Goal: Task Accomplishment & Management: Manage account settings

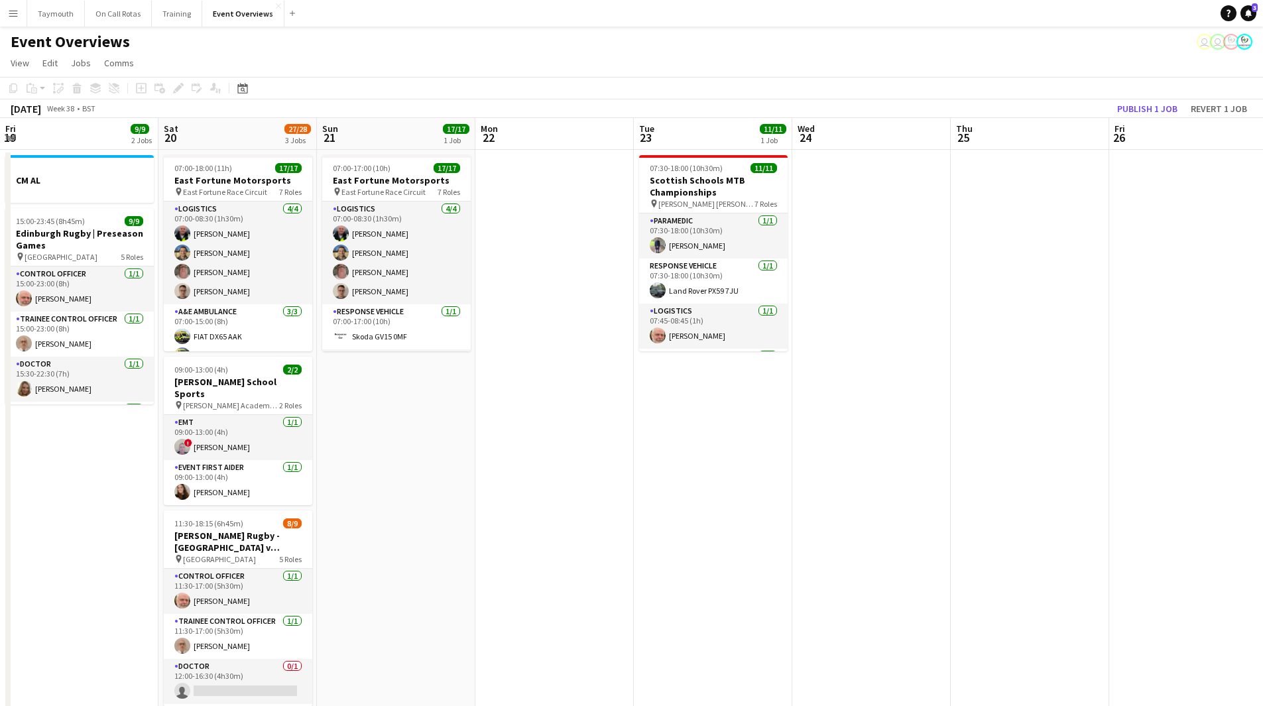
scroll to position [0, 438]
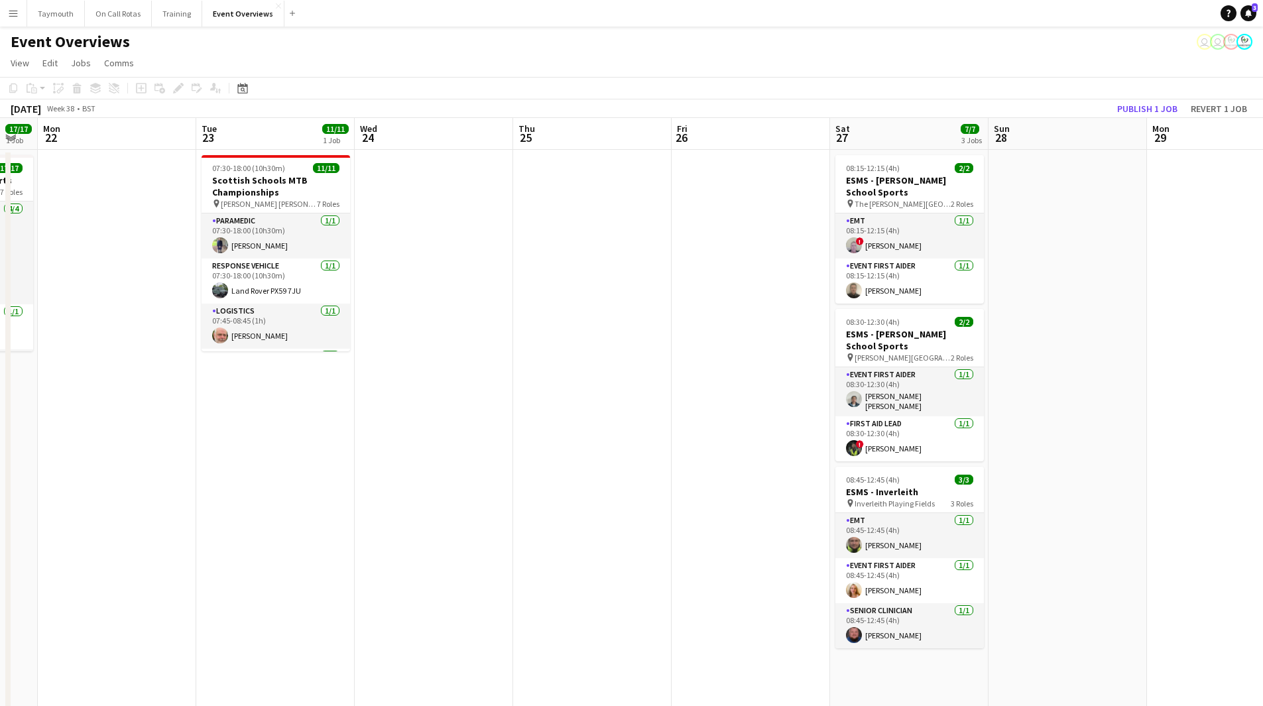
click at [21, 11] on button "Menu" at bounding box center [13, 13] width 27 height 27
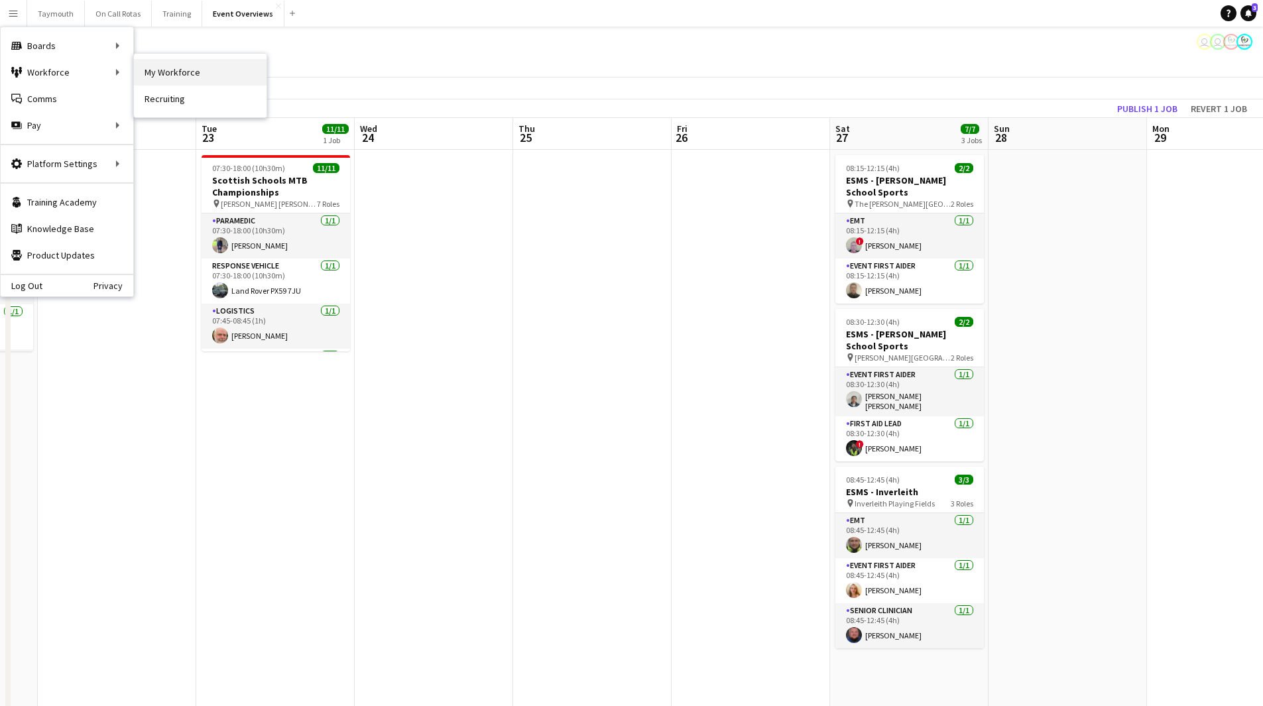
click at [134, 66] on link "My Workforce" at bounding box center [200, 72] width 133 height 27
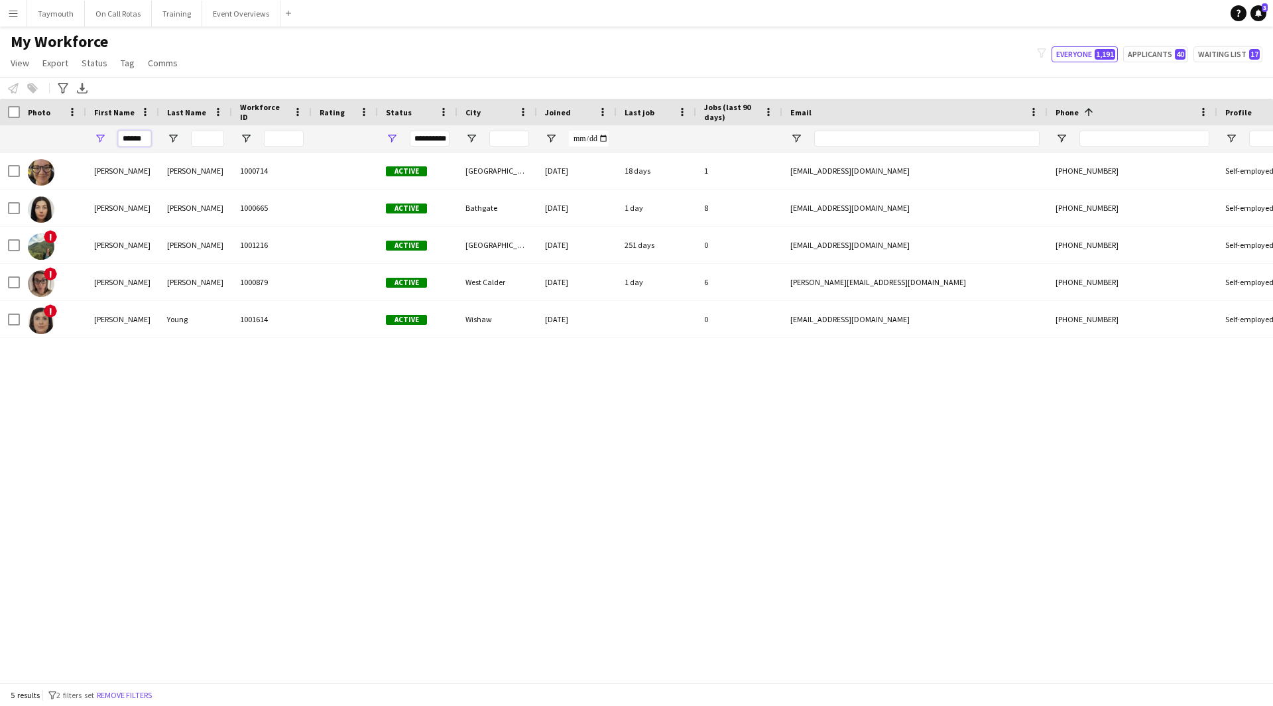
drag, startPoint x: 149, startPoint y: 137, endPoint x: -378, endPoint y: 112, distance: 527.8
click at [0, 112] on html "Menu Boards Boards Boards All jobs Status Workforce Workforce My Workforce Recr…" at bounding box center [636, 353] width 1273 height 706
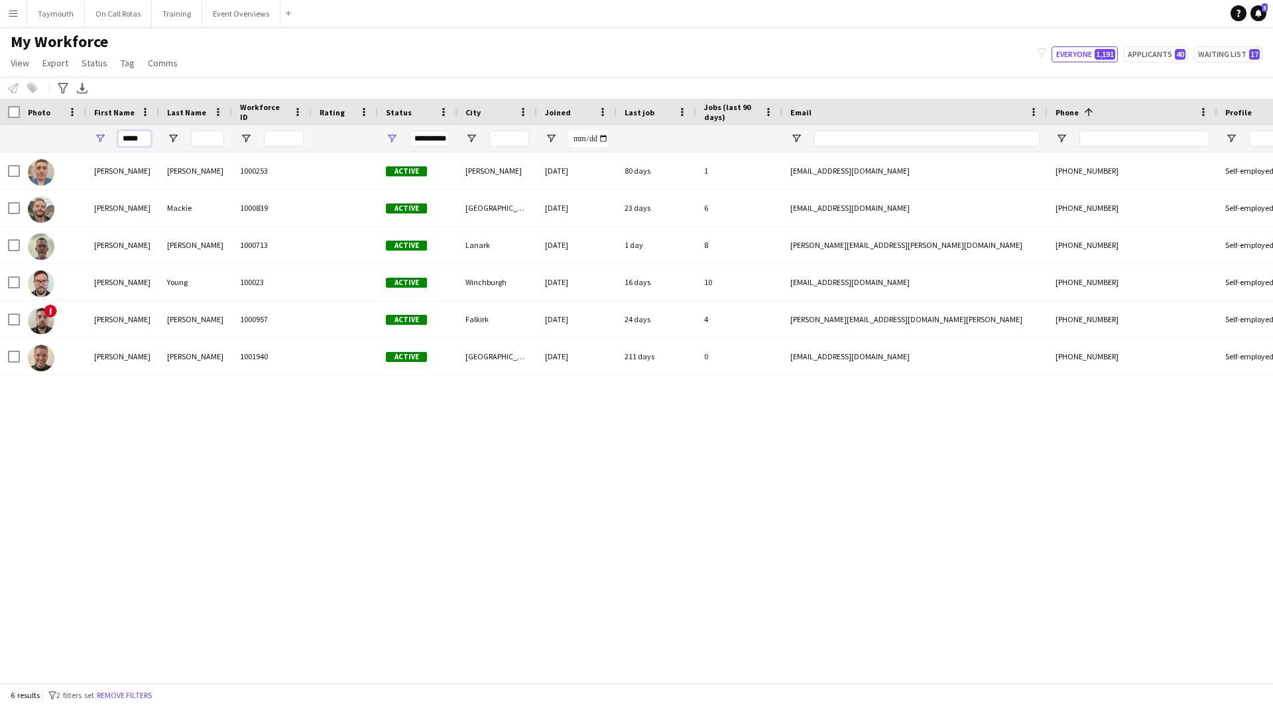
type input "*****"
click at [389, 140] on span "Open Filter Menu" at bounding box center [392, 139] width 12 height 12
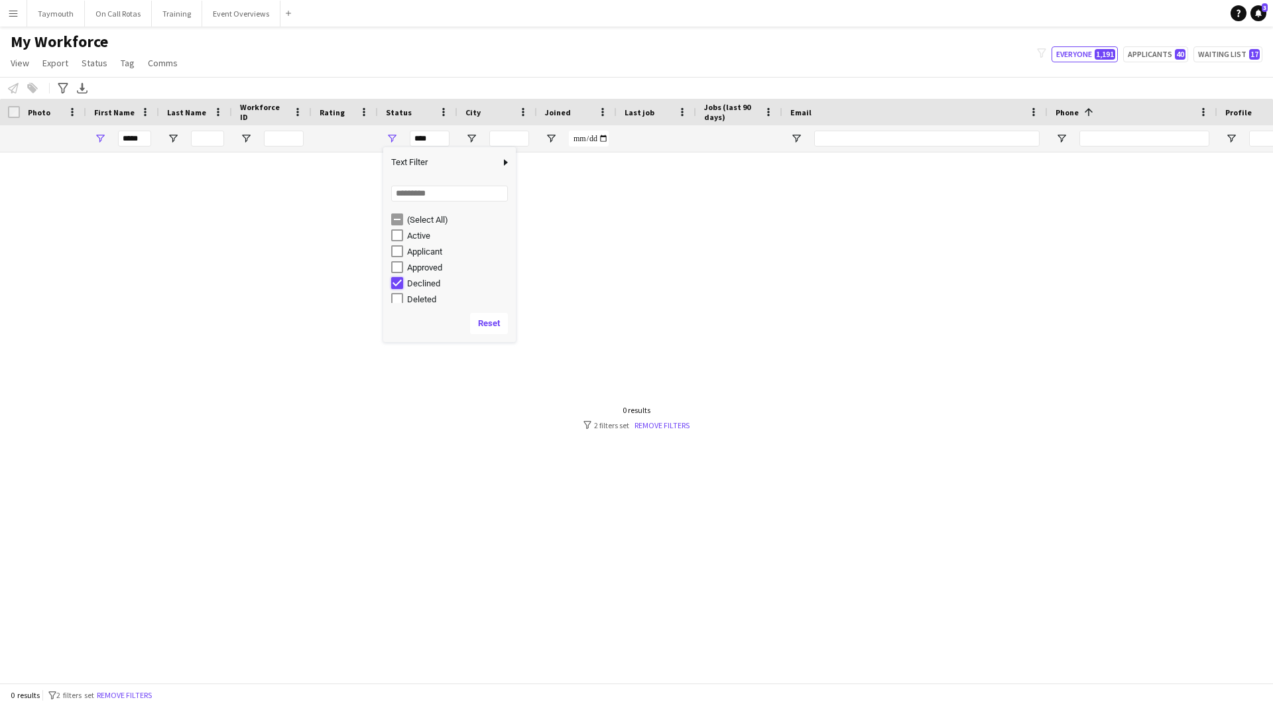
type input "**********"
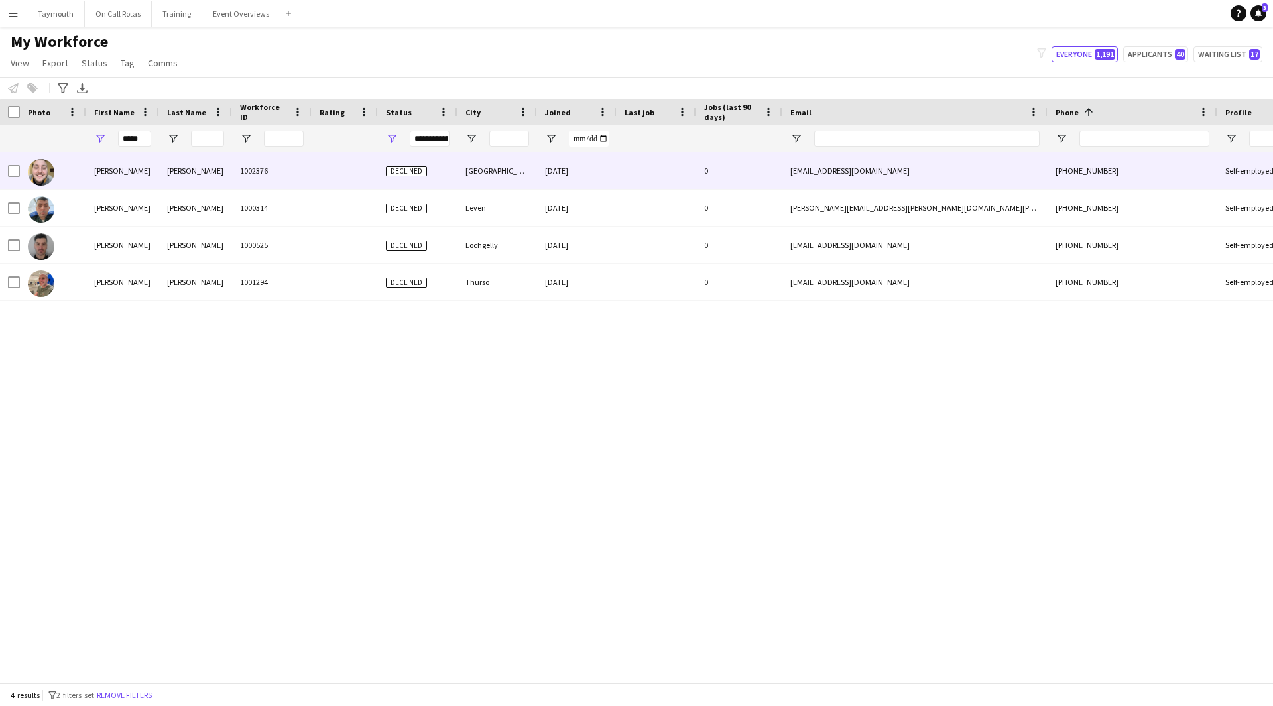
click at [203, 181] on div "[PERSON_NAME]" at bounding box center [195, 171] width 73 height 36
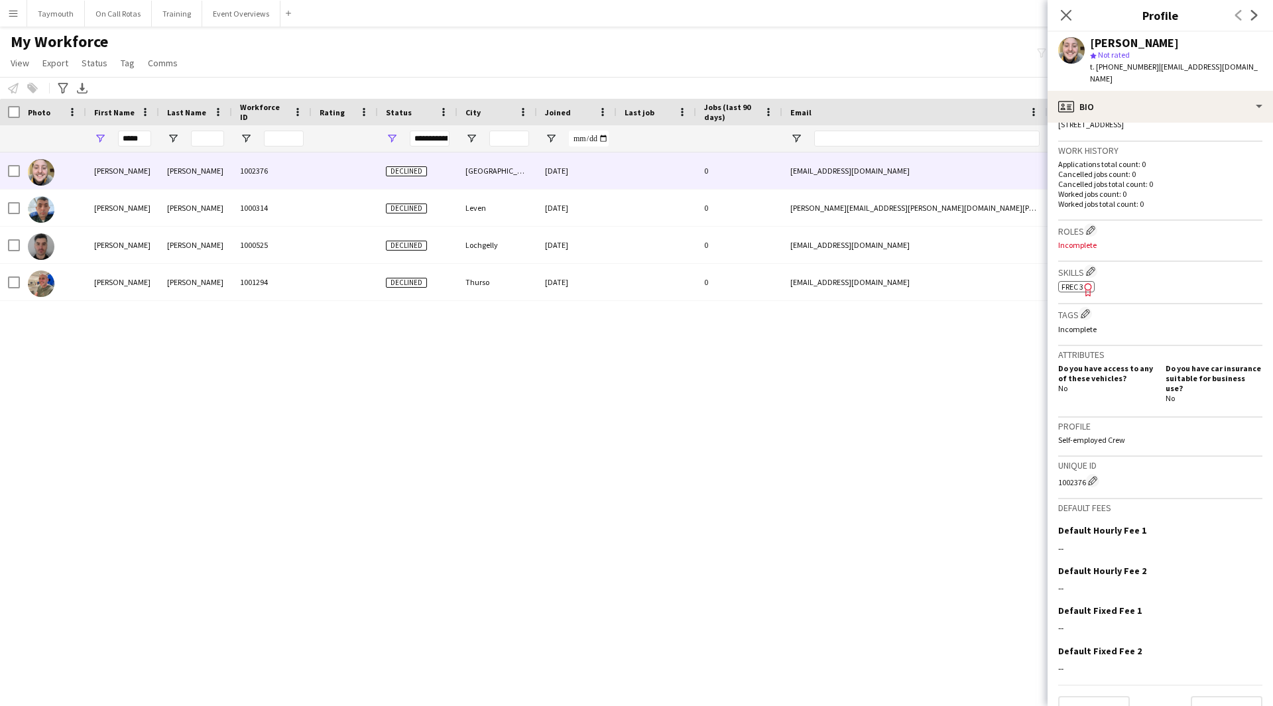
scroll to position [311, 0]
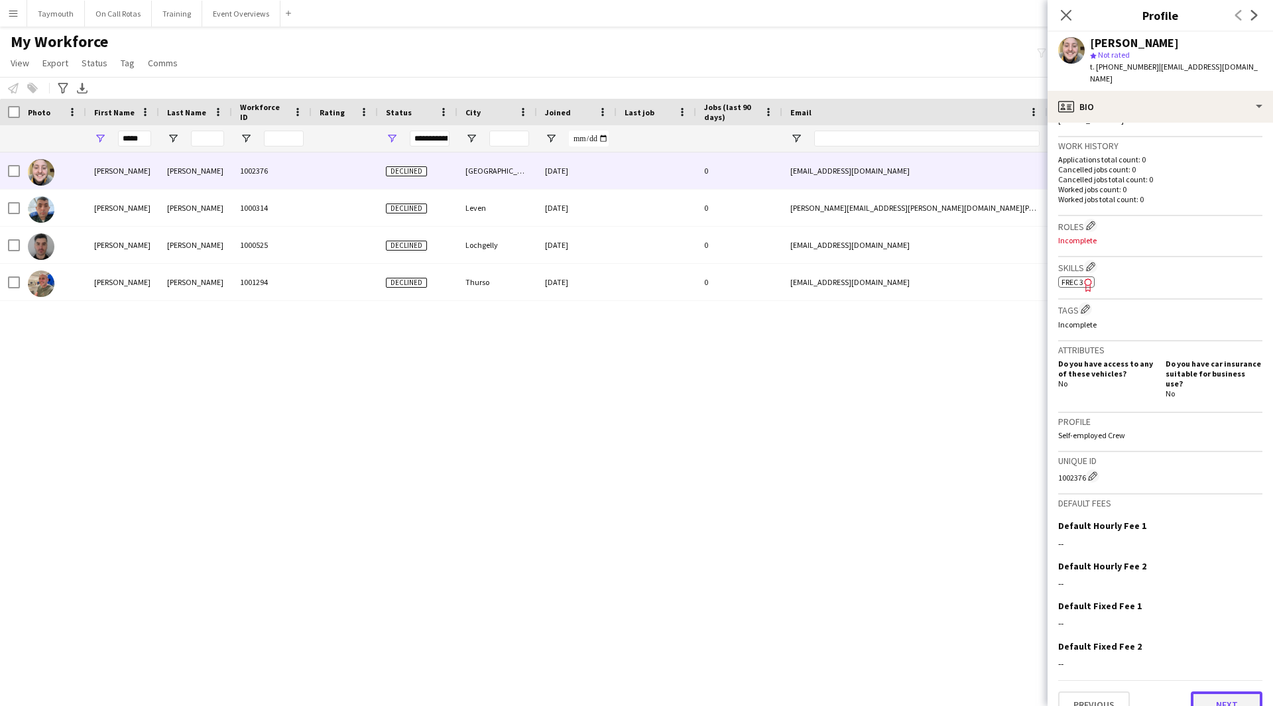
click at [1225, 692] on button "Next" at bounding box center [1227, 705] width 72 height 27
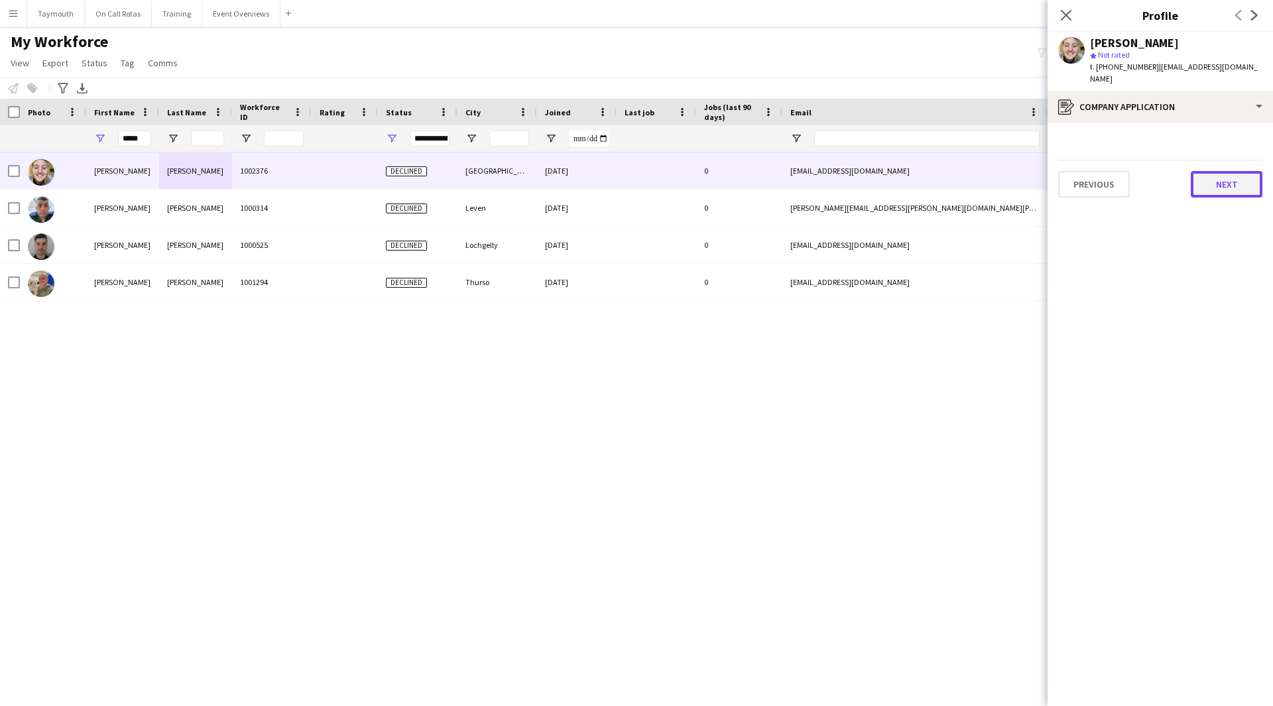
click at [1231, 172] on button "Next" at bounding box center [1227, 184] width 72 height 27
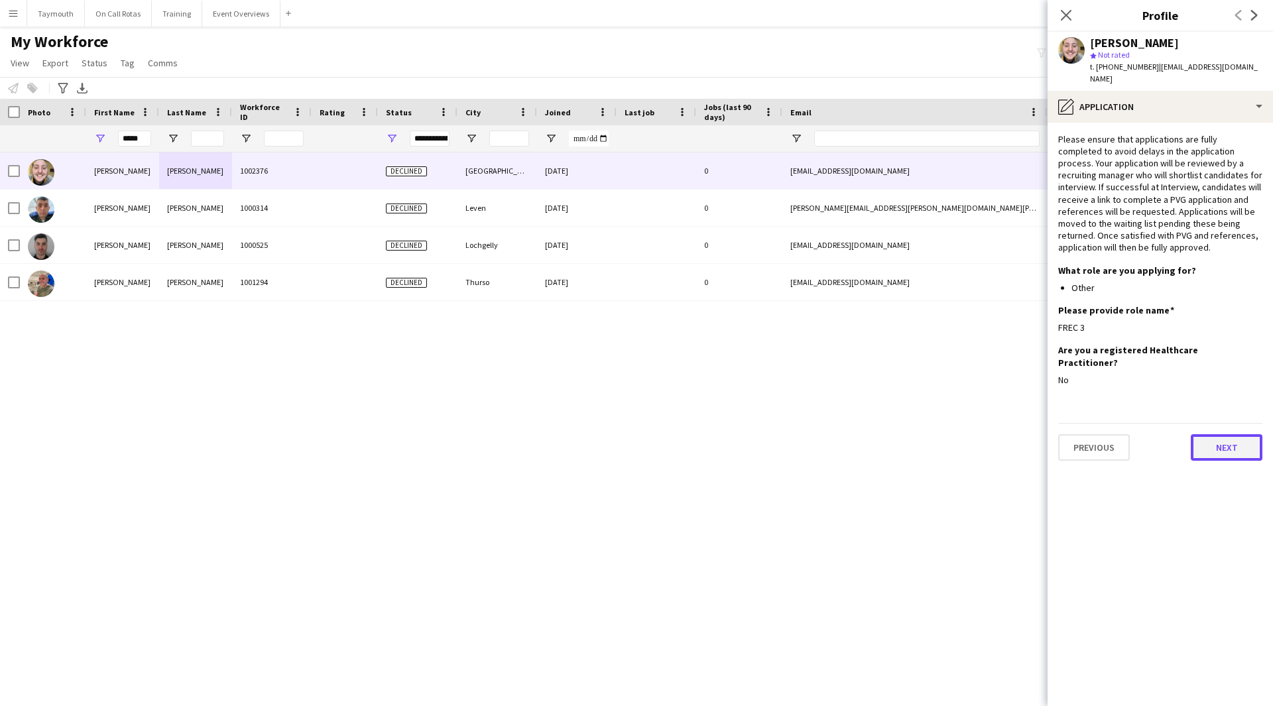
click at [1233, 434] on button "Next" at bounding box center [1227, 447] width 72 height 27
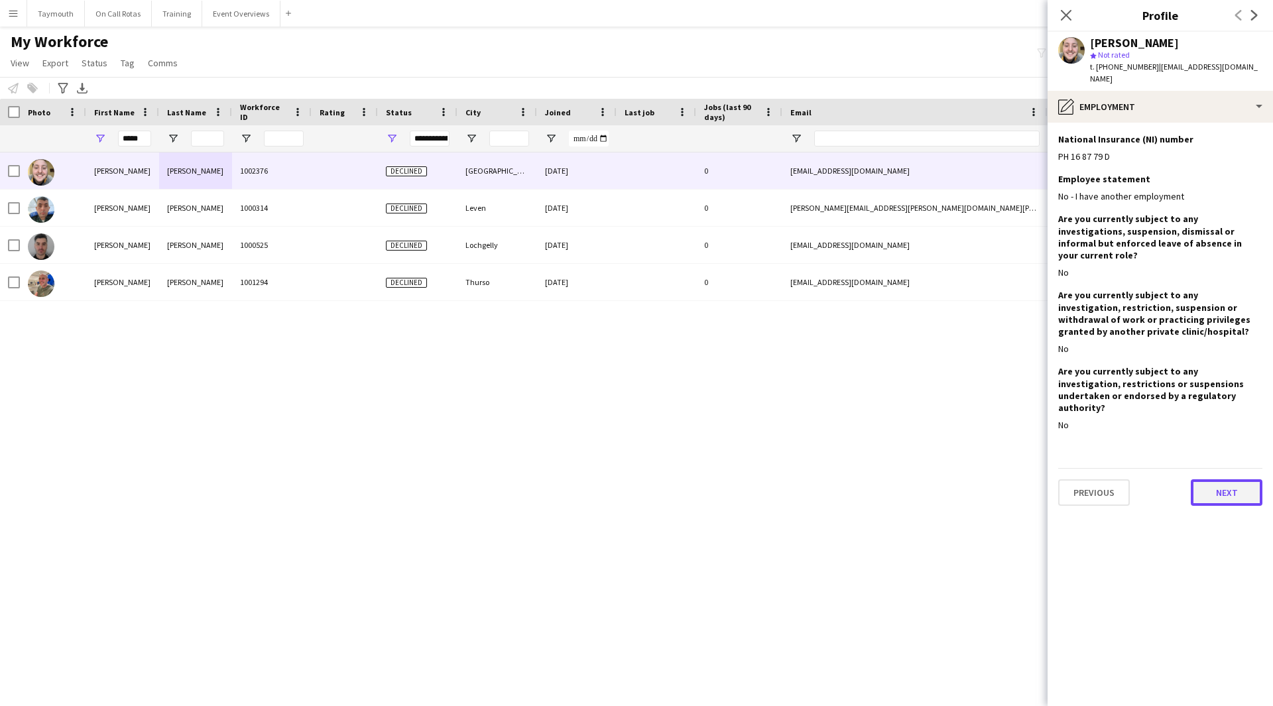
click at [1237, 479] on button "Next" at bounding box center [1227, 492] width 72 height 27
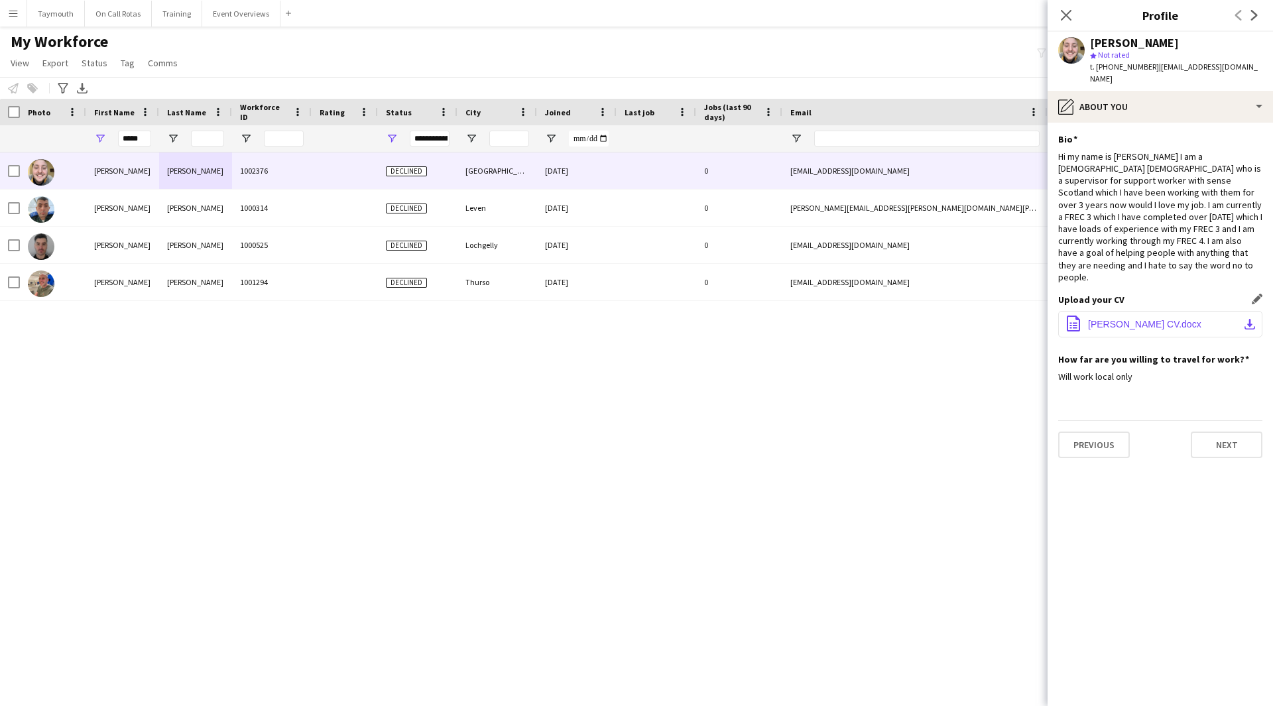
click at [1221, 311] on button "office-file-sheet [PERSON_NAME] CV.docx download-bottom" at bounding box center [1160, 324] width 204 height 27
click at [259, 9] on button "Event Overviews Close" at bounding box center [241, 14] width 78 height 26
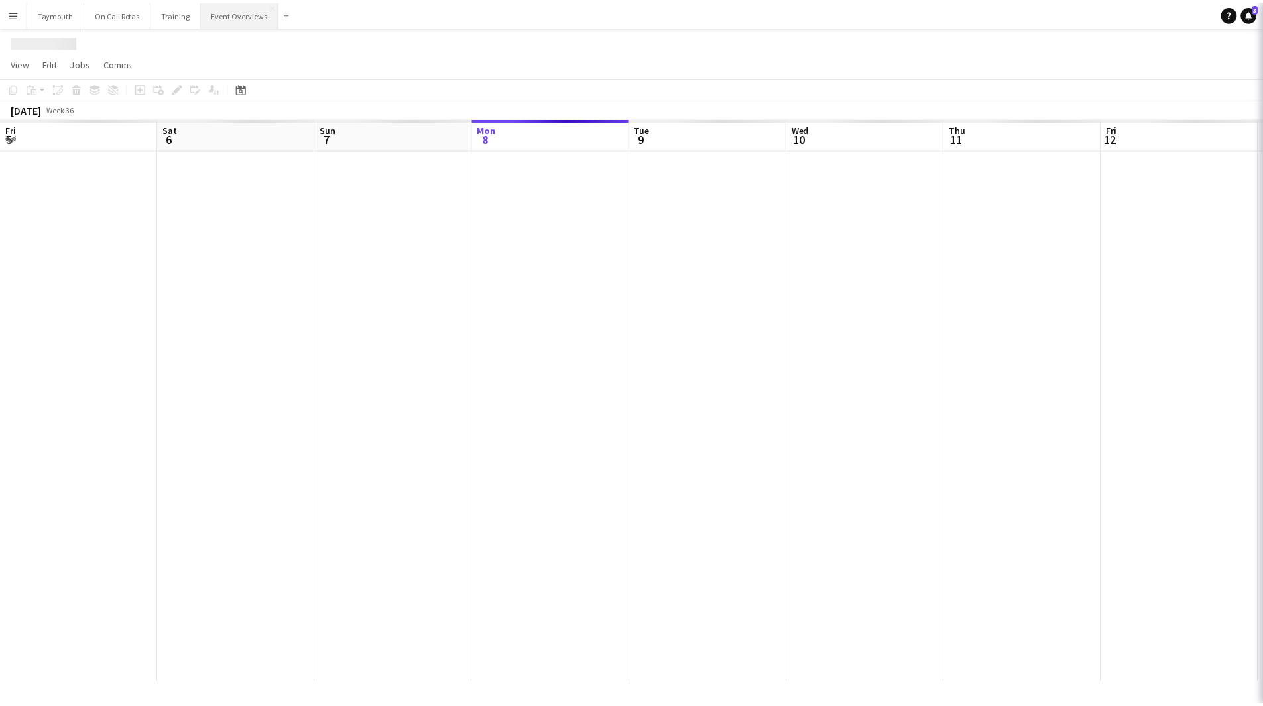
scroll to position [0, 317]
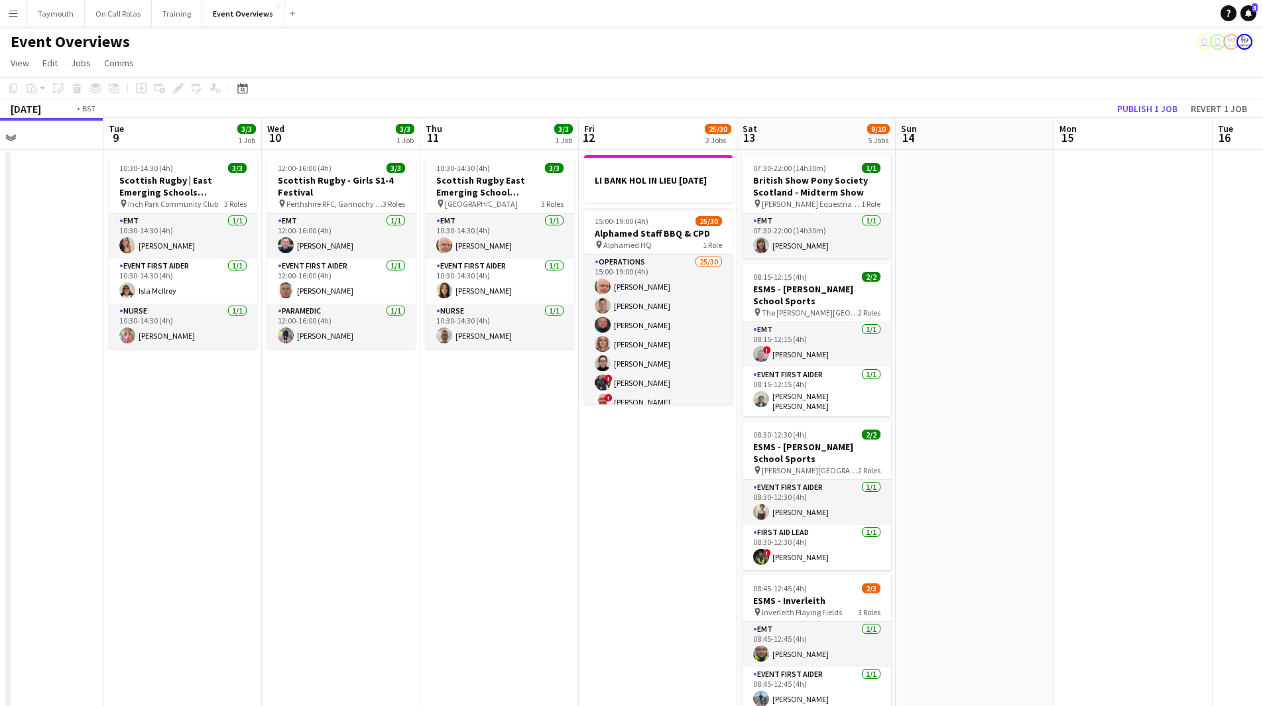
drag, startPoint x: 794, startPoint y: 578, endPoint x: 137, endPoint y: 566, distance: 657.3
click at [129, 572] on app-calendar-viewport "Fri 5 13/13 3 Jobs Sat 6 22/27 7 Jobs Sun 7 18/18 3 Jobs Mon 8 Tue 9 3/3 1 Job …" at bounding box center [631, 701] width 1263 height 1167
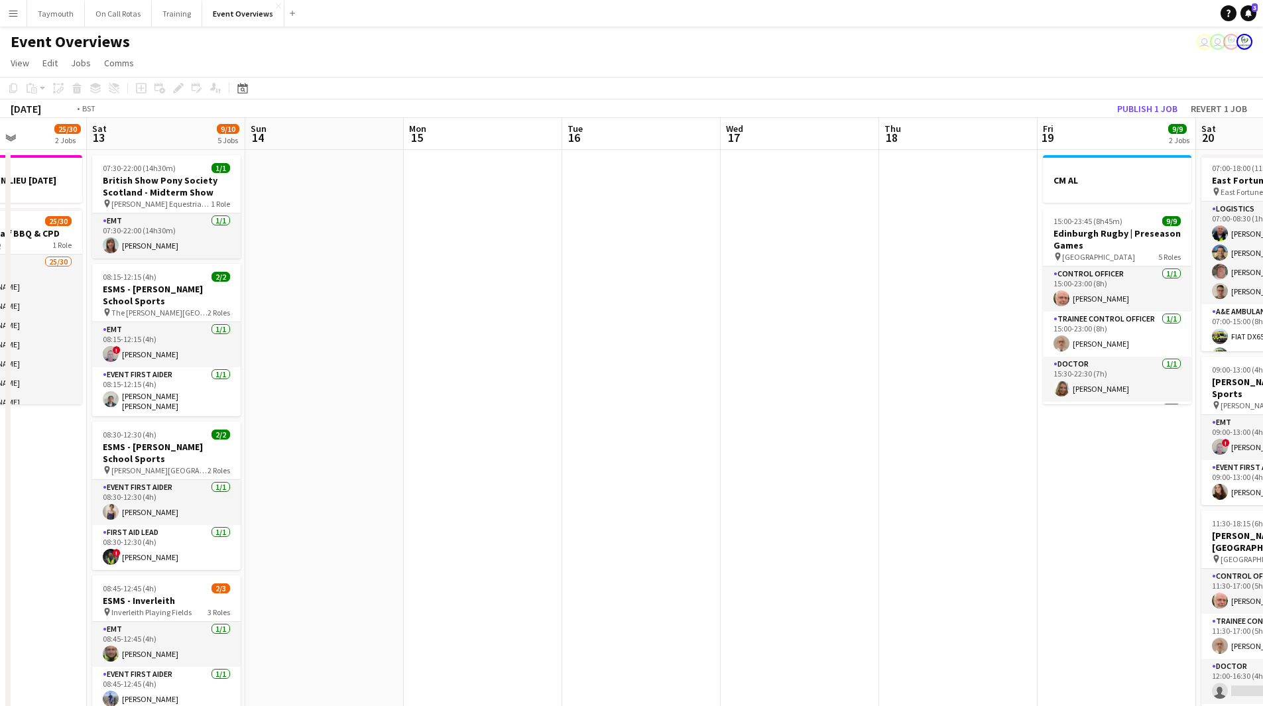
drag, startPoint x: 732, startPoint y: 566, endPoint x: 294, endPoint y: 568, distance: 437.7
click at [282, 569] on app-calendar-viewport "Wed 10 3/3 1 Job Thu 11 3/3 1 Job Fri 12 25/30 2 Jobs Sat 13 9/10 5 Jobs Sun 14…" at bounding box center [631, 701] width 1263 height 1167
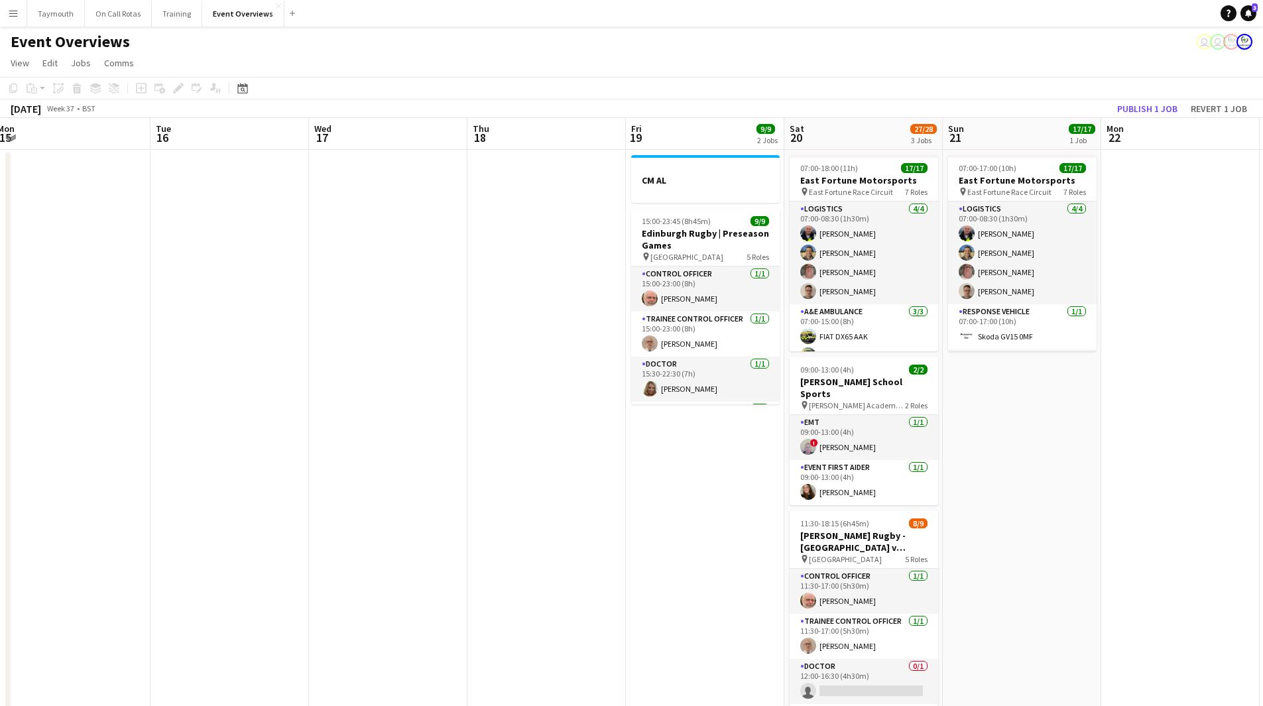
click at [372, 581] on app-calendar-viewport "Fri 12 25/30 2 Jobs Sat 13 9/10 5 Jobs Sun 14 Mon 15 Tue 16 Wed 17 Thu 18 Fri 1…" at bounding box center [631, 701] width 1263 height 1167
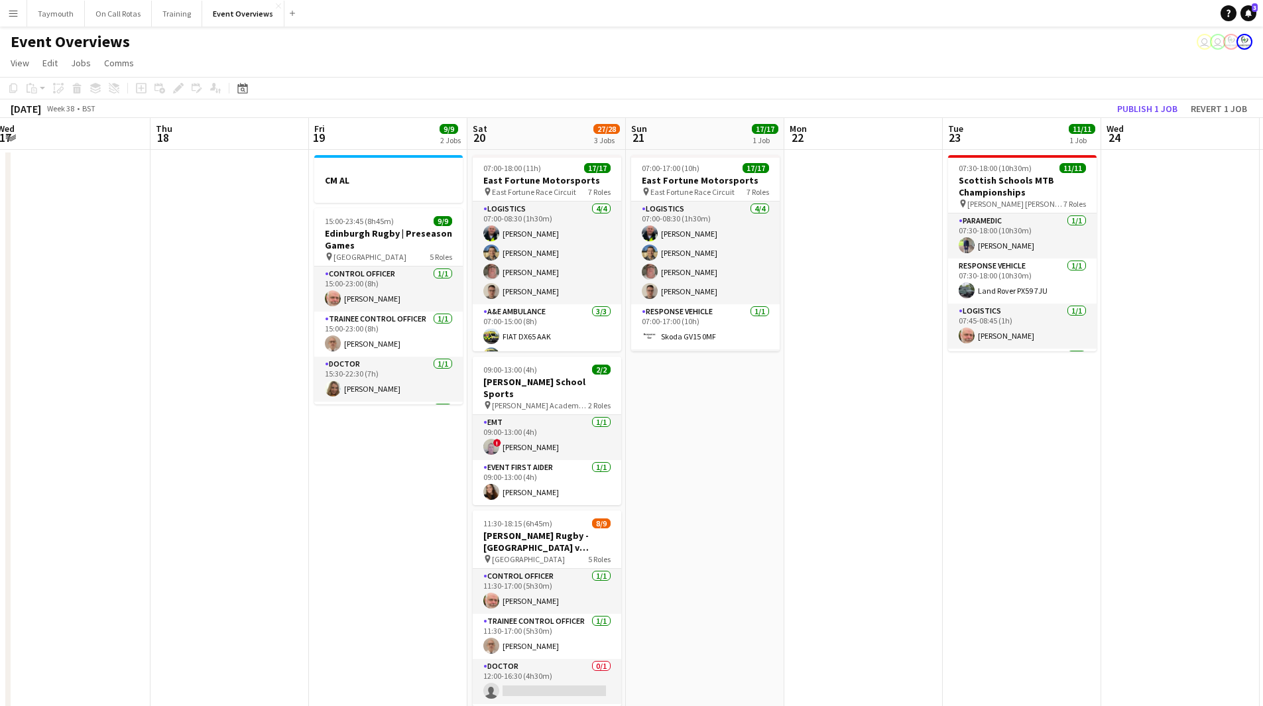
scroll to position [0, 503]
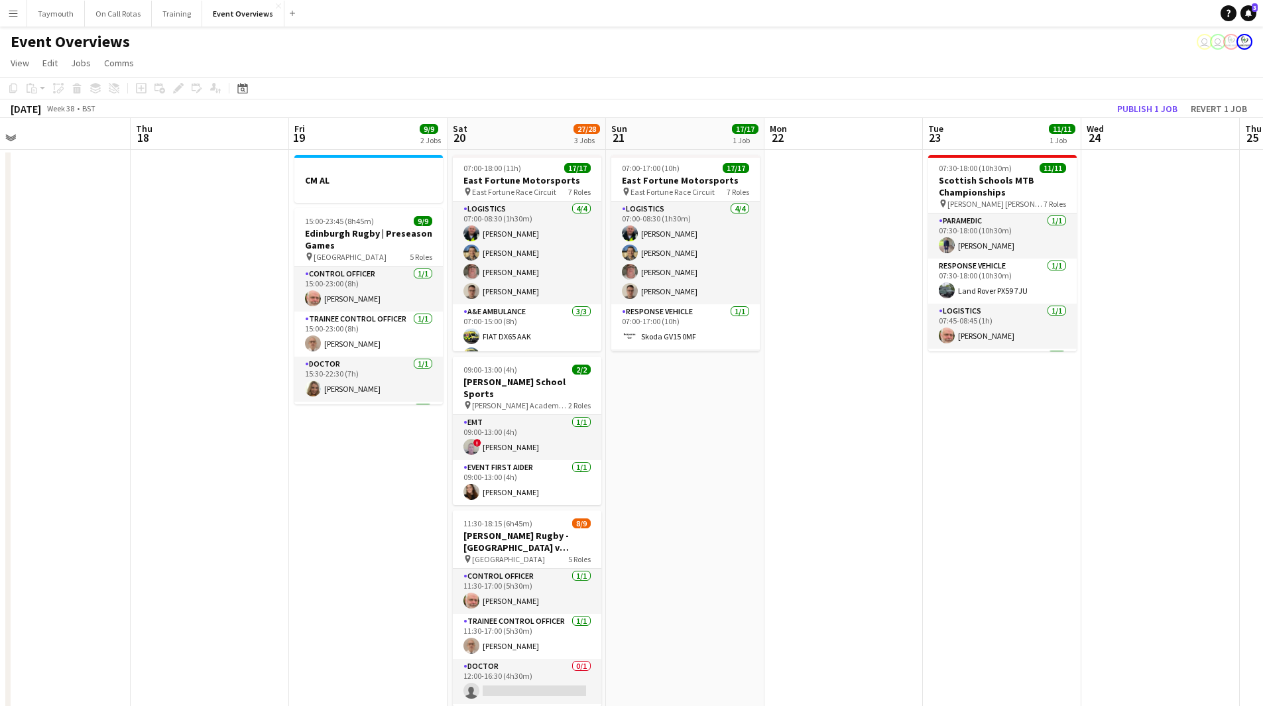
drag, startPoint x: 855, startPoint y: 316, endPoint x: 497, endPoint y: 321, distance: 358.8
click at [499, 321] on app-calendar-viewport "Sun 14 Mon 15 Tue 16 Wed 17 Thu 18 Fri 19 9/9 2 Jobs Sat 20 27/28 3 Jobs Sun 21…" at bounding box center [631, 701] width 1263 height 1167
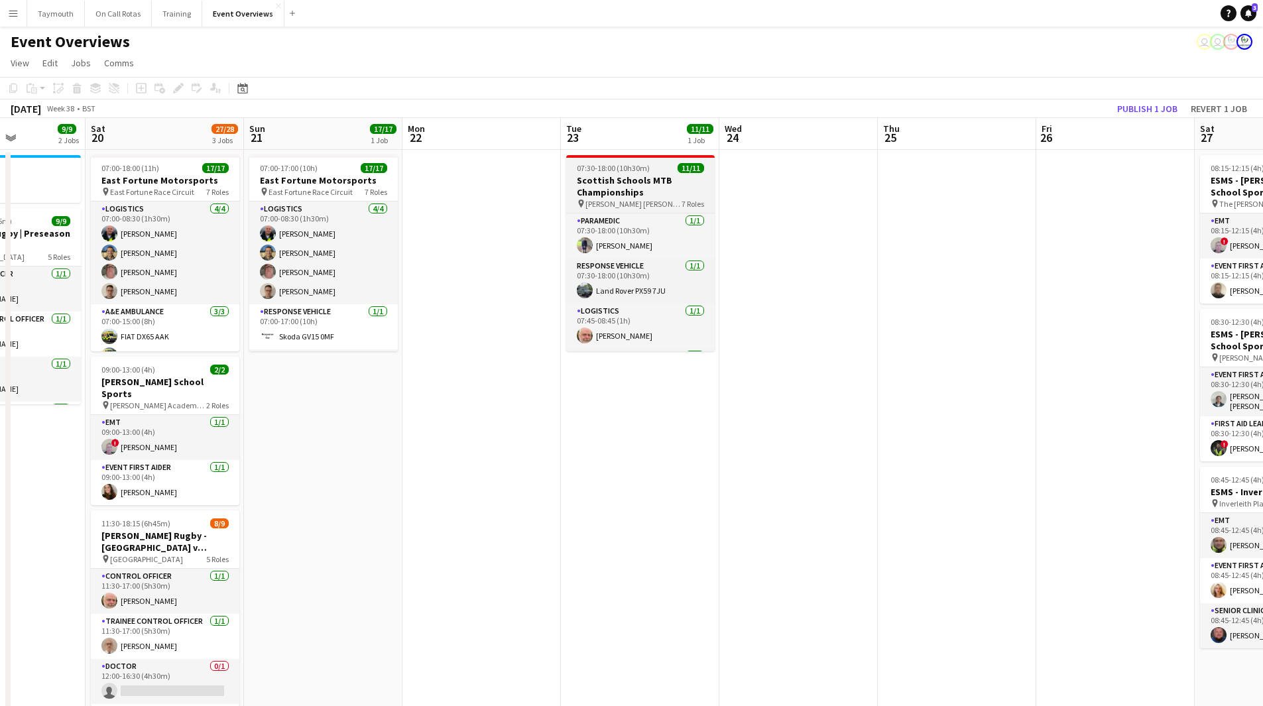
click at [641, 171] on span "07:30-18:00 (10h30m)" at bounding box center [613, 168] width 73 height 10
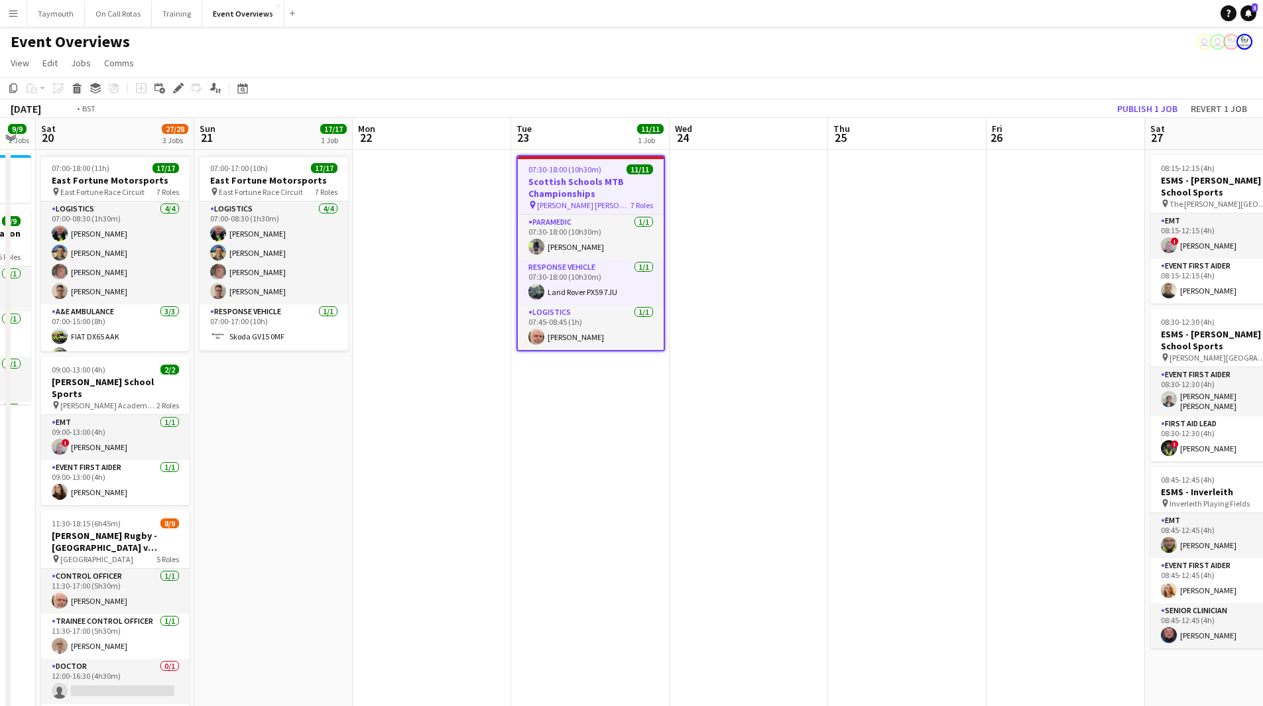
drag, startPoint x: 820, startPoint y: 450, endPoint x: 180, endPoint y: 424, distance: 639.8
click at [174, 428] on app-calendar-viewport "Wed 17 Thu 18 Fri 19 9/9 2 Jobs Sat 20 27/28 3 Jobs Sun 21 17/17 1 Job Mon 22 T…" at bounding box center [631, 701] width 1263 height 1167
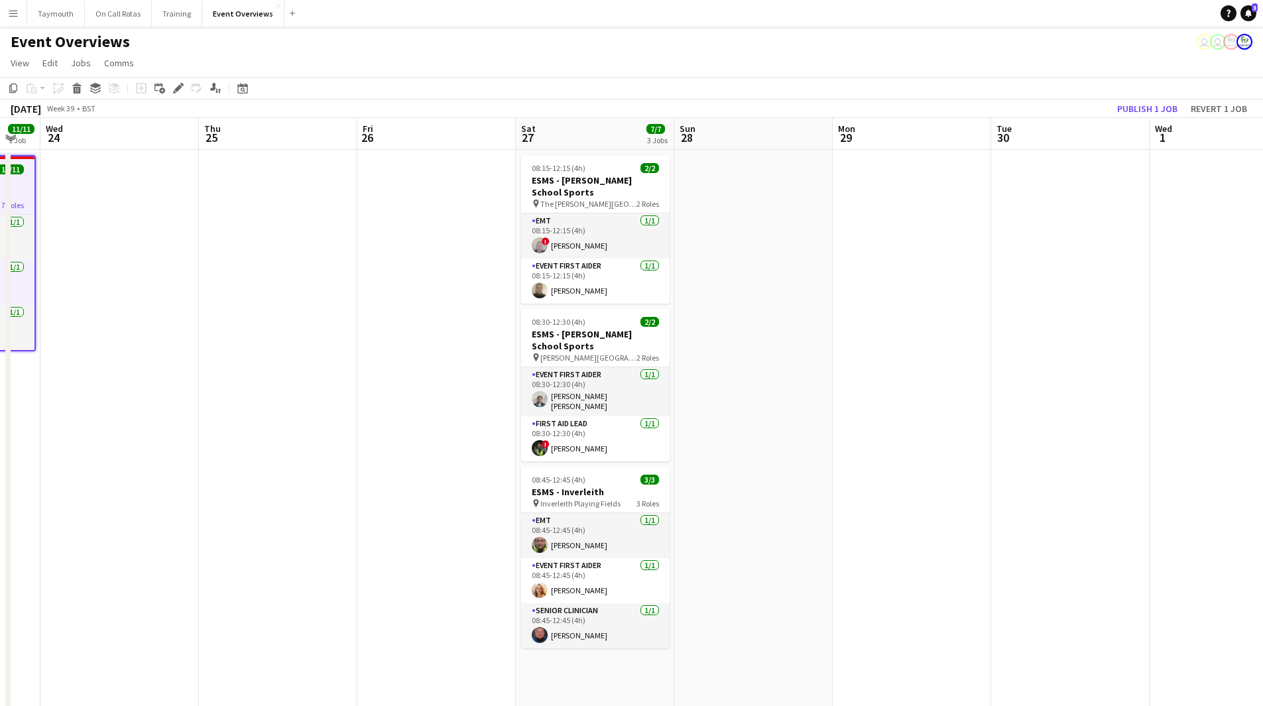
drag, startPoint x: 1021, startPoint y: 435, endPoint x: 254, endPoint y: 435, distance: 766.6
click at [304, 440] on app-calendar-viewport "Sun 21 17/17 1 Job Mon 22 Tue 23 11/11 1 Job Wed 24 Thu 25 Fri 26 Sat 27 7/7 3 …" at bounding box center [631, 701] width 1263 height 1167
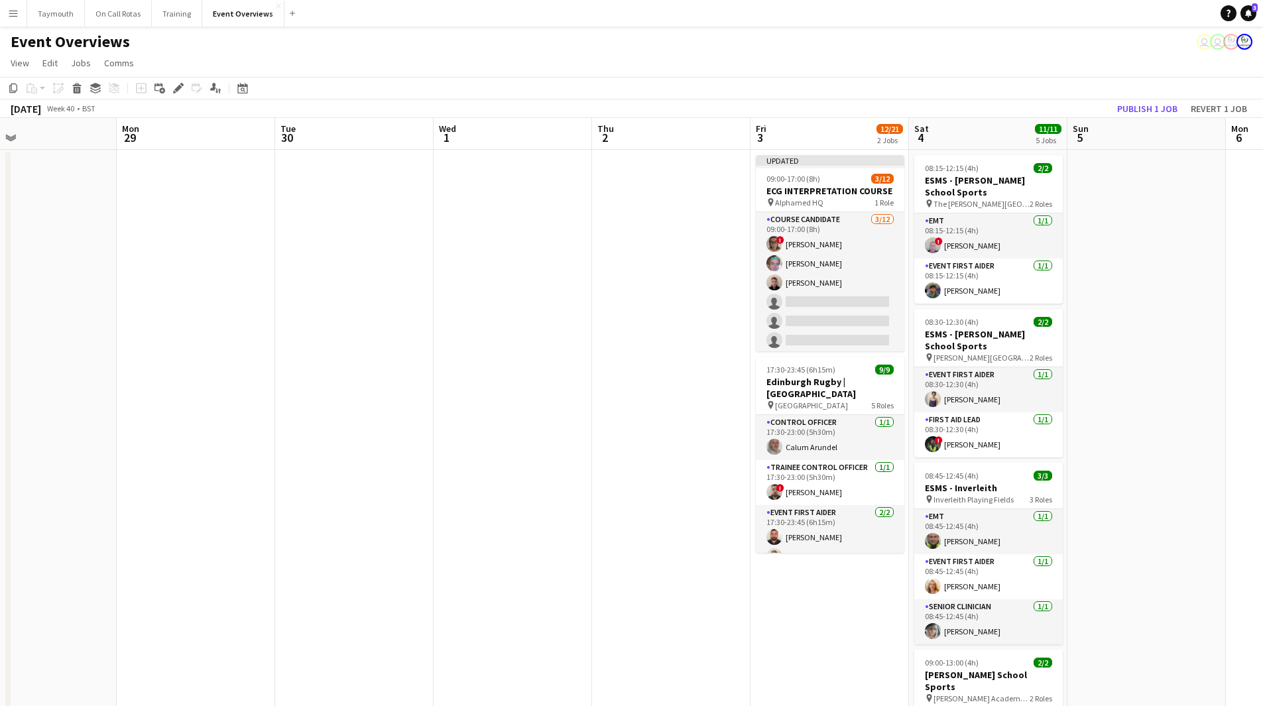
scroll to position [0, 406]
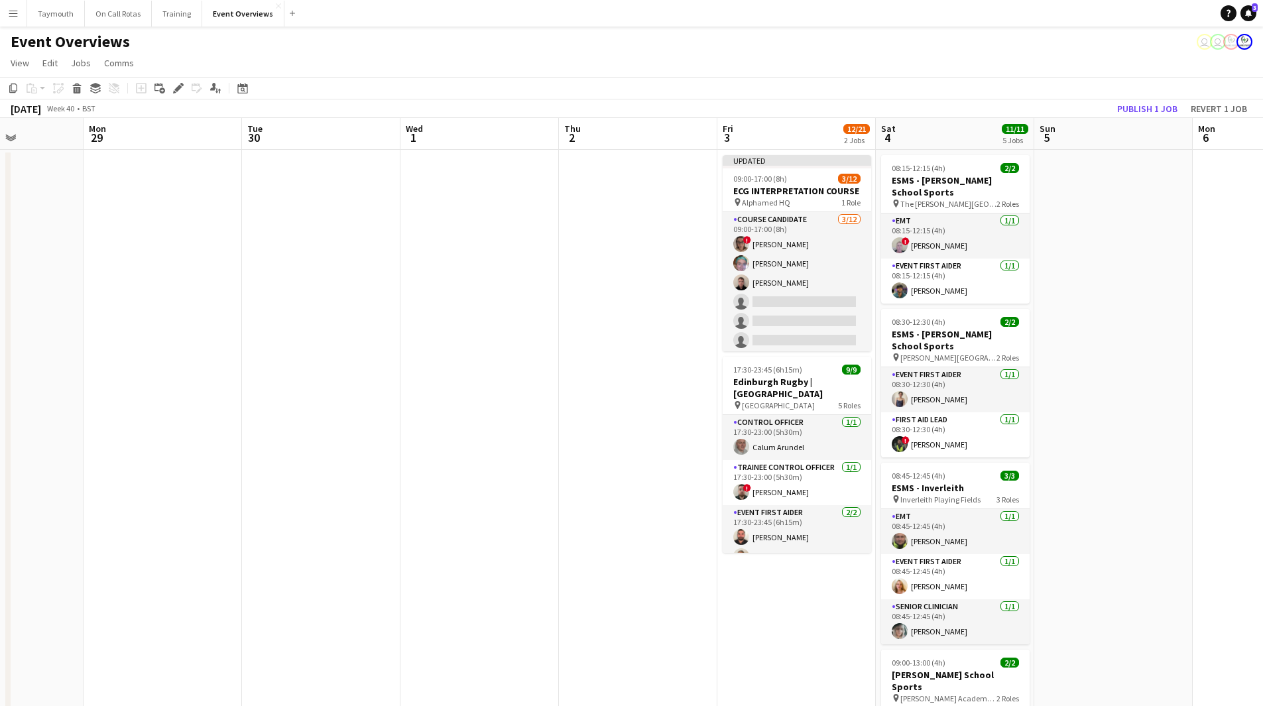
drag, startPoint x: 435, startPoint y: 452, endPoint x: 269, endPoint y: 450, distance: 166.5
click at [269, 450] on app-calendar-viewport "Fri 26 Sat 27 7/7 3 Jobs Sun 28 Mon 29 Tue 30 Wed 1 Thu 2 Fri 3 12/21 2 Jobs Sa…" at bounding box center [631, 701] width 1263 height 1167
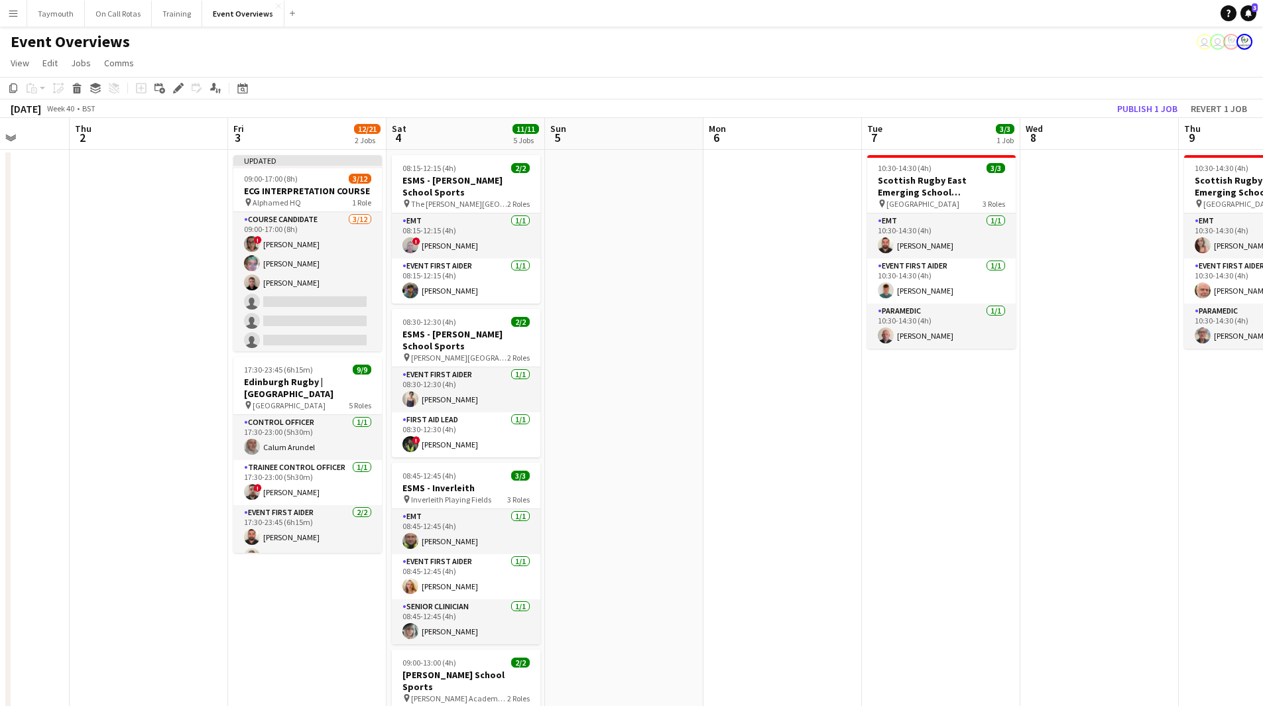
drag, startPoint x: 941, startPoint y: 465, endPoint x: 578, endPoint y: 487, distance: 363.4
click at [589, 487] on app-calendar-viewport "Sun 28 Mon 29 Tue 30 Wed 1 Thu 2 Fri 3 12/21 2 Jobs Sat 4 11/11 5 Jobs Sun 5 Mo…" at bounding box center [631, 701] width 1263 height 1167
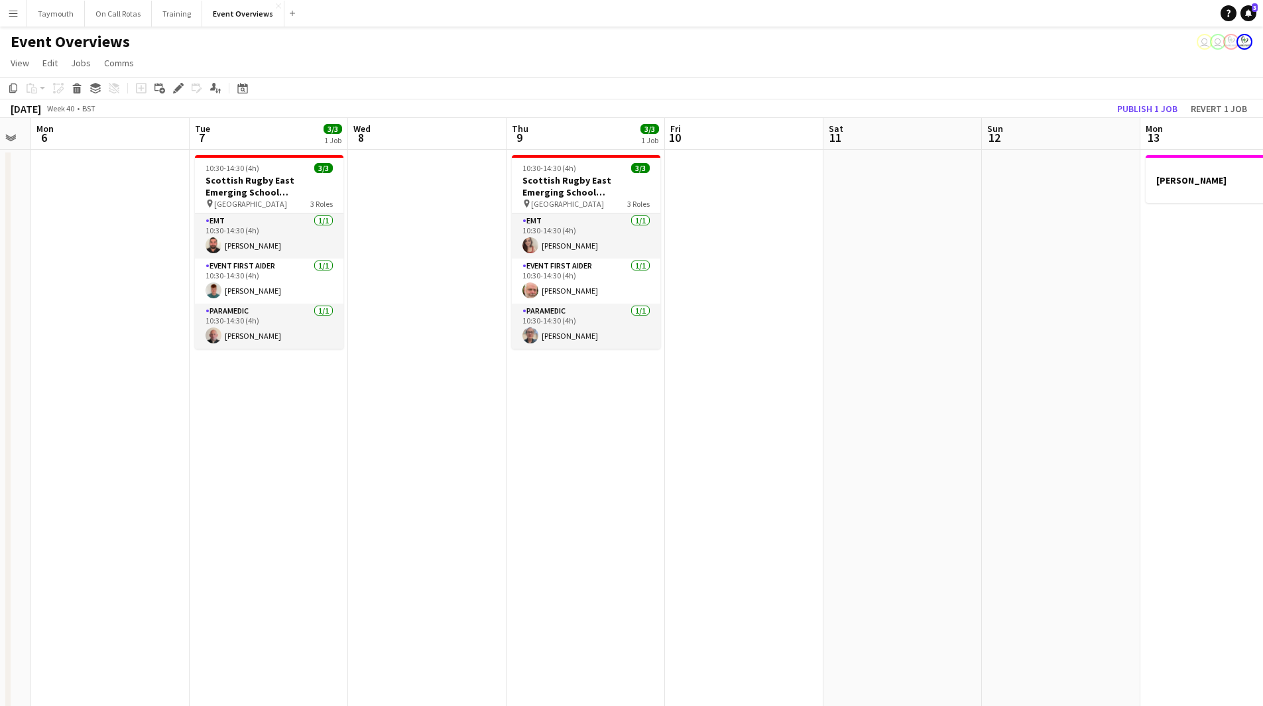
drag, startPoint x: 754, startPoint y: 507, endPoint x: 471, endPoint y: 492, distance: 282.9
click at [445, 494] on app-calendar-viewport "Fri 3 12/21 2 Jobs Sat 4 11/11 5 Jobs Sun 5 Mon 6 Tue 7 3/3 1 Job Wed 8 Thu 9 3…" at bounding box center [631, 701] width 1263 height 1167
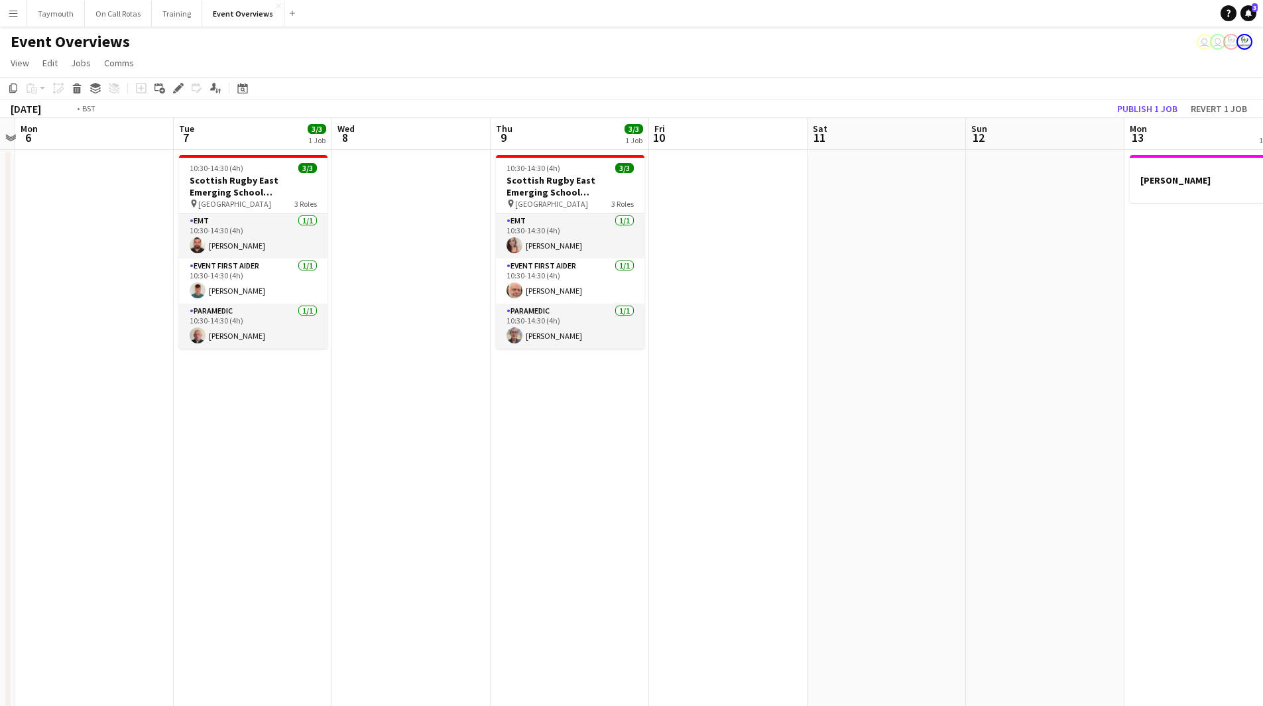
drag, startPoint x: 871, startPoint y: 500, endPoint x: 261, endPoint y: 445, distance: 611.9
click at [225, 461] on app-calendar-viewport "Fri 3 12/21 2 Jobs Sat 4 11/11 5 Jobs Sun 5 Mon 6 Tue 7 3/3 1 Job Wed 8 Thu 9 3…" at bounding box center [631, 701] width 1263 height 1167
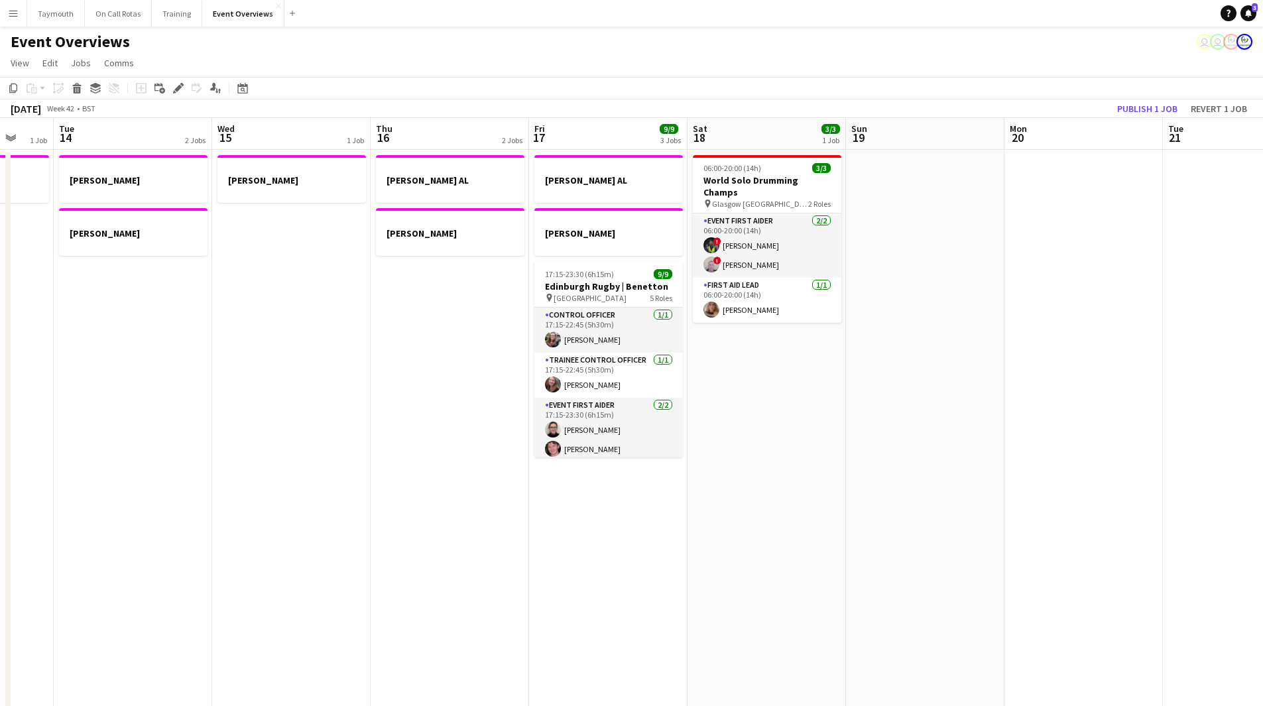
drag, startPoint x: 122, startPoint y: 470, endPoint x: 272, endPoint y: 479, distance: 150.2
click at [0, 452] on html "Menu Boards Boards Boards All jobs Status Workforce Workforce My Workforce Recr…" at bounding box center [631, 642] width 1263 height 1285
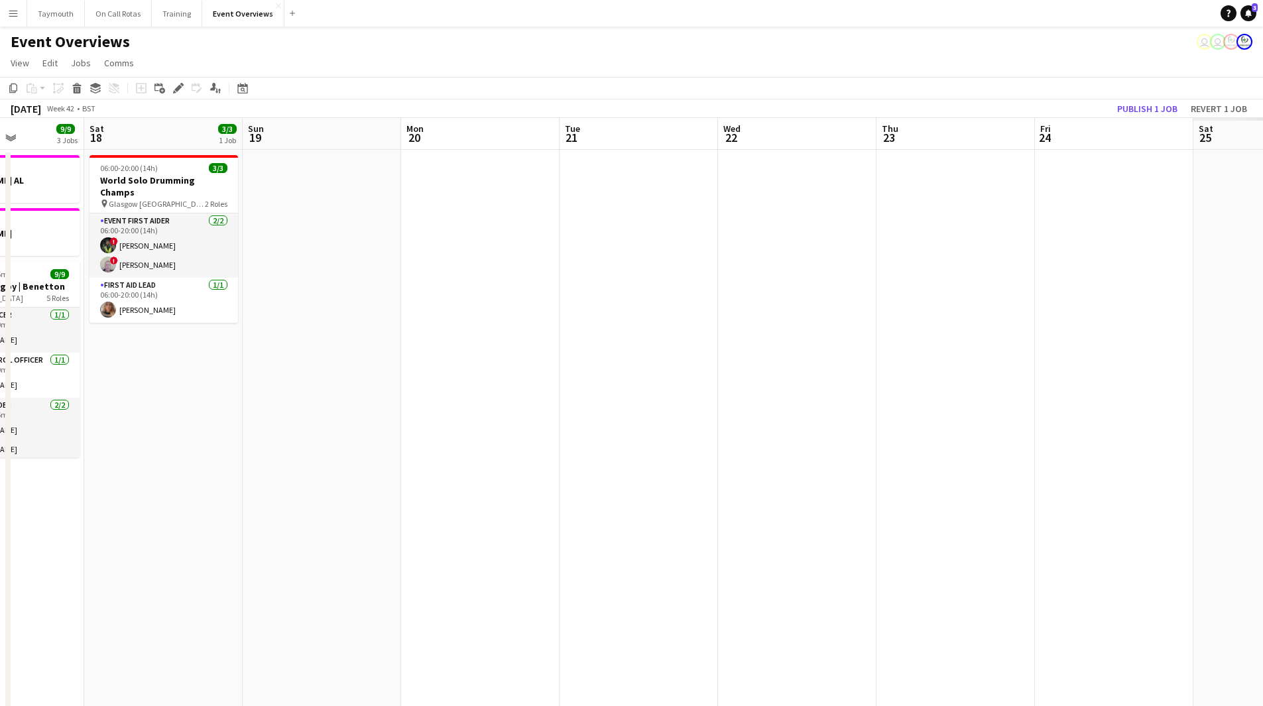
drag, startPoint x: 767, startPoint y: 487, endPoint x: 522, endPoint y: 489, distance: 245.4
click at [99, 484] on app-calendar-viewport "Tue 14 2 Jobs Wed 15 1 Job Thu 16 2 Jobs Fri 17 9/9 3 Jobs Sat 18 3/3 1 Job Sun…" at bounding box center [631, 701] width 1263 height 1167
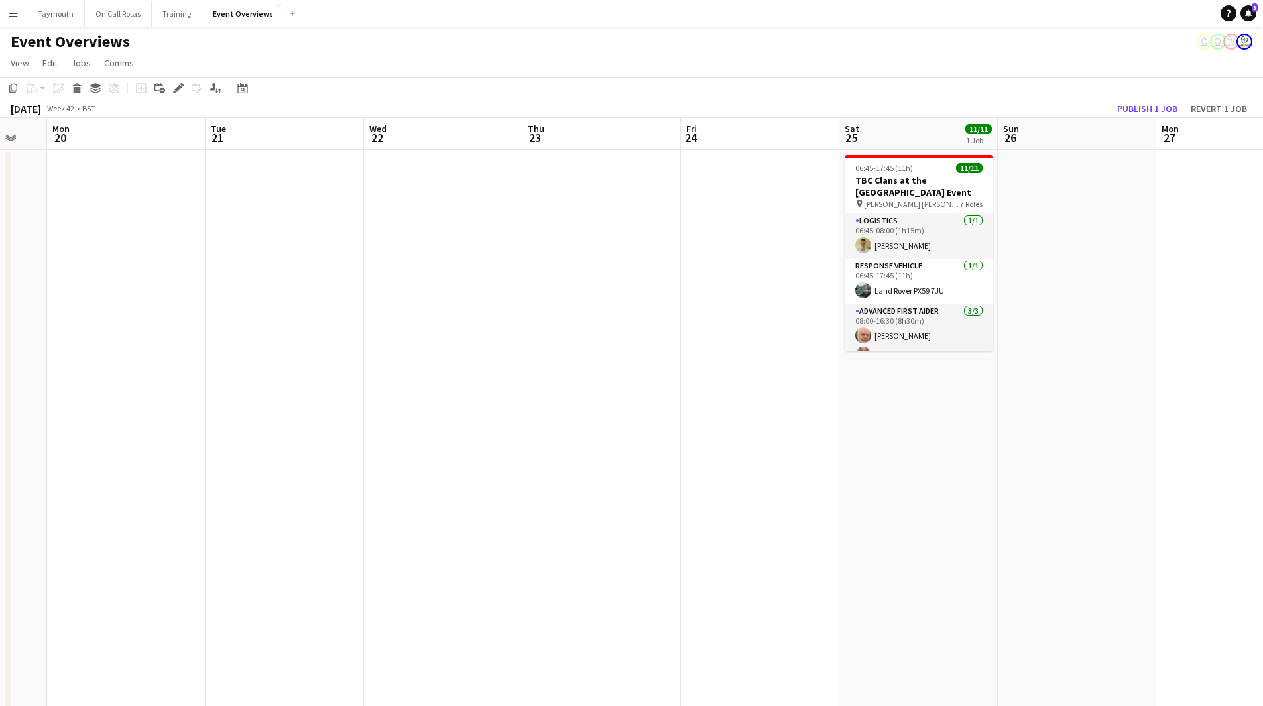
scroll to position [0, 431]
drag, startPoint x: 696, startPoint y: 495, endPoint x: 570, endPoint y: 507, distance: 127.3
click at [570, 507] on app-calendar-viewport "Fri 17 9/9 3 Jobs Sat 18 3/3 1 Job Sun 19 Mon 20 Tue 21 Wed 22 Thu 23 Fri 24 Sa…" at bounding box center [631, 701] width 1263 height 1167
click at [928, 185] on h3 "TBC Clans at the [GEOGRAPHIC_DATA] Event" at bounding box center [916, 186] width 149 height 24
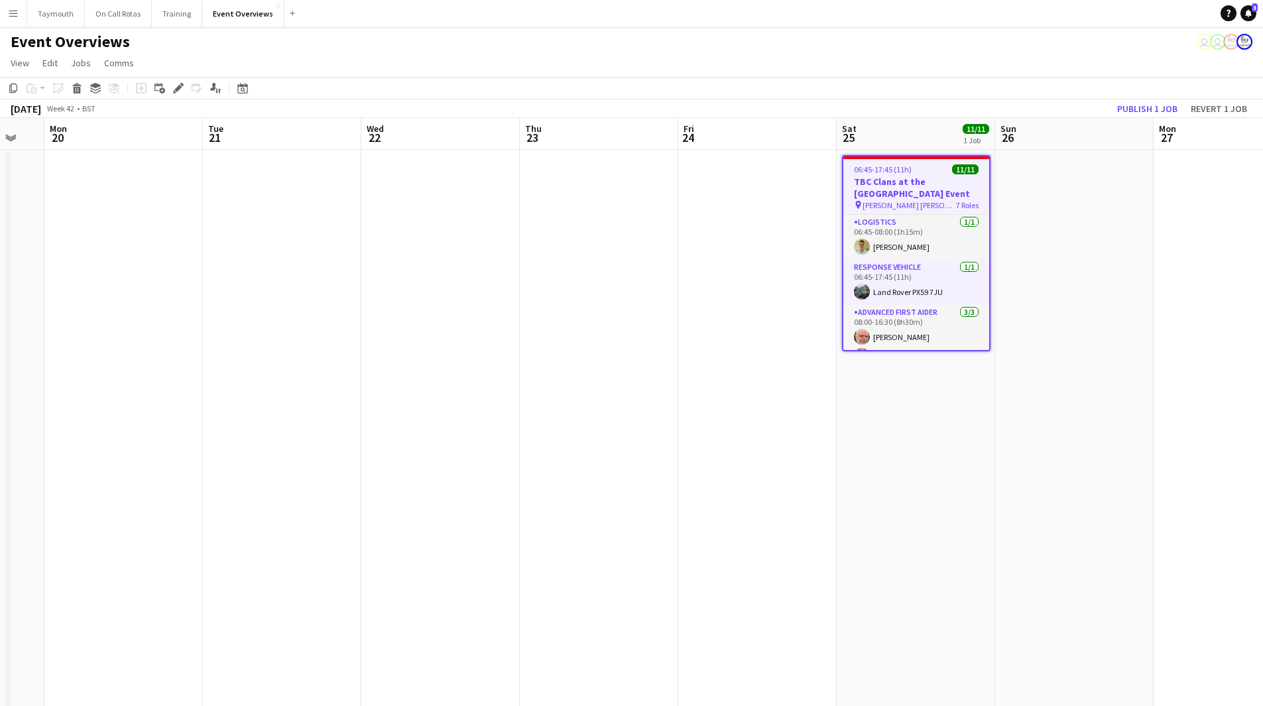
click at [1042, 273] on app-date-cell at bounding box center [1074, 717] width 158 height 1135
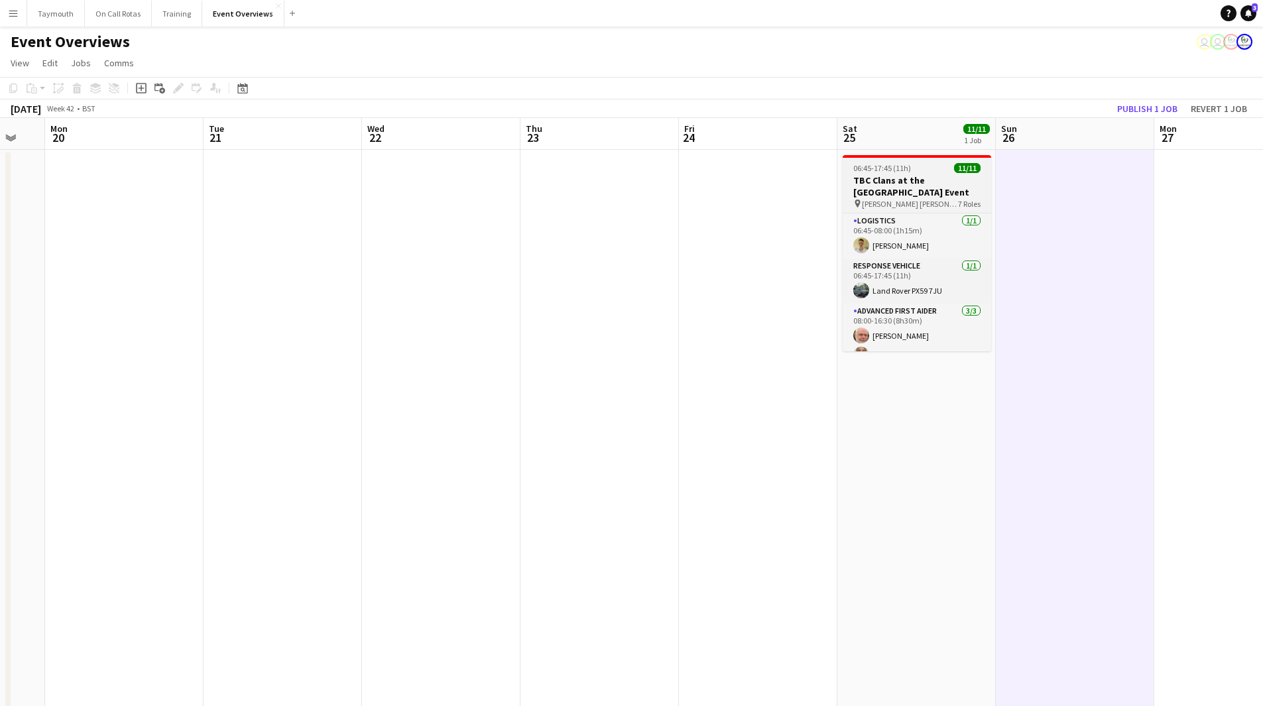
click at [931, 191] on h3 "TBC Clans at the [GEOGRAPHIC_DATA] Event" at bounding box center [917, 186] width 149 height 24
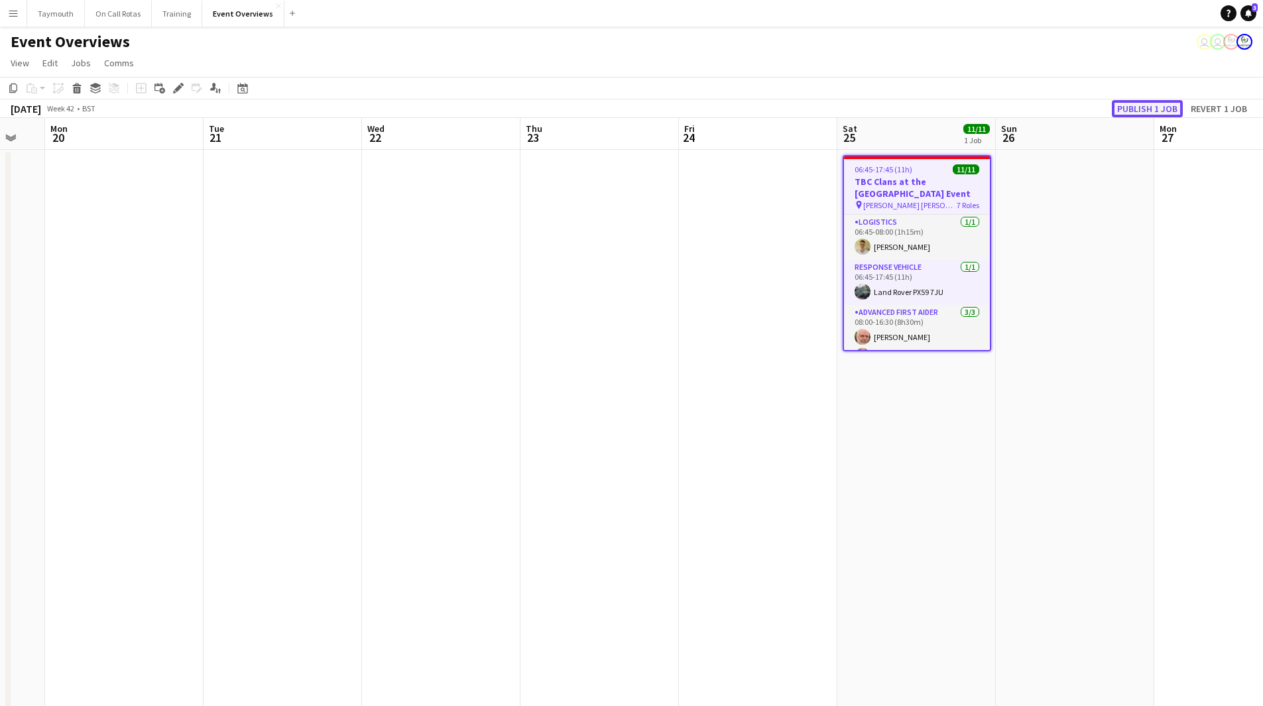
click at [1162, 109] on button "Publish 1 job" at bounding box center [1147, 108] width 71 height 17
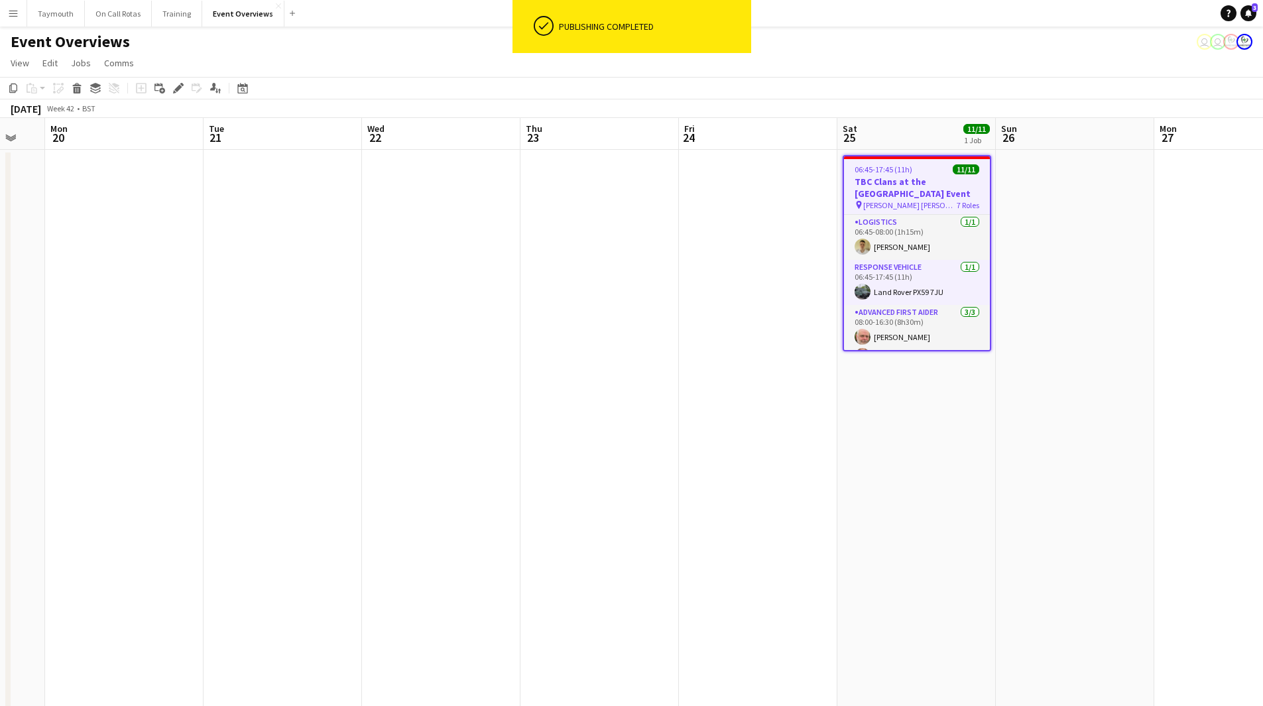
click at [911, 186] on h3 "TBC Clans at the [GEOGRAPHIC_DATA] Event" at bounding box center [917, 188] width 146 height 24
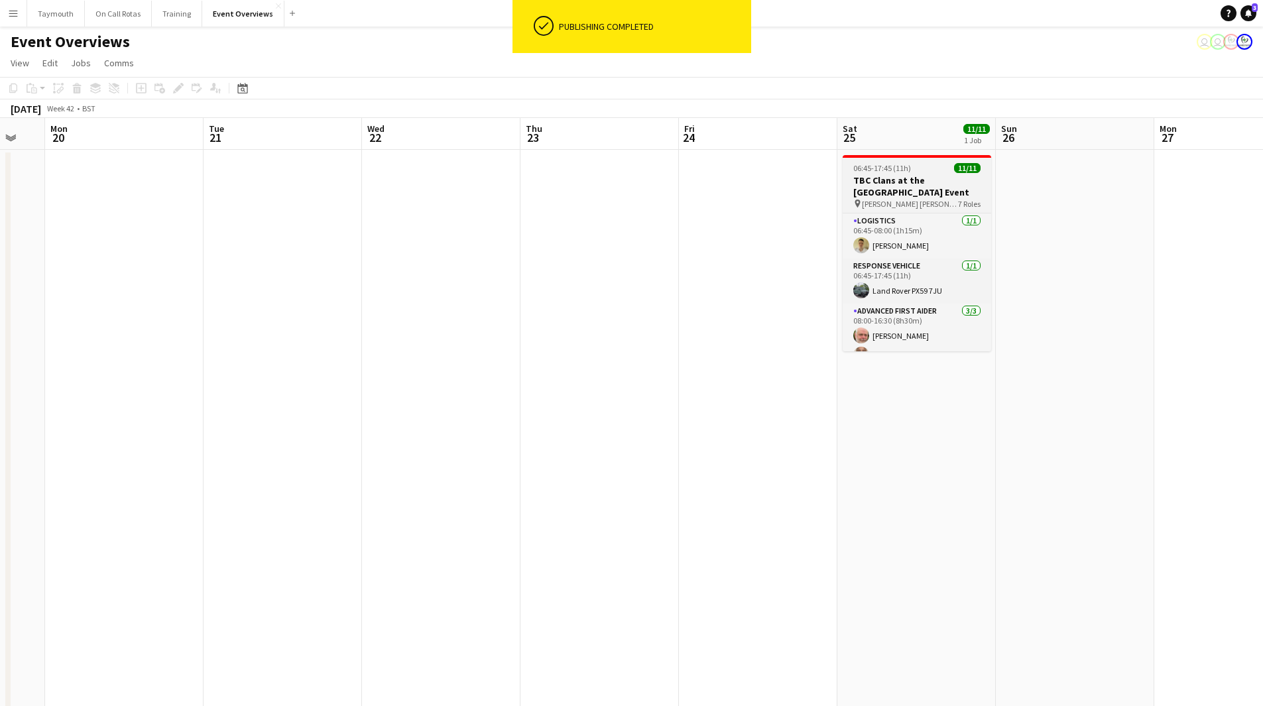
click at [909, 175] on h3 "TBC Clans at the [GEOGRAPHIC_DATA] Event" at bounding box center [917, 186] width 149 height 24
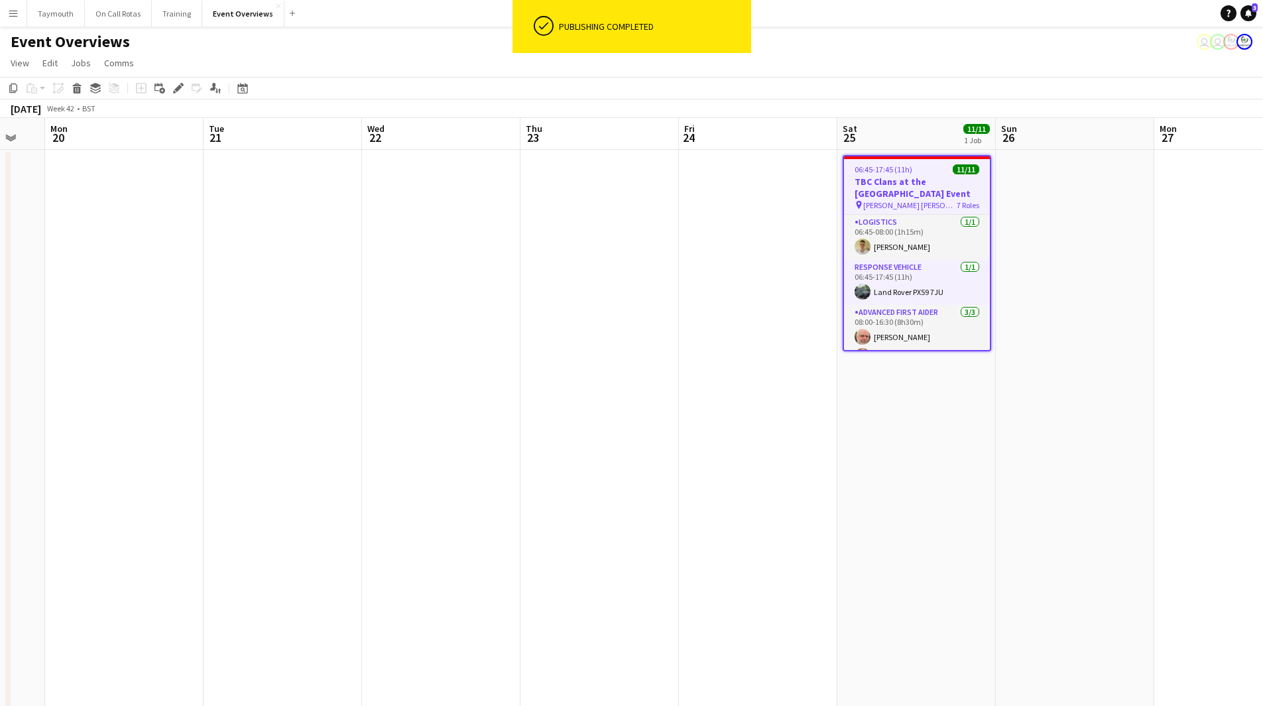
click at [178, 84] on icon "Edit" at bounding box center [178, 88] width 11 height 11
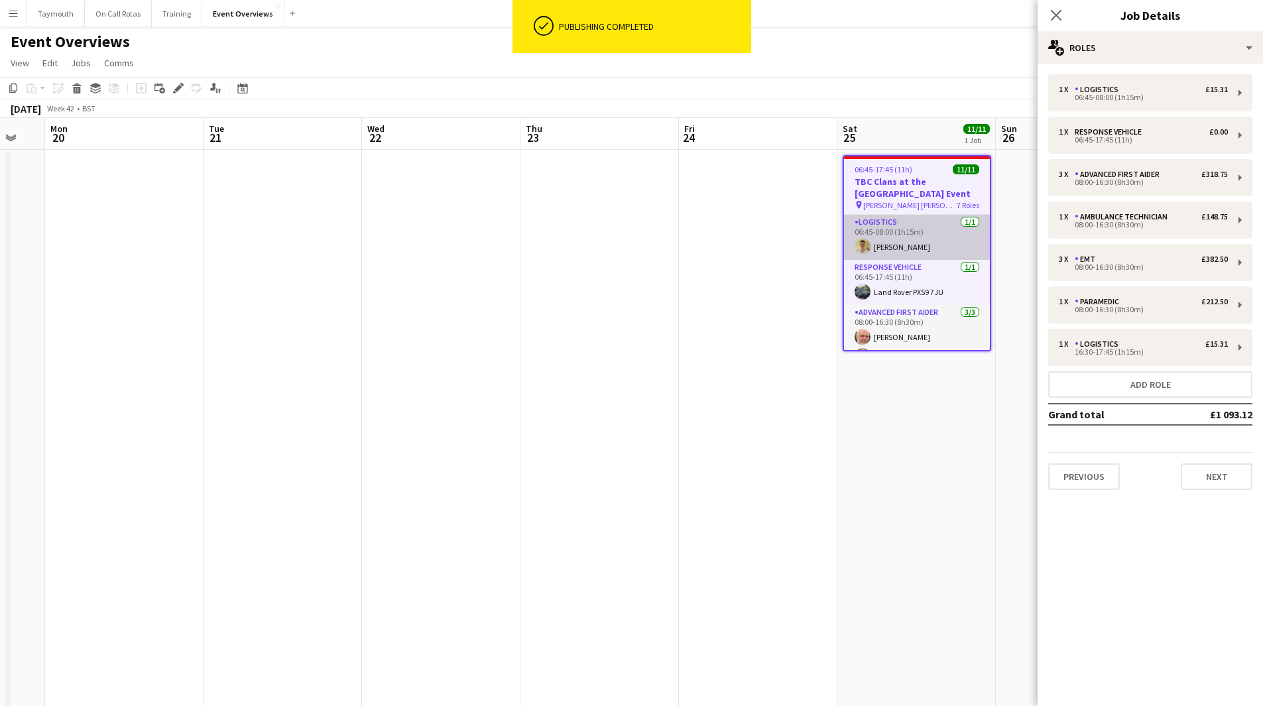
drag, startPoint x: 928, startPoint y: 286, endPoint x: 922, endPoint y: 243, distance: 43.4
click at [926, 285] on app-card-role "Response Vehicle [DATE] 06:45-17:45 (11h) Land Rover PX59 7JU" at bounding box center [917, 282] width 146 height 45
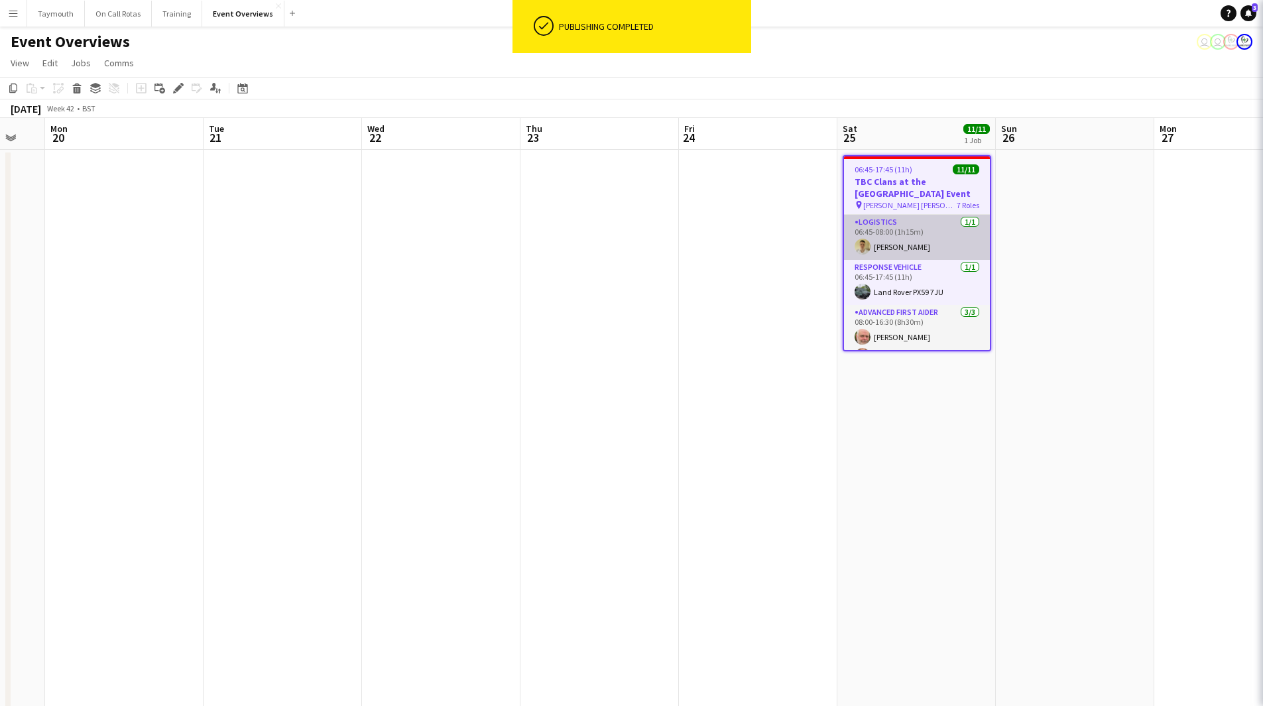
scroll to position [0, 432]
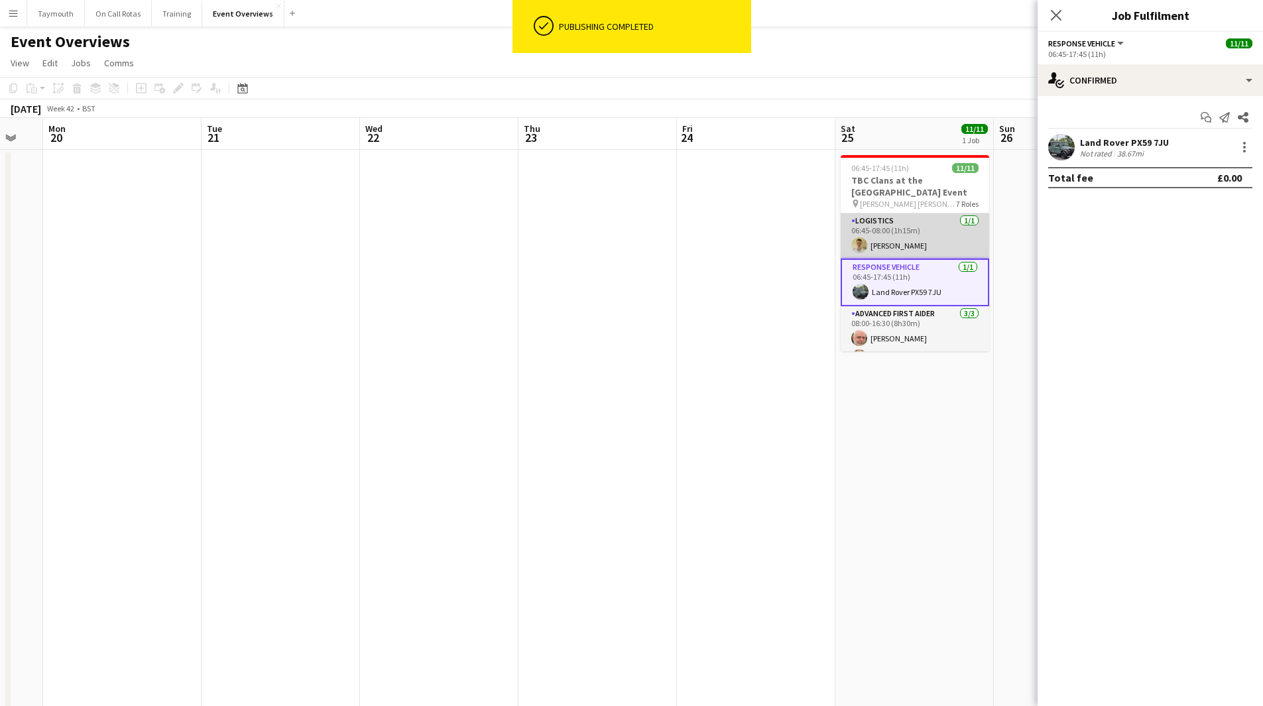
click at [919, 240] on app-card-role "Logistics [DATE] 06:45-08:00 (1h15m) [PERSON_NAME]" at bounding box center [915, 236] width 149 height 45
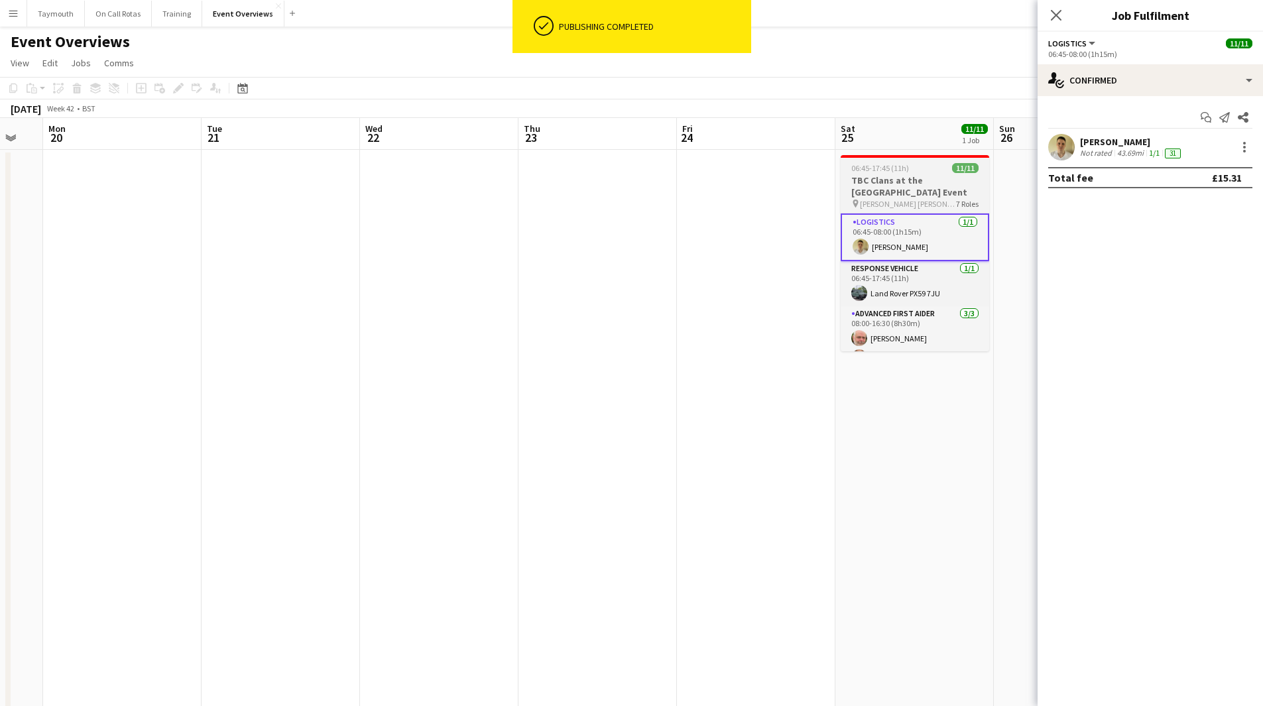
click at [911, 194] on h3 "TBC Clans at the [GEOGRAPHIC_DATA] Event" at bounding box center [915, 186] width 149 height 24
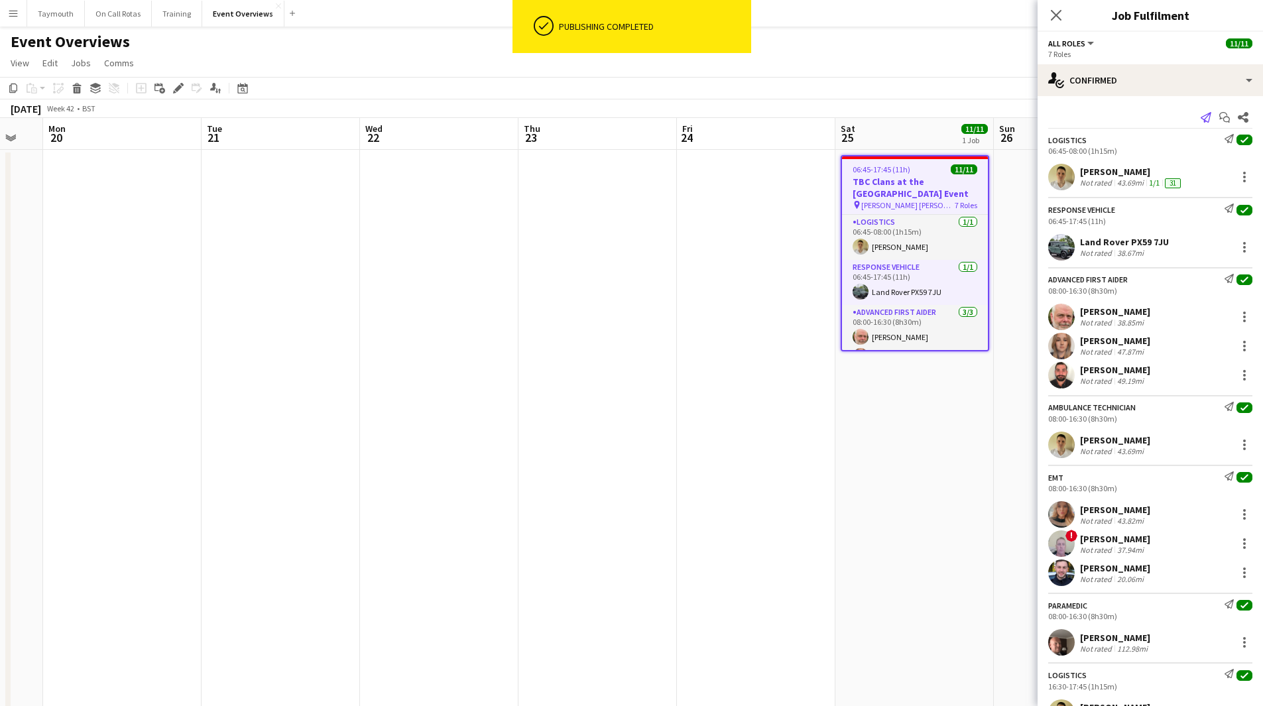
click at [1201, 113] on icon "Send notification" at bounding box center [1206, 117] width 11 height 11
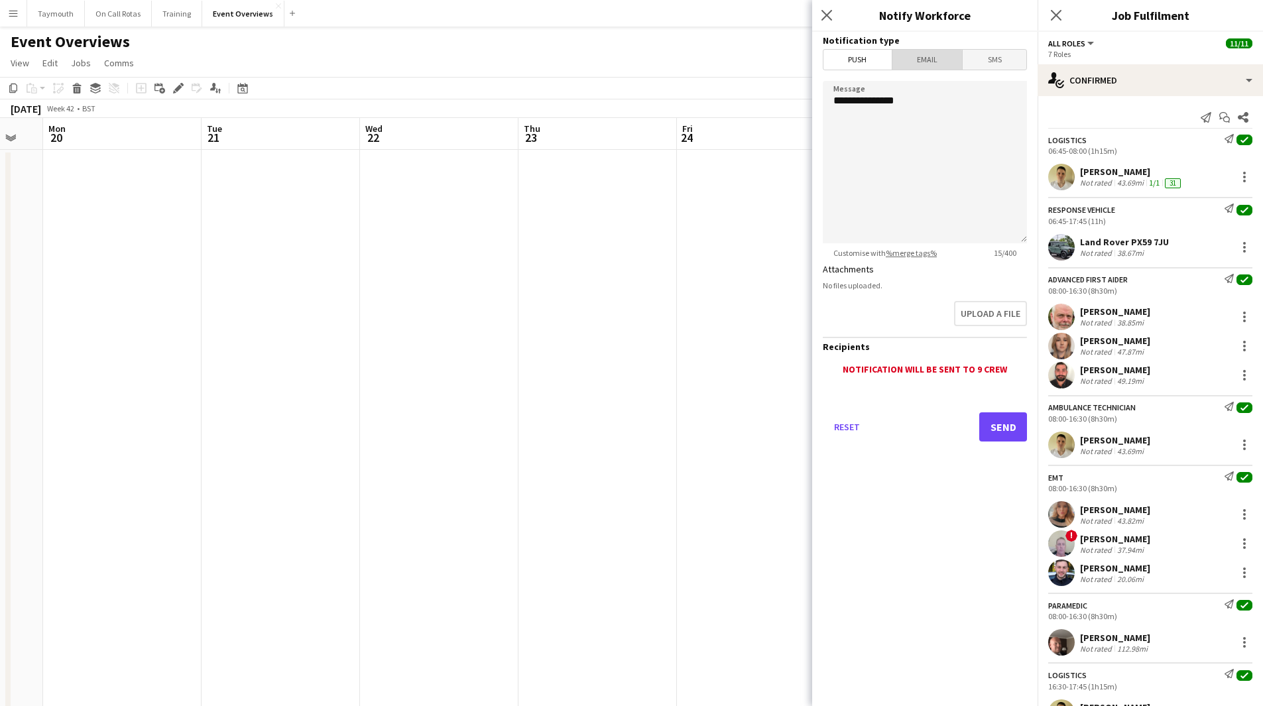
click at [927, 63] on span "Email" at bounding box center [928, 60] width 70 height 20
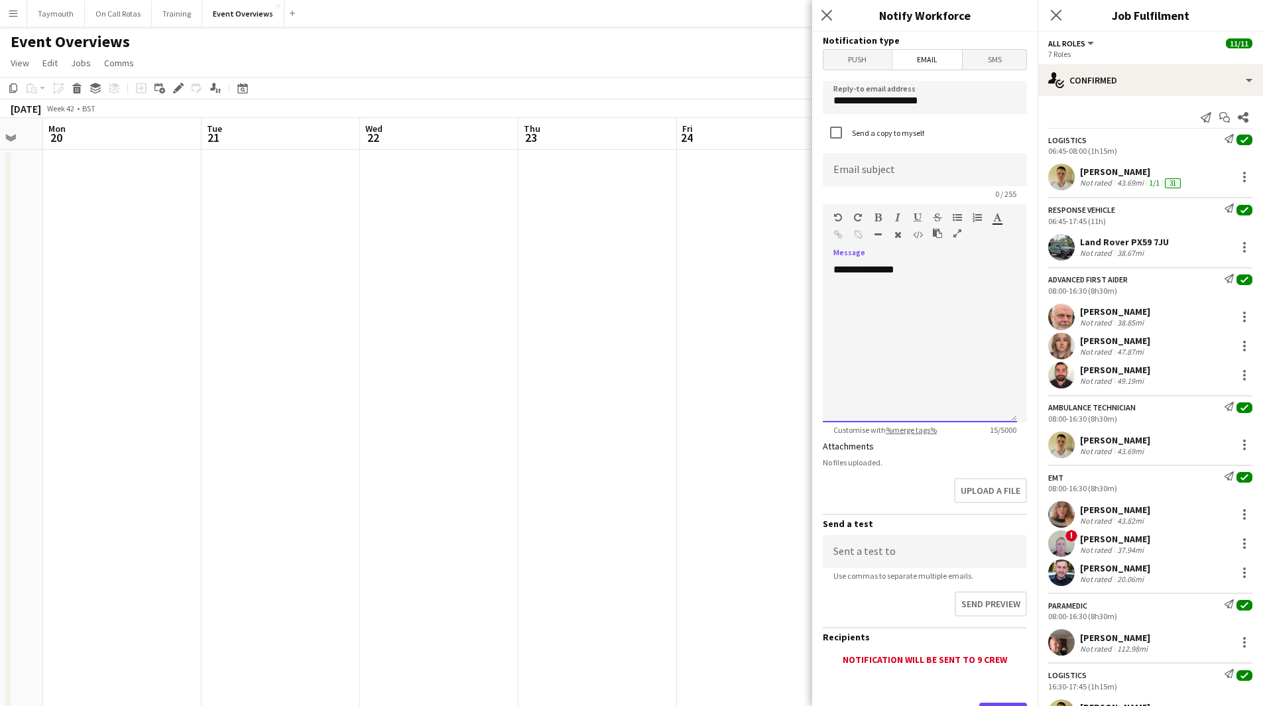
click at [923, 267] on div "**********" at bounding box center [920, 342] width 194 height 159
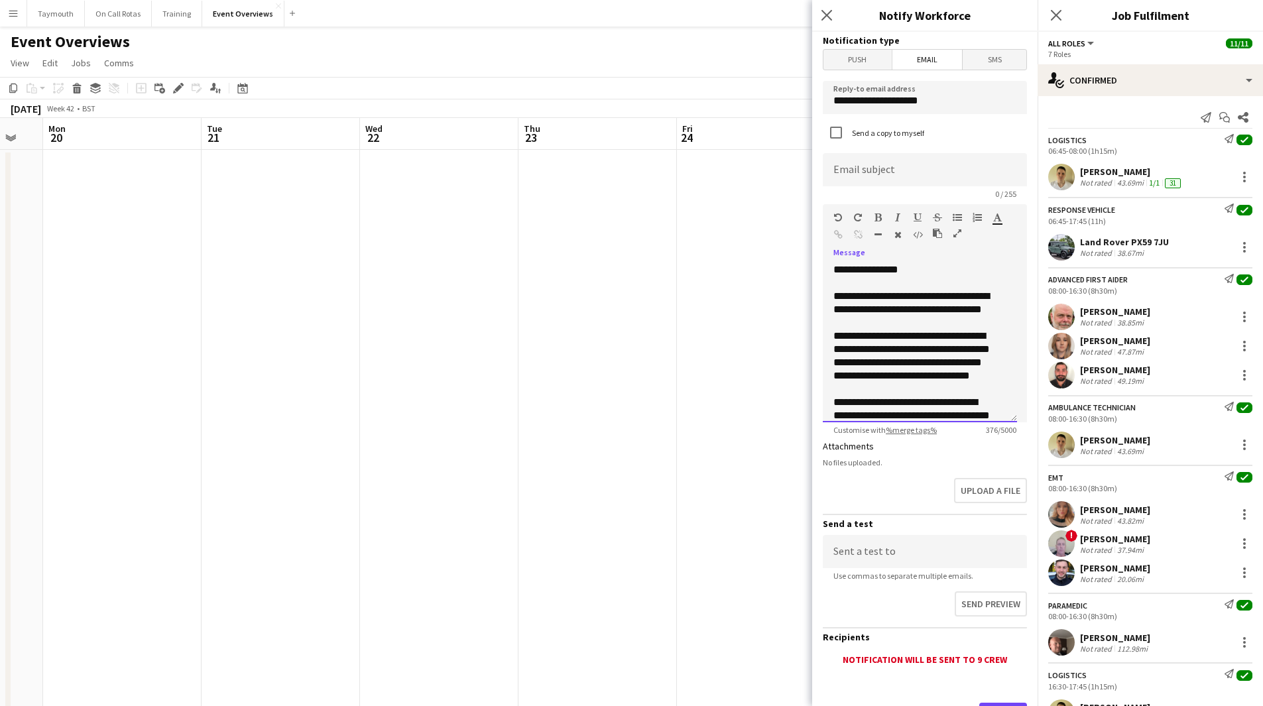
scroll to position [54, 0]
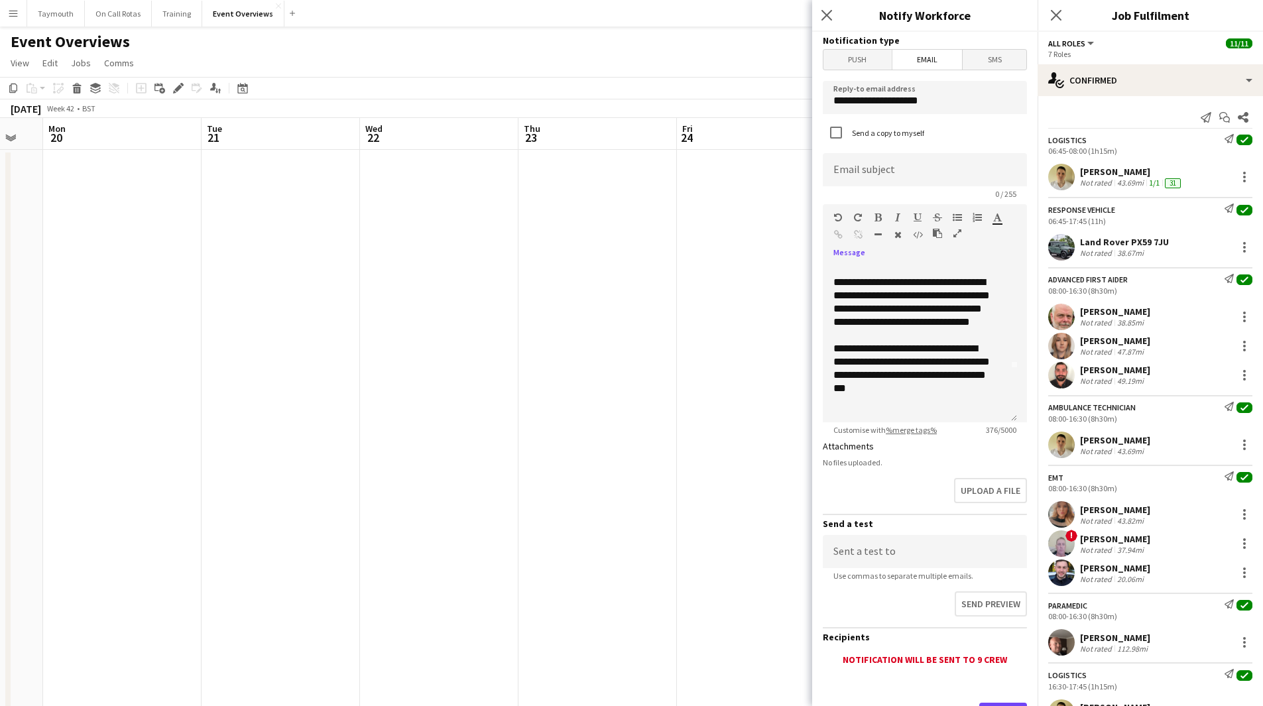
click at [954, 236] on icon "button" at bounding box center [958, 233] width 8 height 9
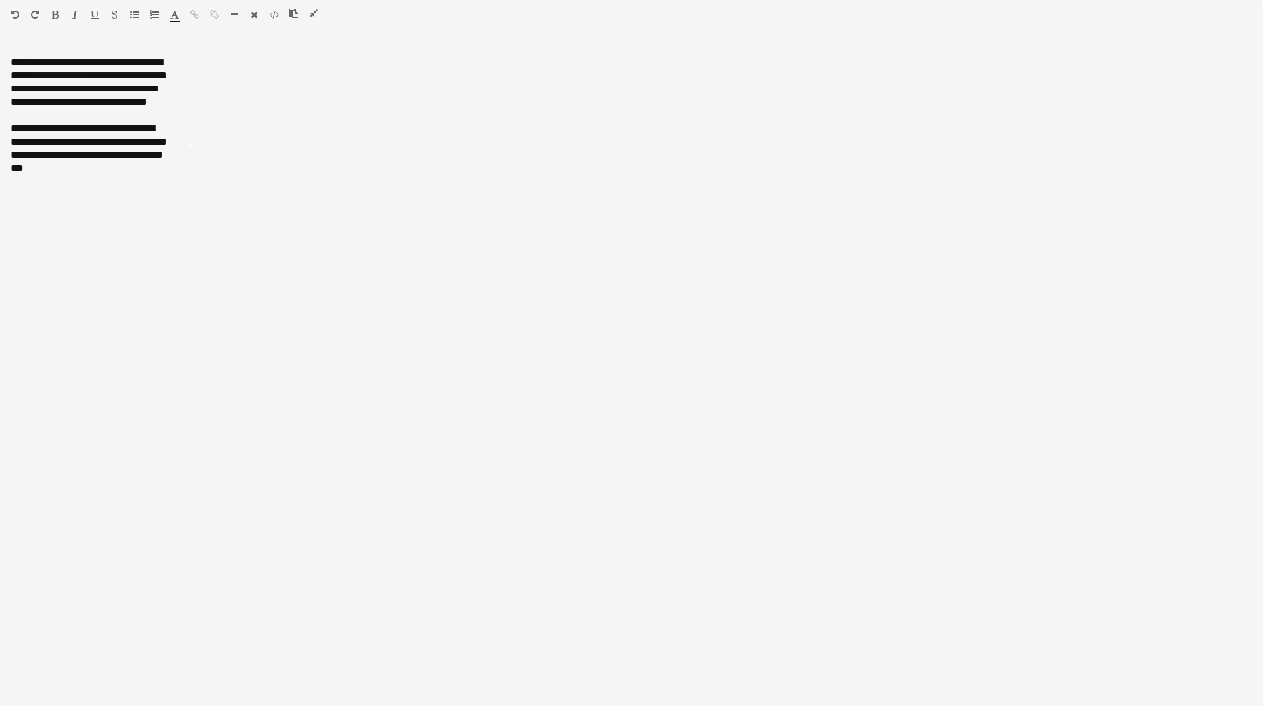
scroll to position [0, 0]
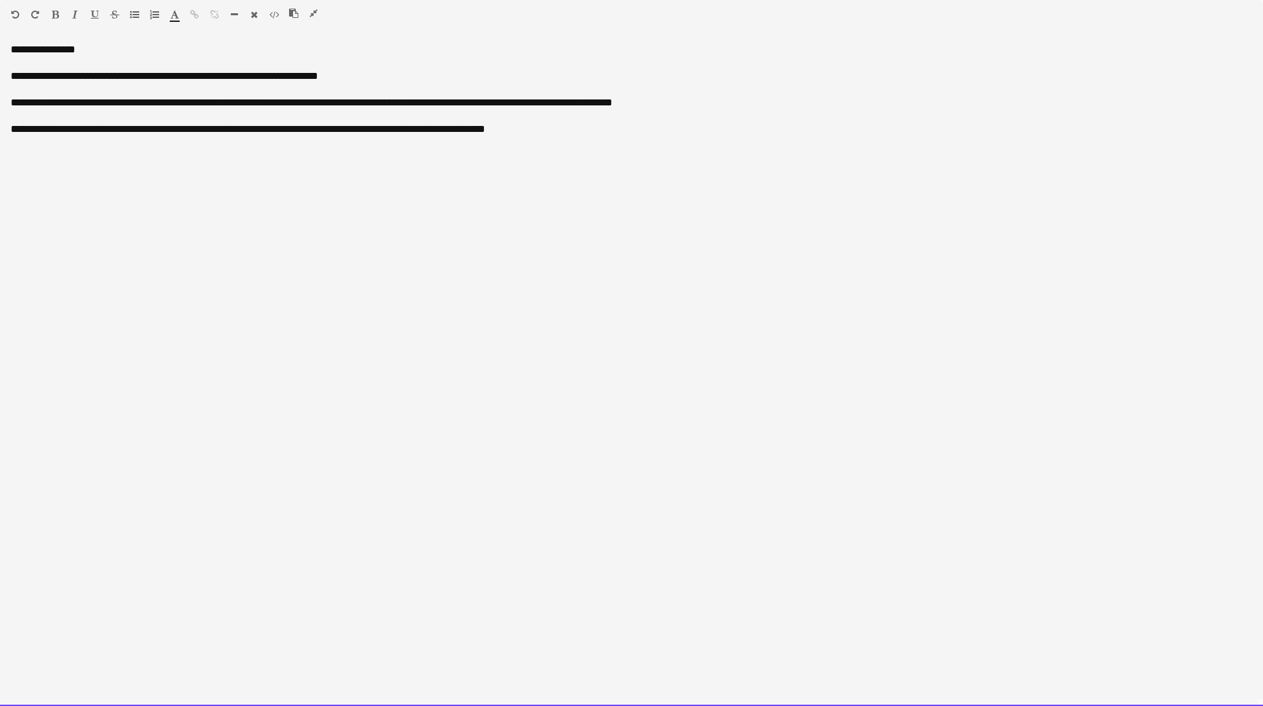
click at [408, 76] on div "**********" at bounding box center [632, 103] width 1242 height 66
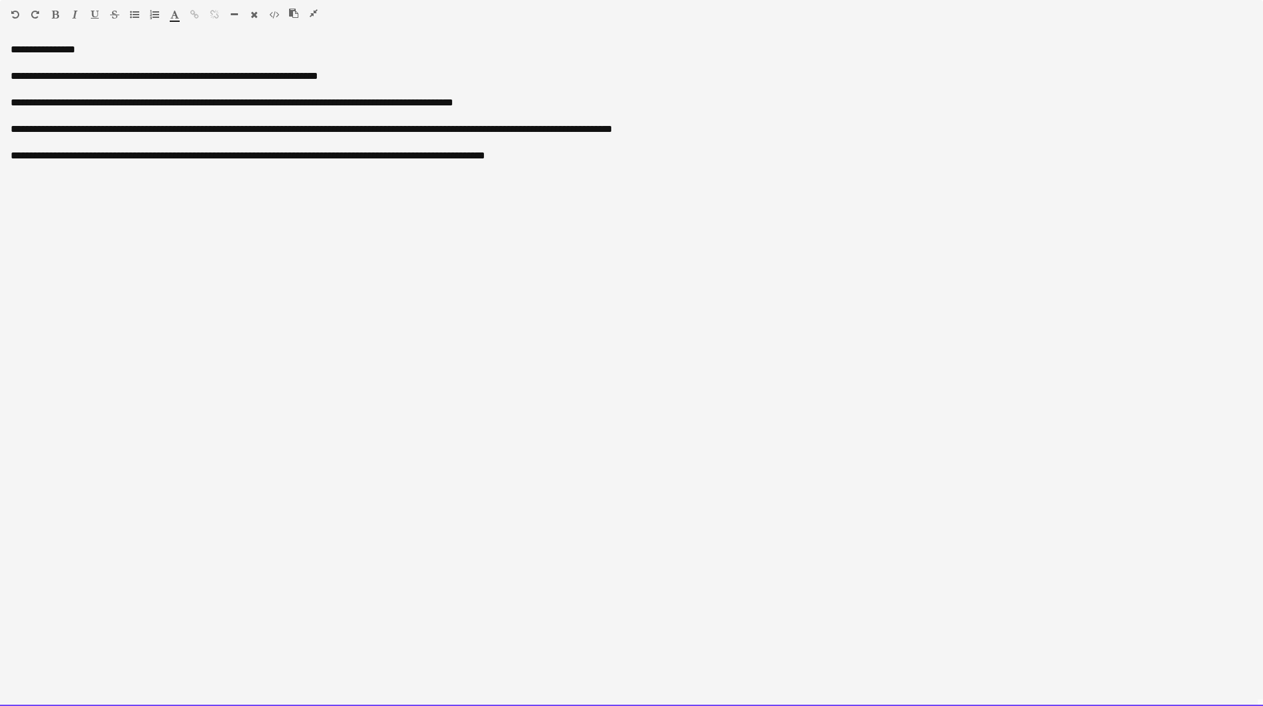
click at [110, 101] on div "**********" at bounding box center [632, 129] width 1242 height 66
click at [652, 95] on div at bounding box center [632, 89] width 1242 height 13
click at [655, 99] on div "**********" at bounding box center [632, 129] width 1242 height 66
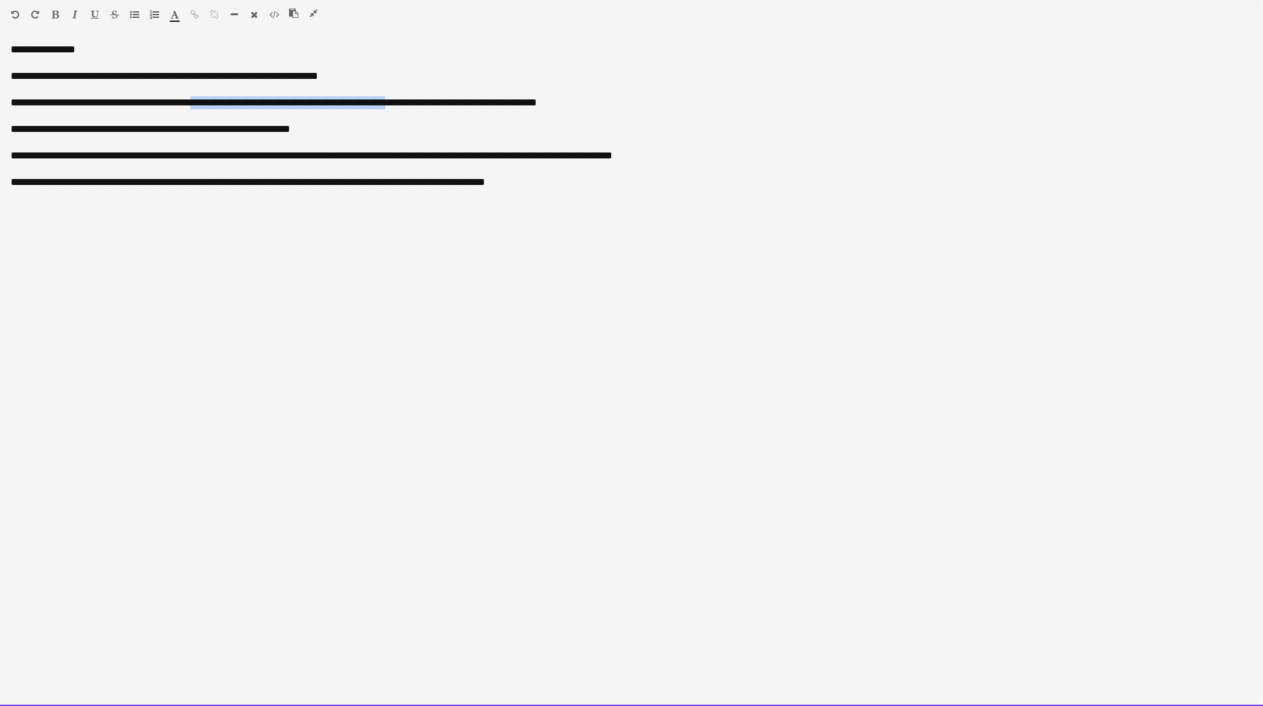
drag, startPoint x: 439, startPoint y: 105, endPoint x: 216, endPoint y: 104, distance: 223.5
click at [216, 104] on div "**********" at bounding box center [632, 142] width 1242 height 93
copy div "**********"
click at [323, 135] on div "**********" at bounding box center [632, 142] width 1242 height 93
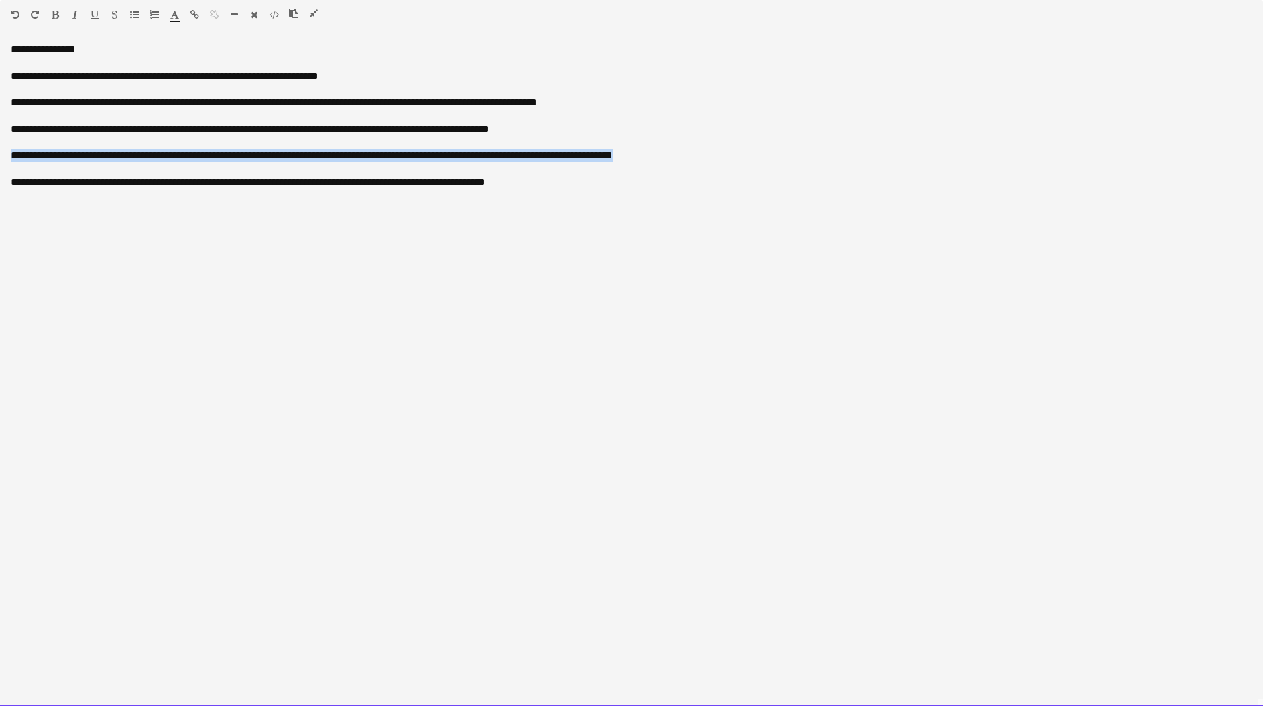
drag, startPoint x: 765, startPoint y: 156, endPoint x: -12, endPoint y: 159, distance: 776.5
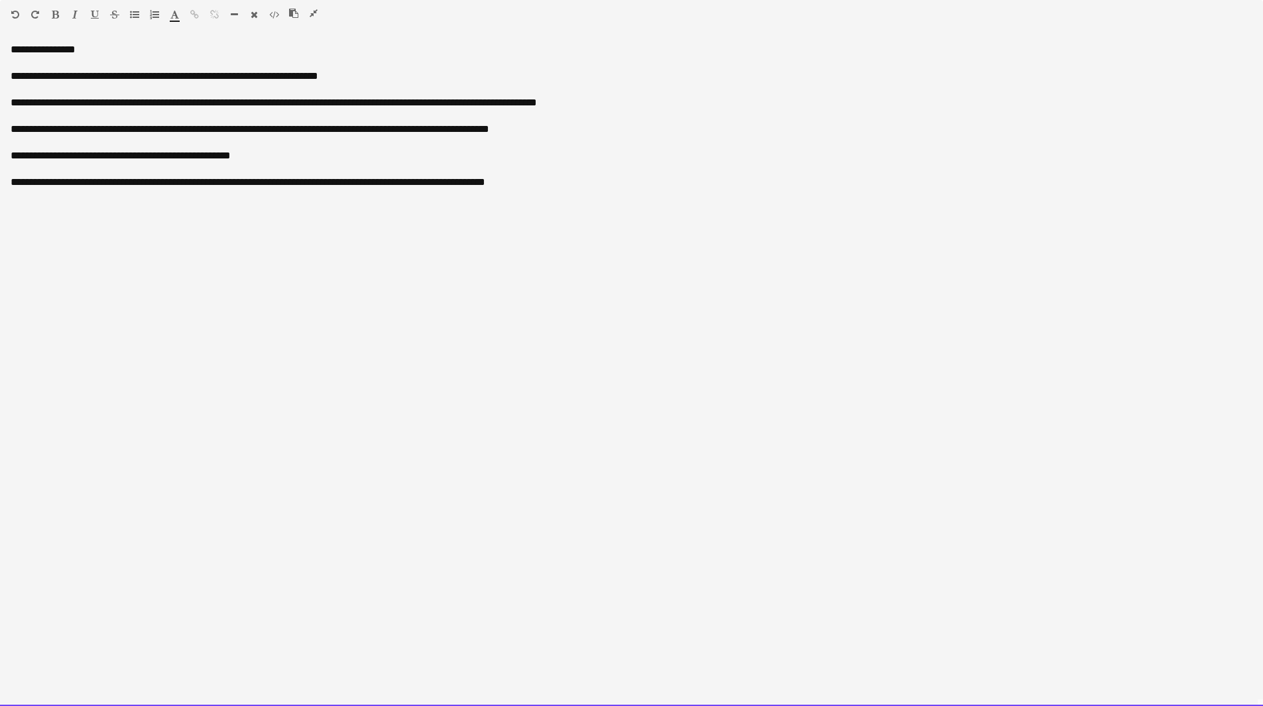
click at [353, 156] on div "**********" at bounding box center [632, 142] width 1242 height 93
click at [619, 103] on div "**********" at bounding box center [632, 142] width 1242 height 93
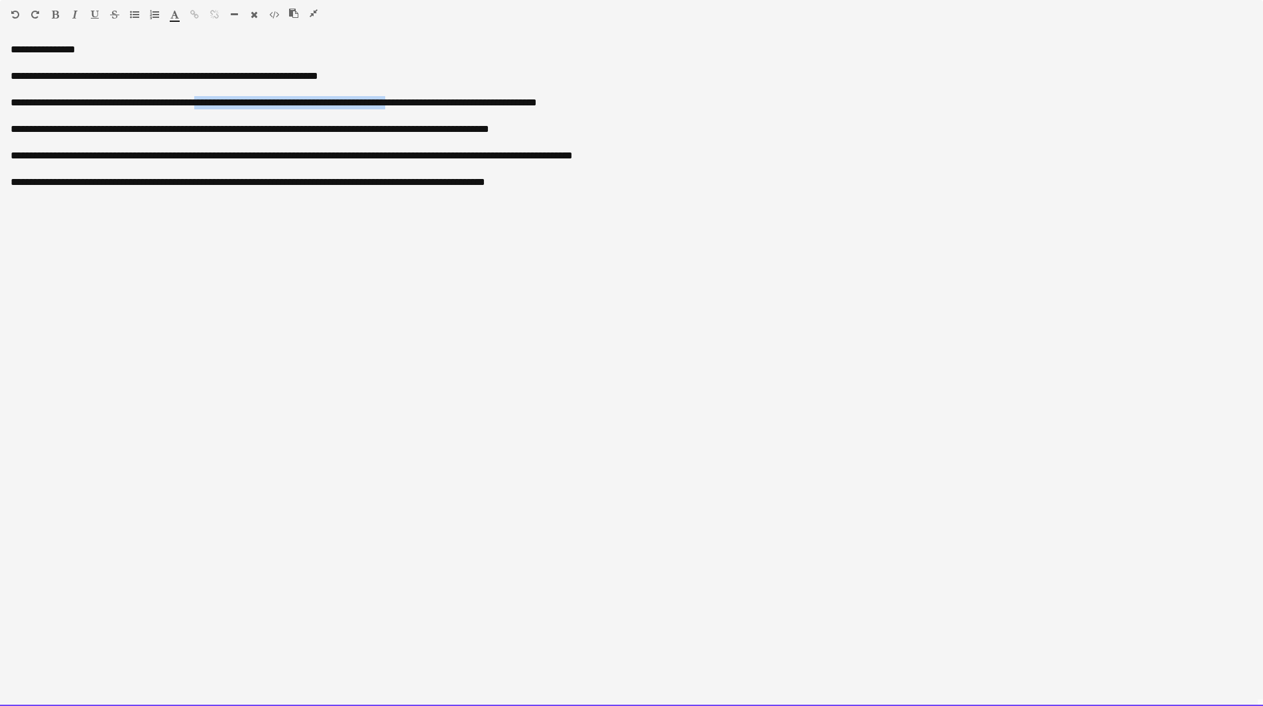
drag, startPoint x: 439, startPoint y: 99, endPoint x: 219, endPoint y: 103, distance: 219.5
click at [219, 103] on div "**********" at bounding box center [632, 142] width 1242 height 93
click at [360, 107] on div "**********" at bounding box center [632, 142] width 1242 height 93
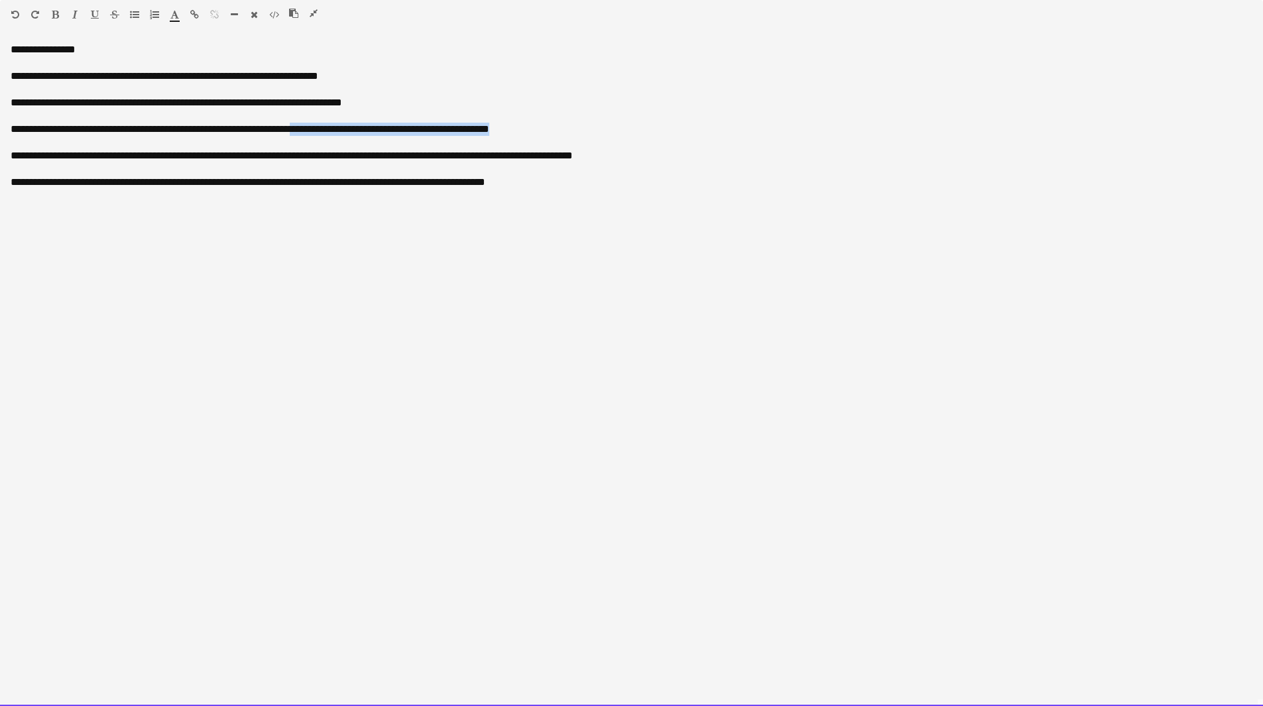
drag, startPoint x: 565, startPoint y: 127, endPoint x: 310, endPoint y: 131, distance: 254.7
click at [310, 131] on div "**********" at bounding box center [632, 142] width 1242 height 93
click at [637, 152] on div "**********" at bounding box center [632, 142] width 1242 height 93
drag, startPoint x: 636, startPoint y: 152, endPoint x: 430, endPoint y: 145, distance: 206.4
click at [465, 156] on div "**********" at bounding box center [632, 142] width 1242 height 93
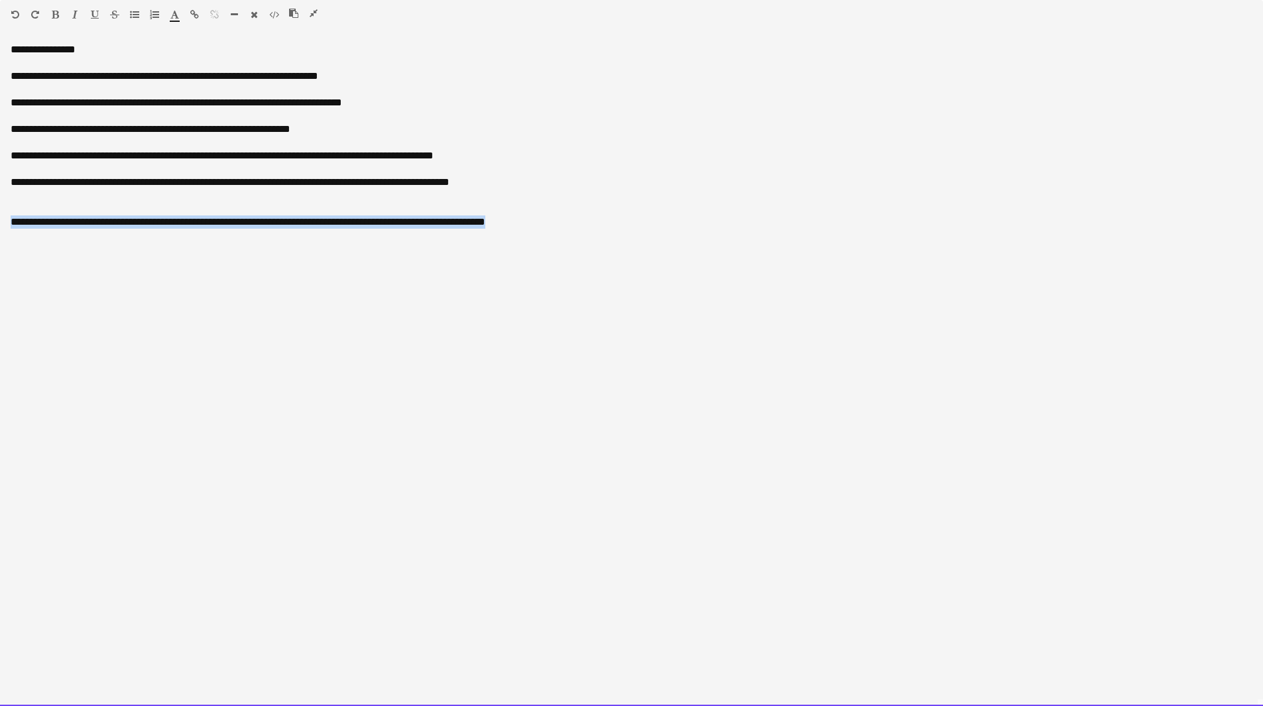
drag, startPoint x: 666, startPoint y: 220, endPoint x: -105, endPoint y: 215, distance: 771.2
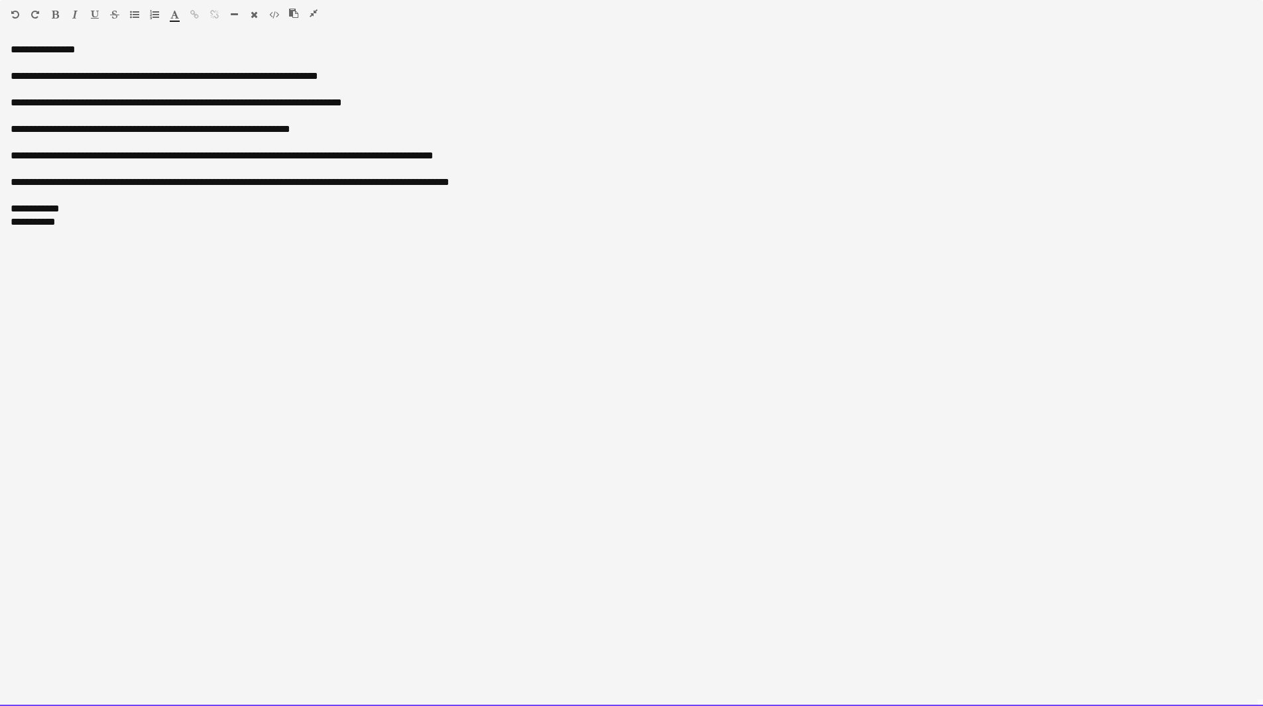
click at [466, 153] on div "**********" at bounding box center [632, 129] width 1242 height 66
drag, startPoint x: 70, startPoint y: 227, endPoint x: 7, endPoint y: 225, distance: 63.7
click at [7, 225] on div "**********" at bounding box center [631, 374] width 1263 height 663
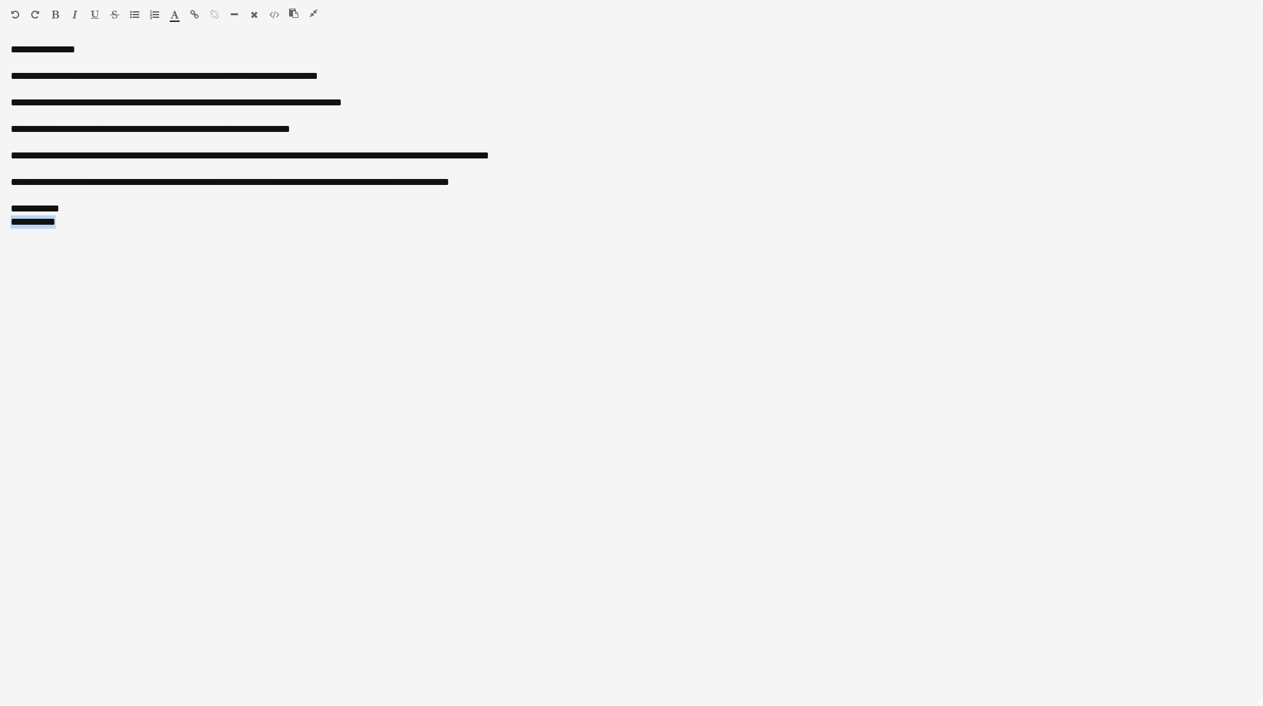
click at [79, 14] on button "button" at bounding box center [74, 14] width 9 height 11
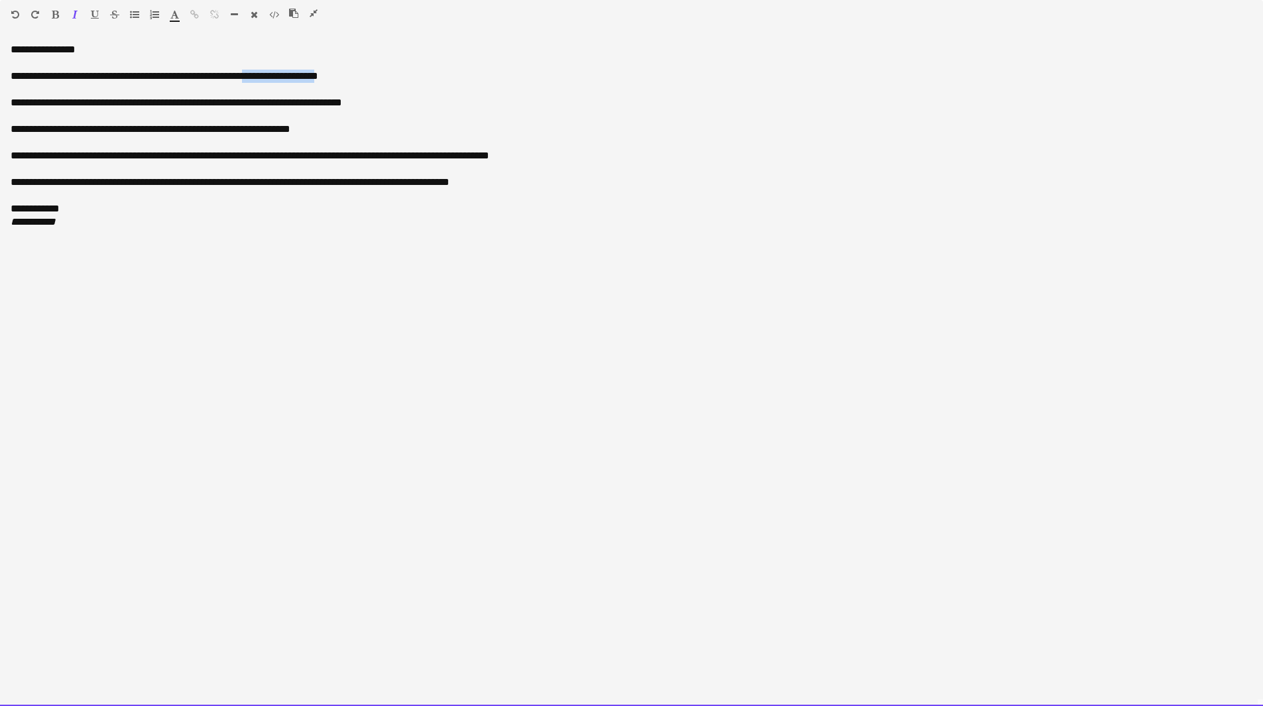
drag, startPoint x: 347, startPoint y: 75, endPoint x: 271, endPoint y: 77, distance: 76.9
click at [271, 77] on div "**********" at bounding box center [632, 76] width 1242 height 13
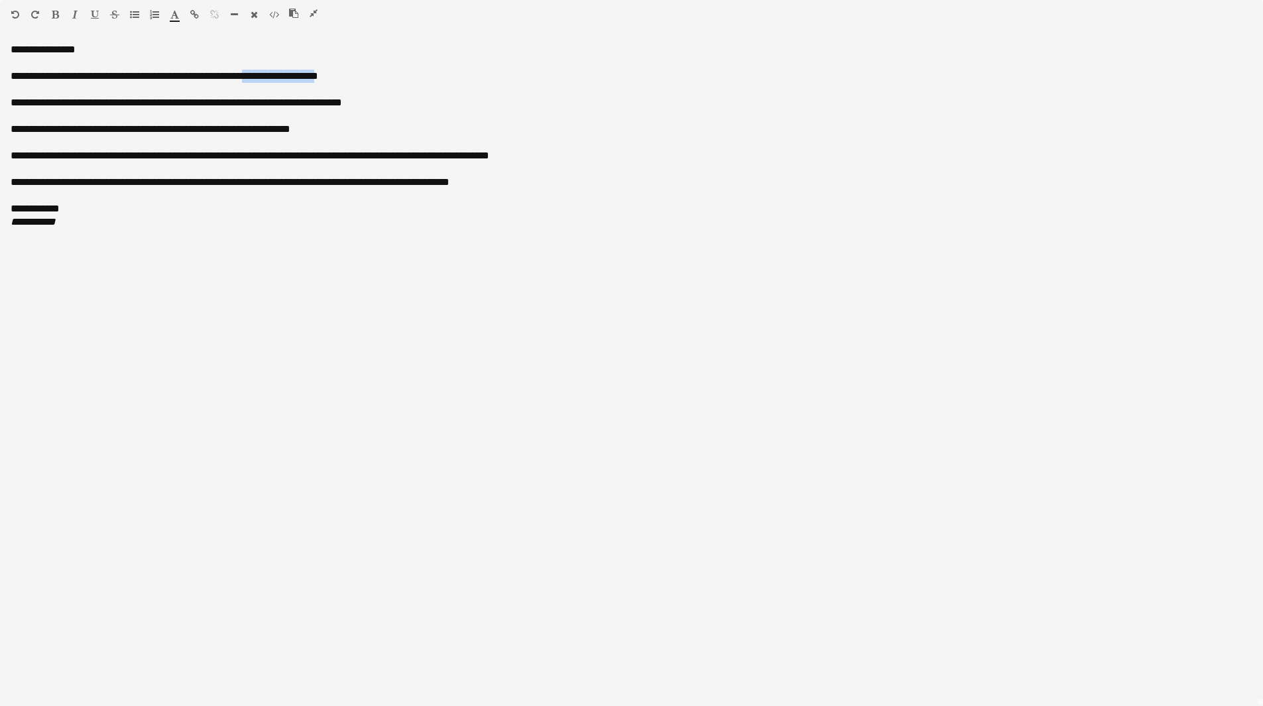
click at [58, 13] on icon "button" at bounding box center [55, 14] width 7 height 9
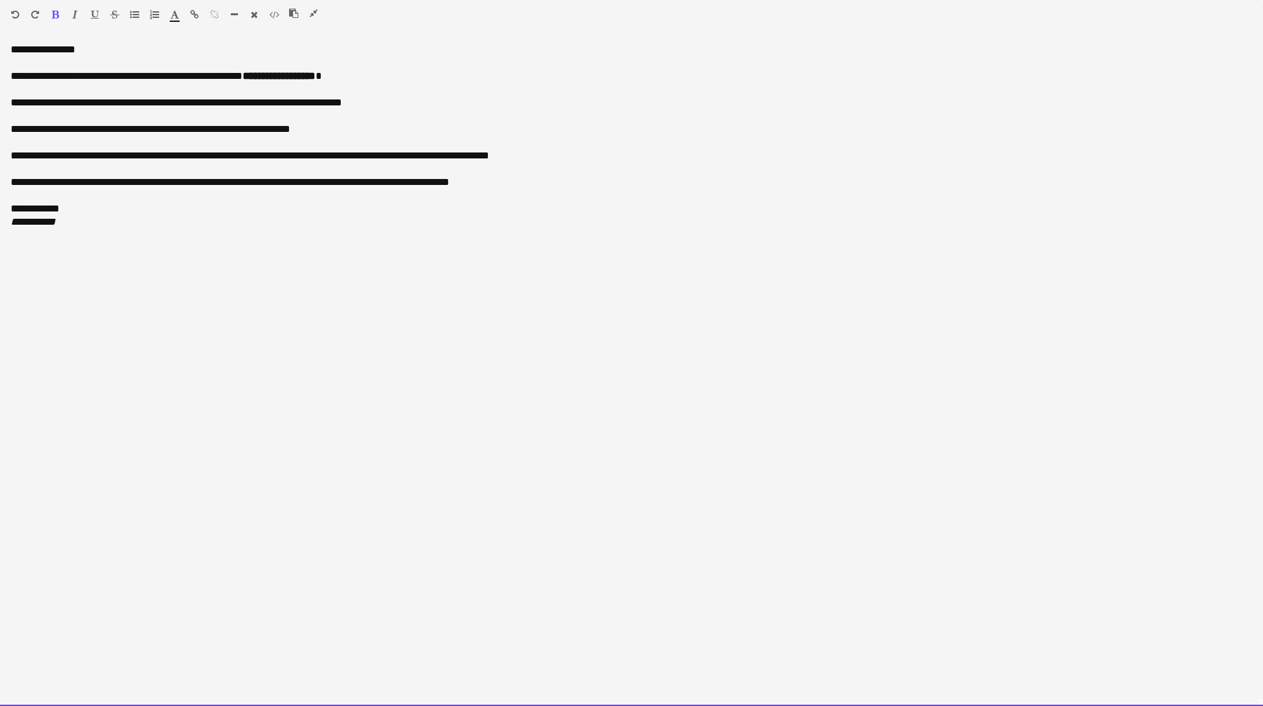
click at [409, 78] on div "**********" at bounding box center [632, 76] width 1242 height 13
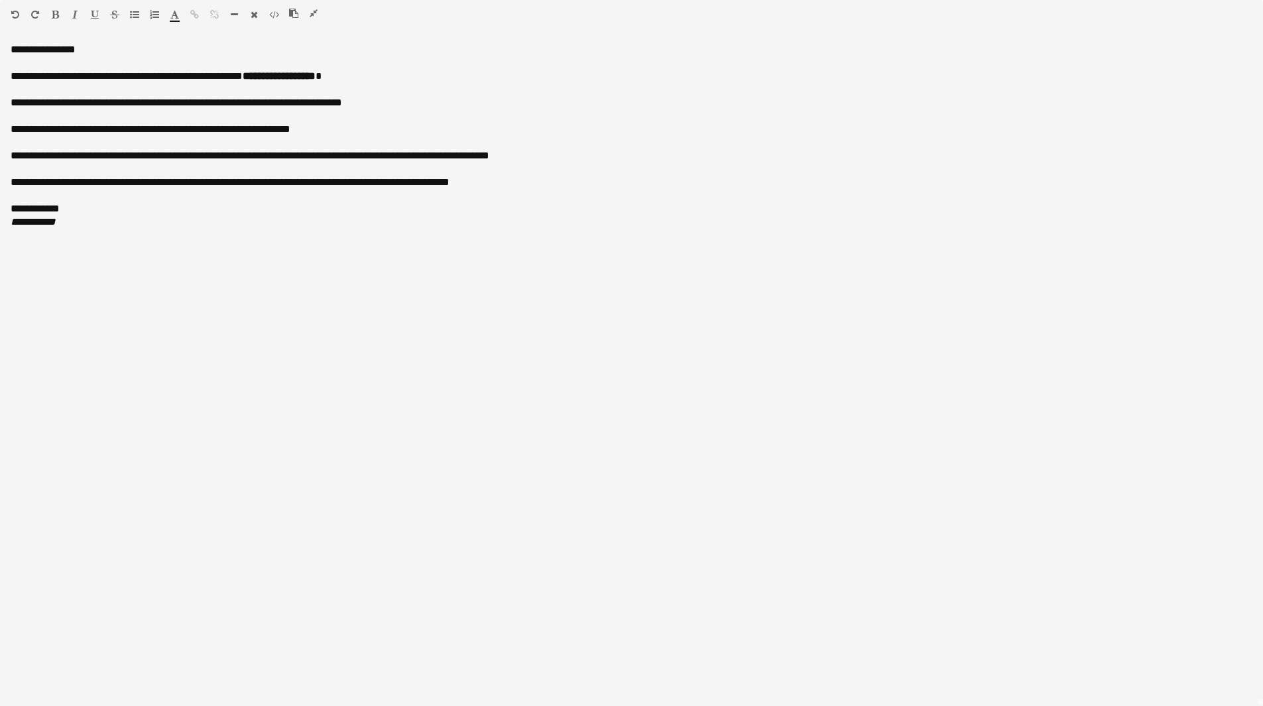
click at [316, 14] on icon "button" at bounding box center [314, 13] width 8 height 9
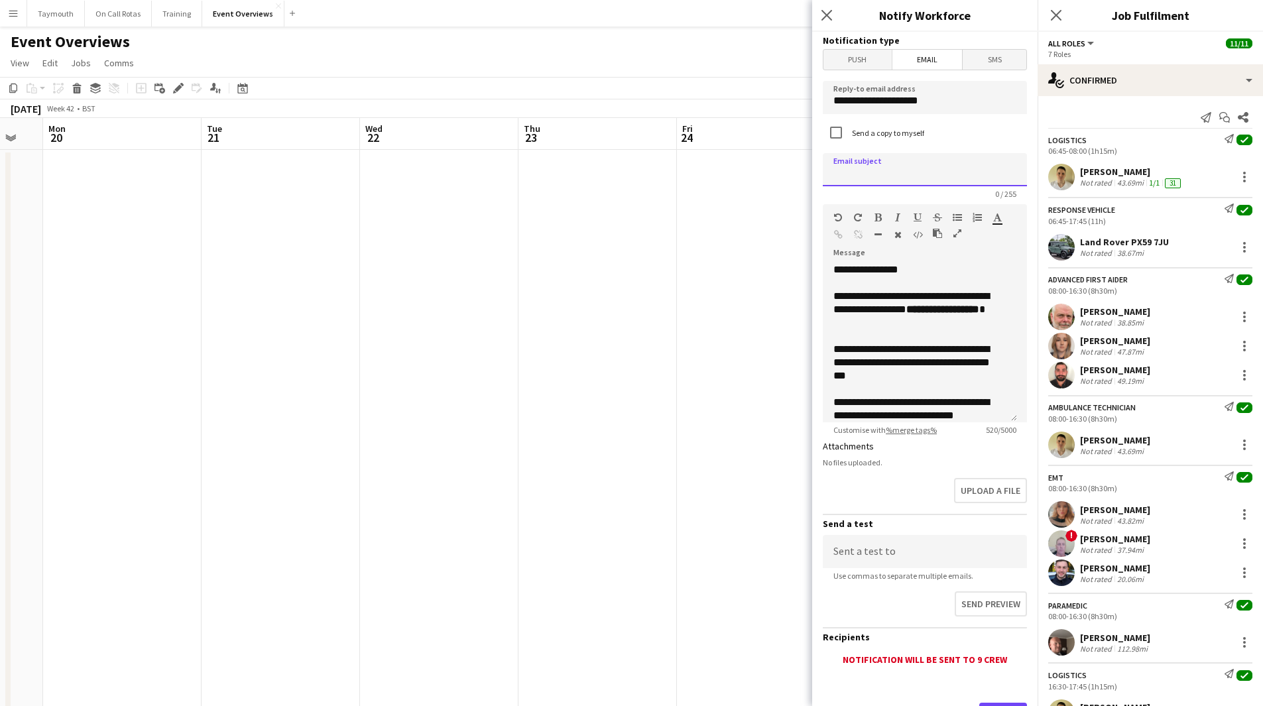
click at [953, 170] on input at bounding box center [925, 169] width 204 height 33
type input "*"
type input "**********"
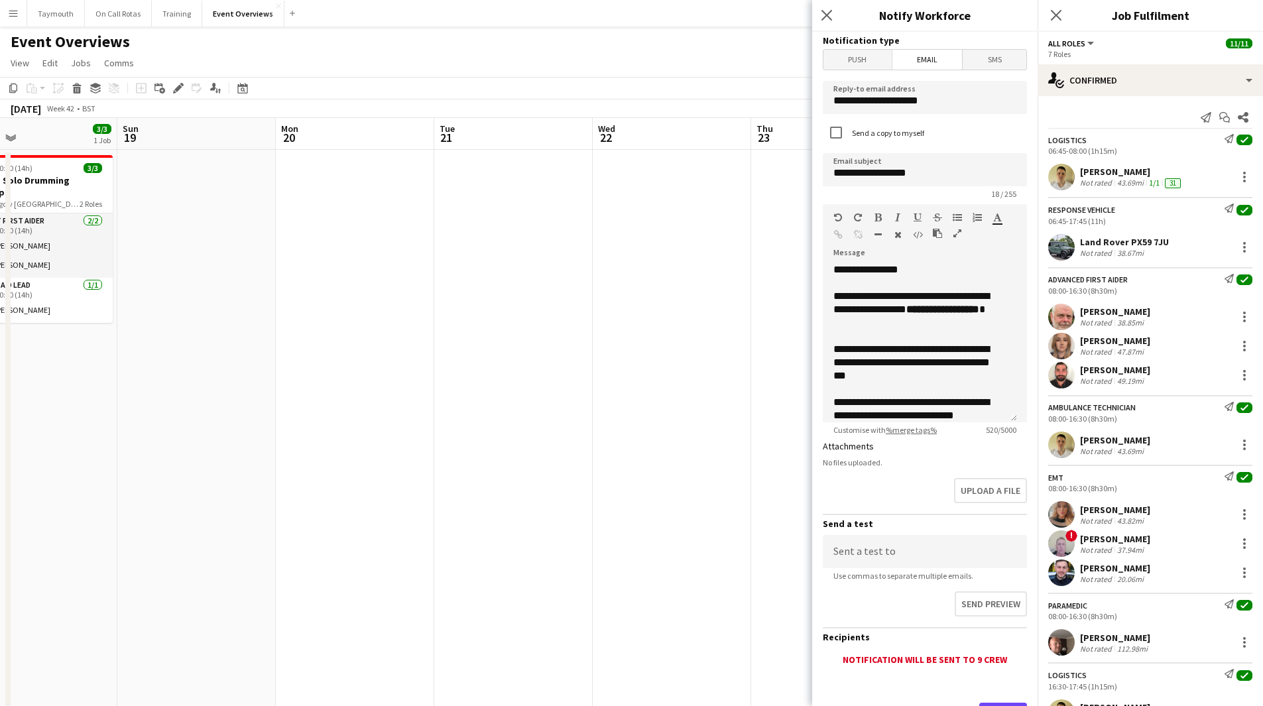
drag, startPoint x: 558, startPoint y: 401, endPoint x: 816, endPoint y: 403, distance: 257.3
click at [837, 405] on body "Menu Boards Boards Boards All jobs Status Workforce Workforce My Workforce Recr…" at bounding box center [631, 642] width 1263 height 1285
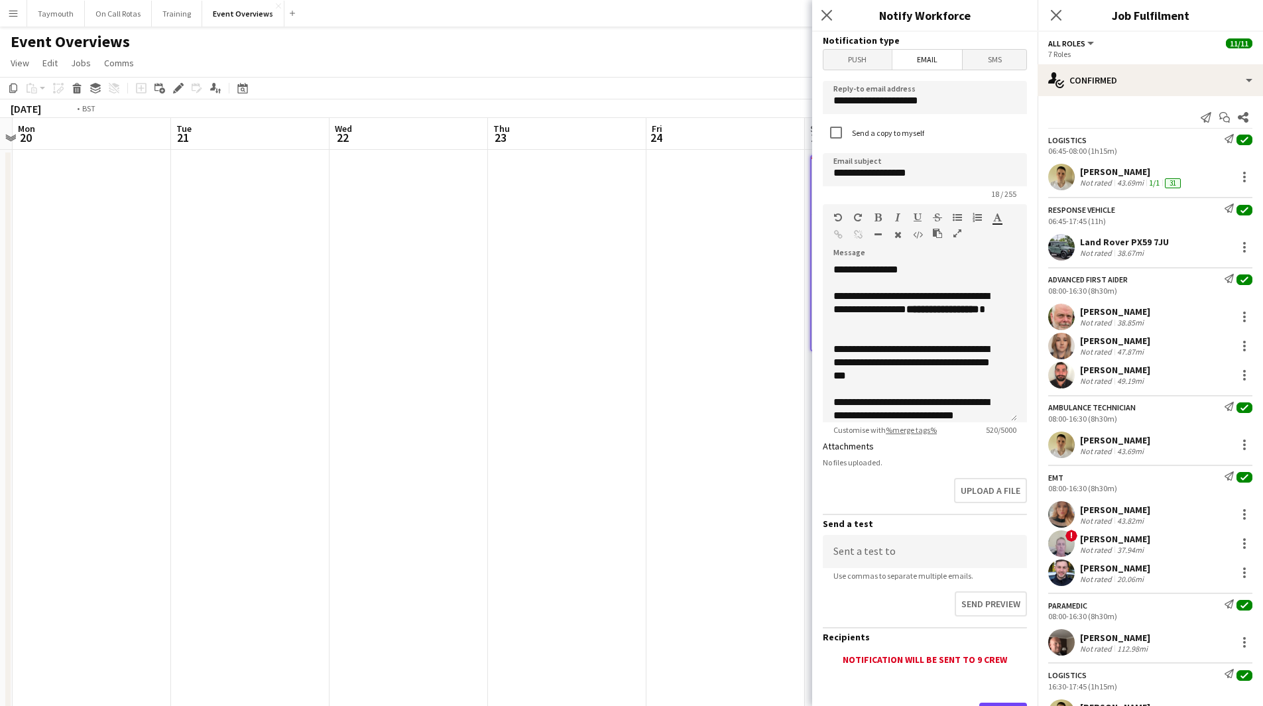
drag, startPoint x: 487, startPoint y: 396, endPoint x: 461, endPoint y: 385, distance: 28.2
click at [0, 391] on html "Menu Boards Boards Boards All jobs Status Workforce Workforce My Workforce Recr…" at bounding box center [631, 642] width 1263 height 1285
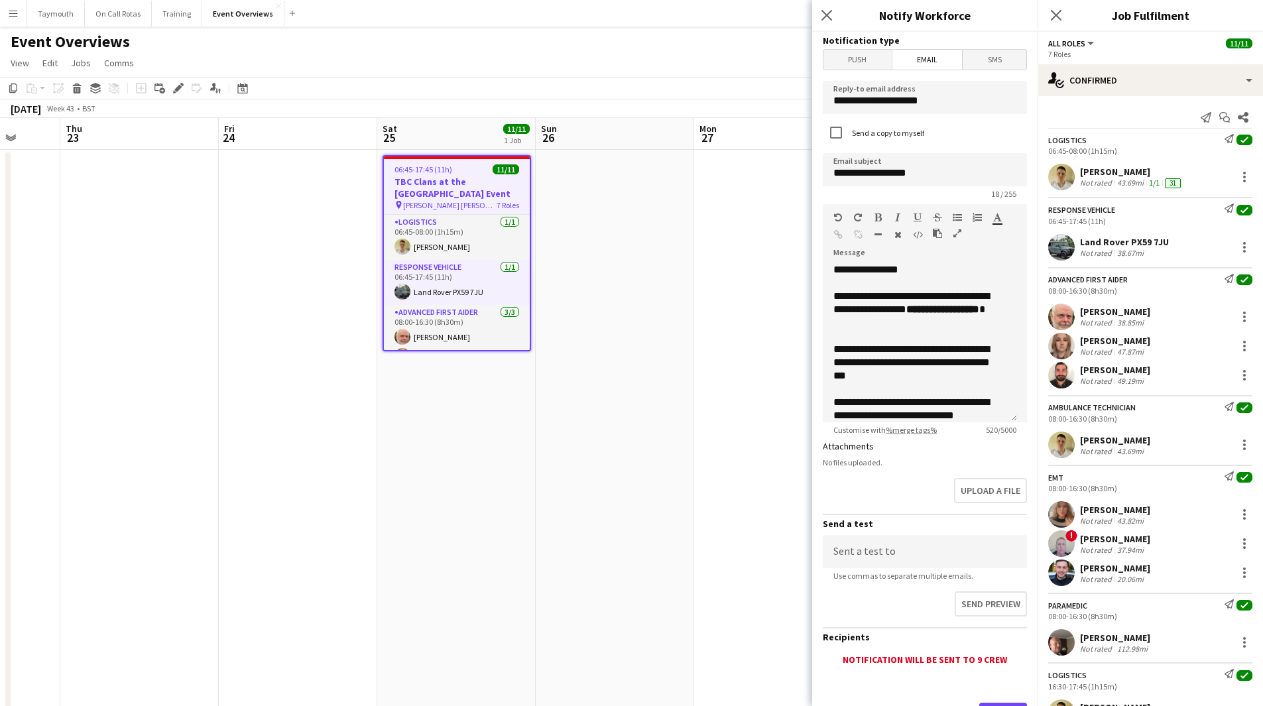
drag, startPoint x: 623, startPoint y: 405, endPoint x: 353, endPoint y: 448, distance: 273.9
click at [353, 447] on app-calendar-viewport "Mon 20 Tue 21 Wed 22 Thu 23 Fri 24 Sat 25 11/11 1 Job Sun 26 Mon 27 Tue 28 Wed …" at bounding box center [631, 701] width 1263 height 1167
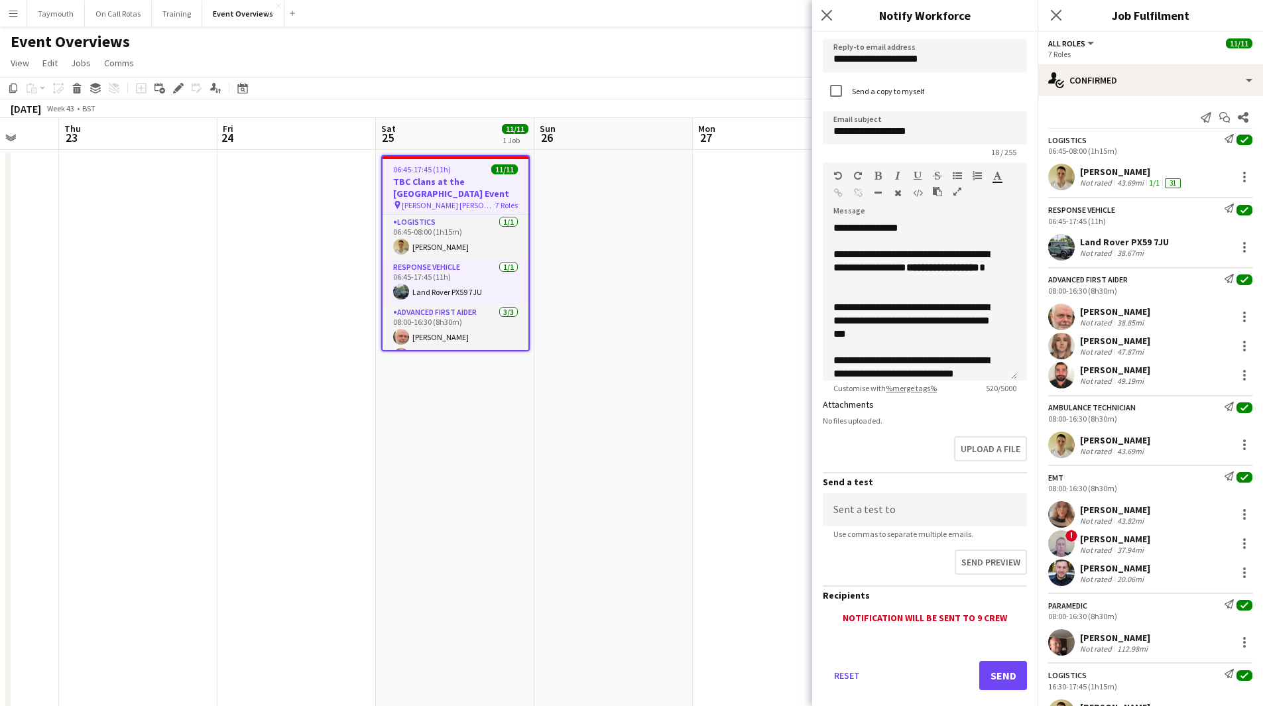
scroll to position [63, 0]
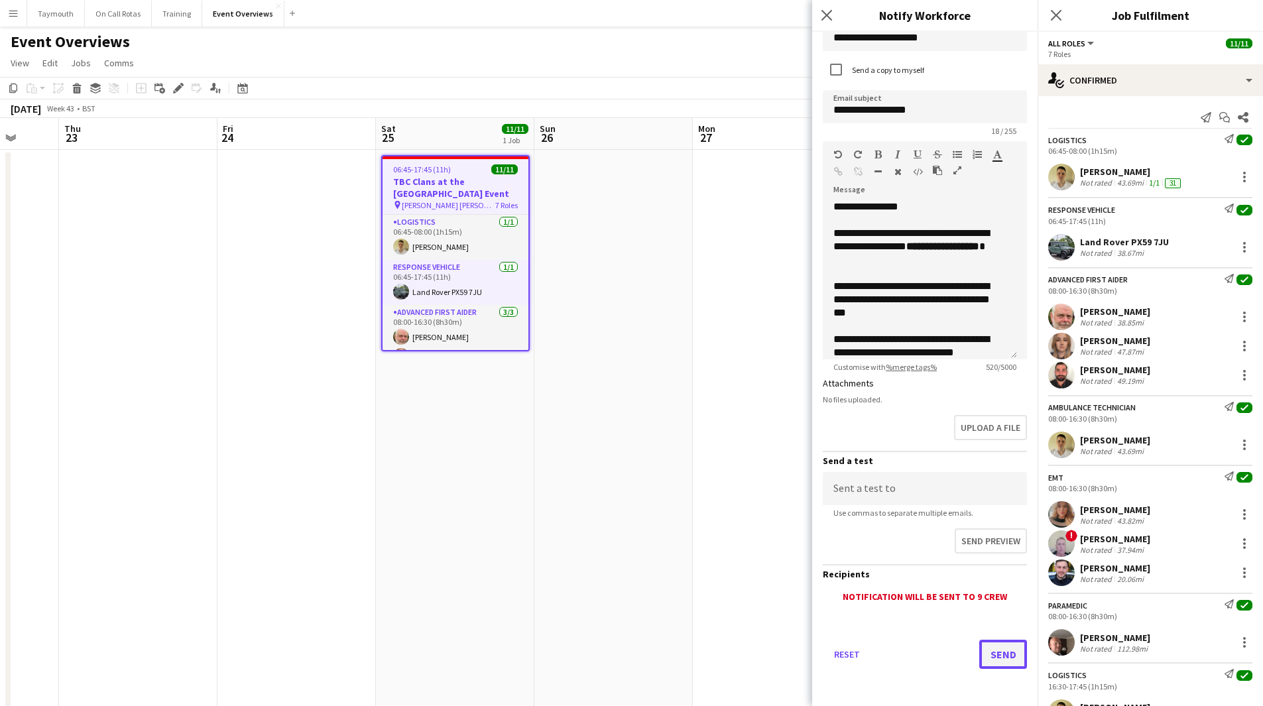
click at [989, 652] on button "Send" at bounding box center [1003, 654] width 48 height 29
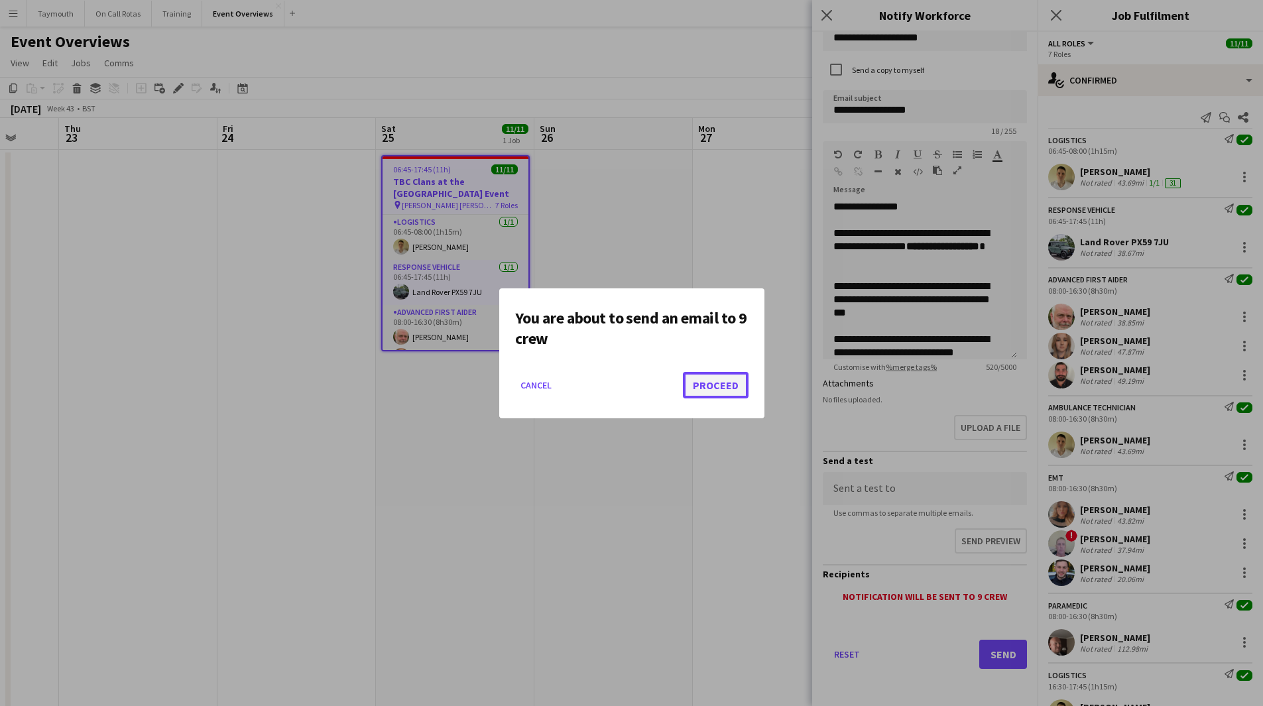
click at [719, 383] on button "Proceed" at bounding box center [716, 385] width 66 height 27
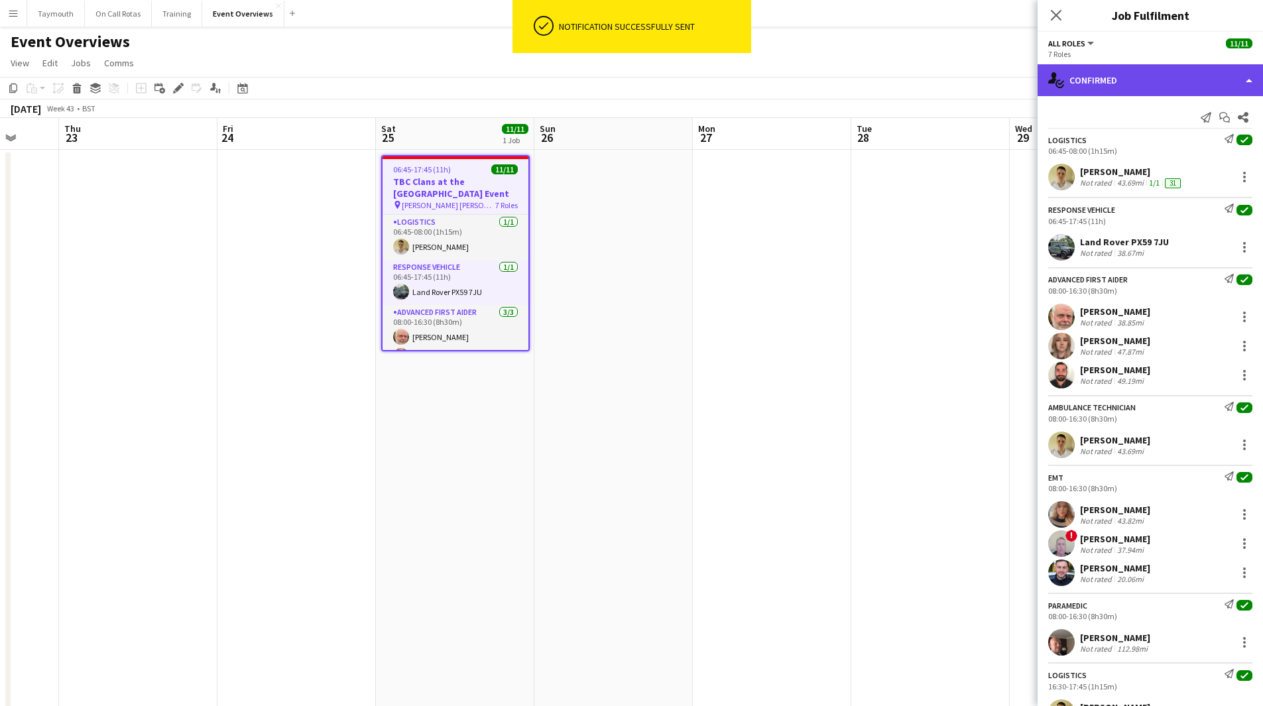
click at [1178, 83] on div "single-neutral-actions-check-2 Confirmed" at bounding box center [1150, 80] width 225 height 32
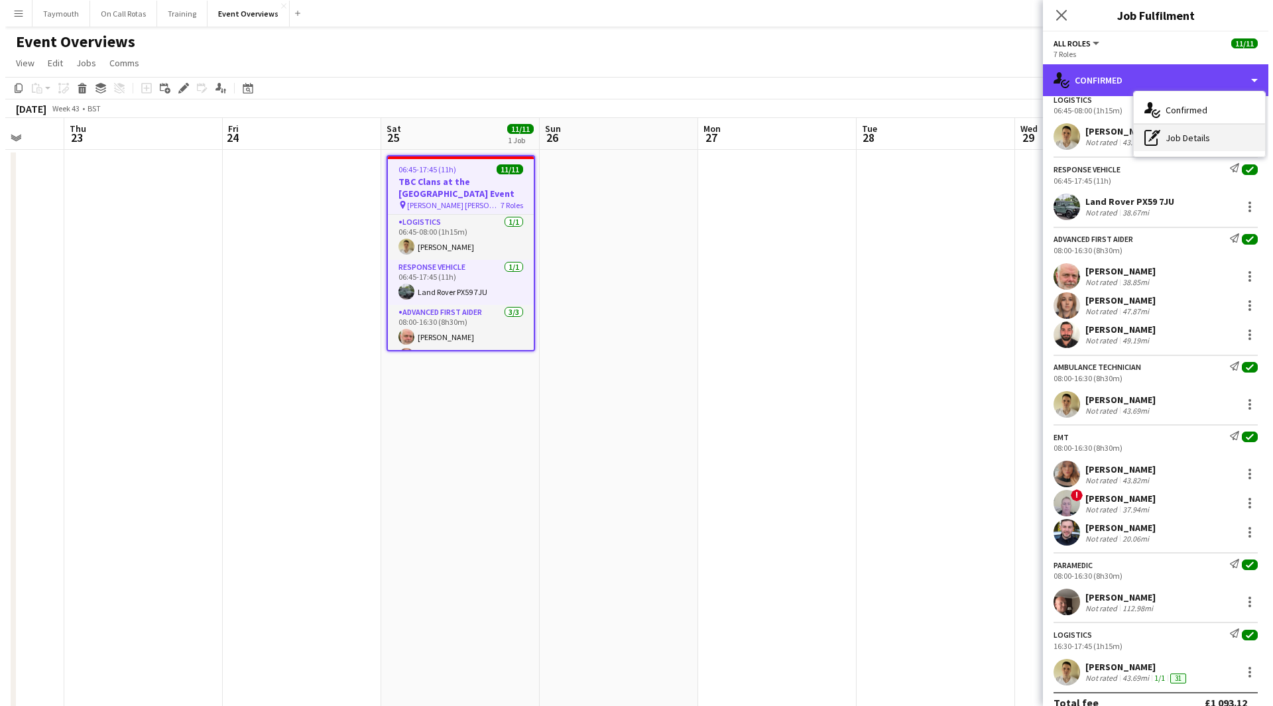
scroll to position [58, 0]
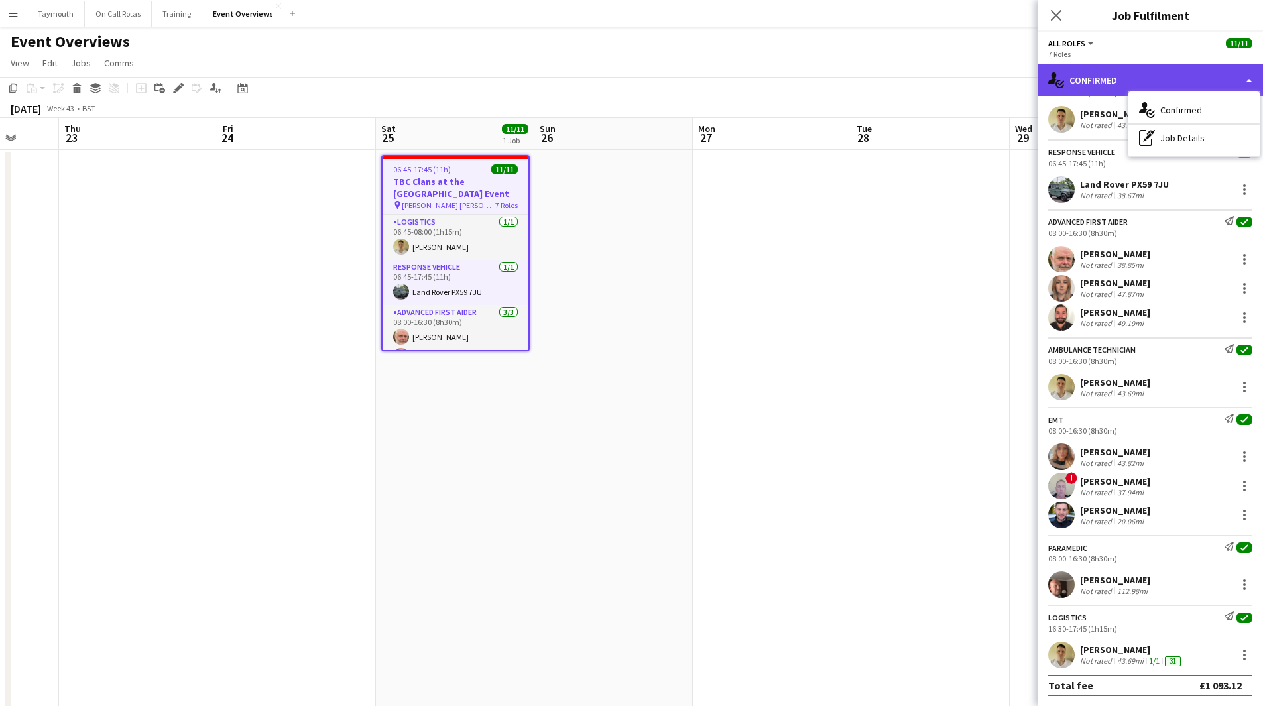
click at [1162, 77] on div "single-neutral-actions-check-2 Confirmed" at bounding box center [1150, 80] width 225 height 32
click at [1104, 82] on div "single-neutral-actions-check-2 Confirmed" at bounding box center [1150, 80] width 225 height 32
click at [1054, 11] on icon "Close pop-in" at bounding box center [1056, 15] width 13 height 13
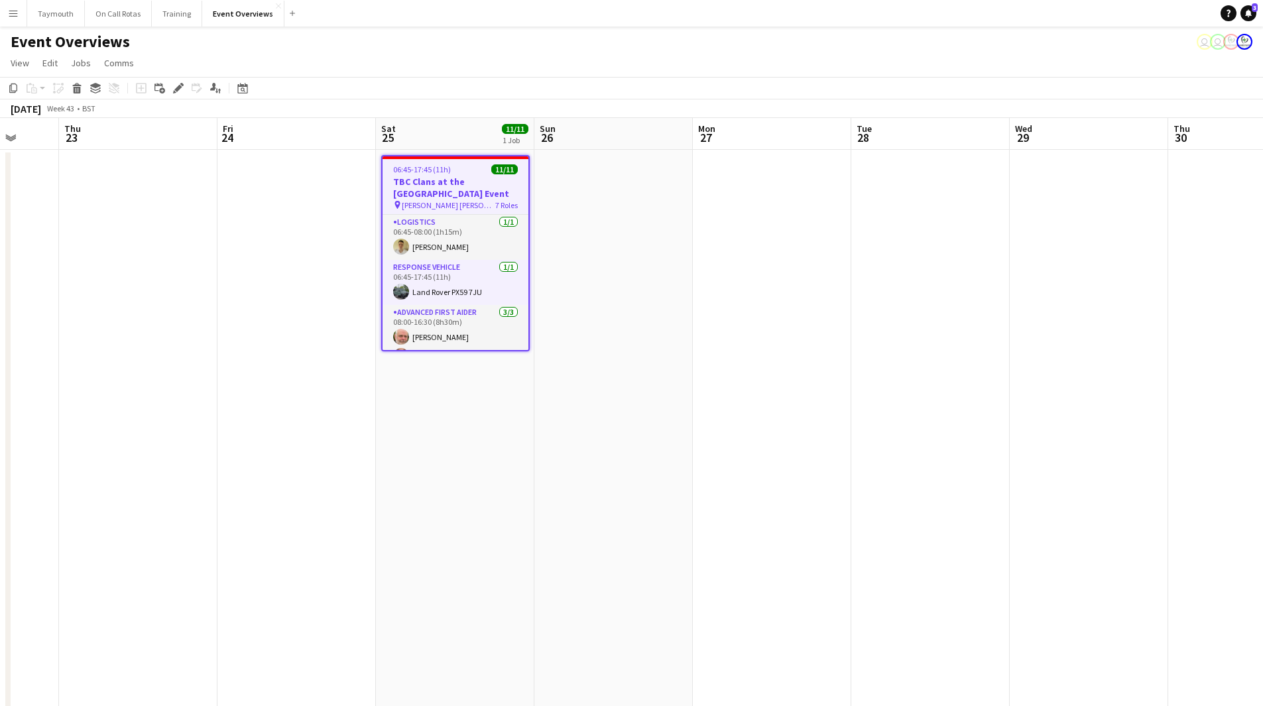
click at [20, 13] on button "Menu" at bounding box center [13, 13] width 27 height 27
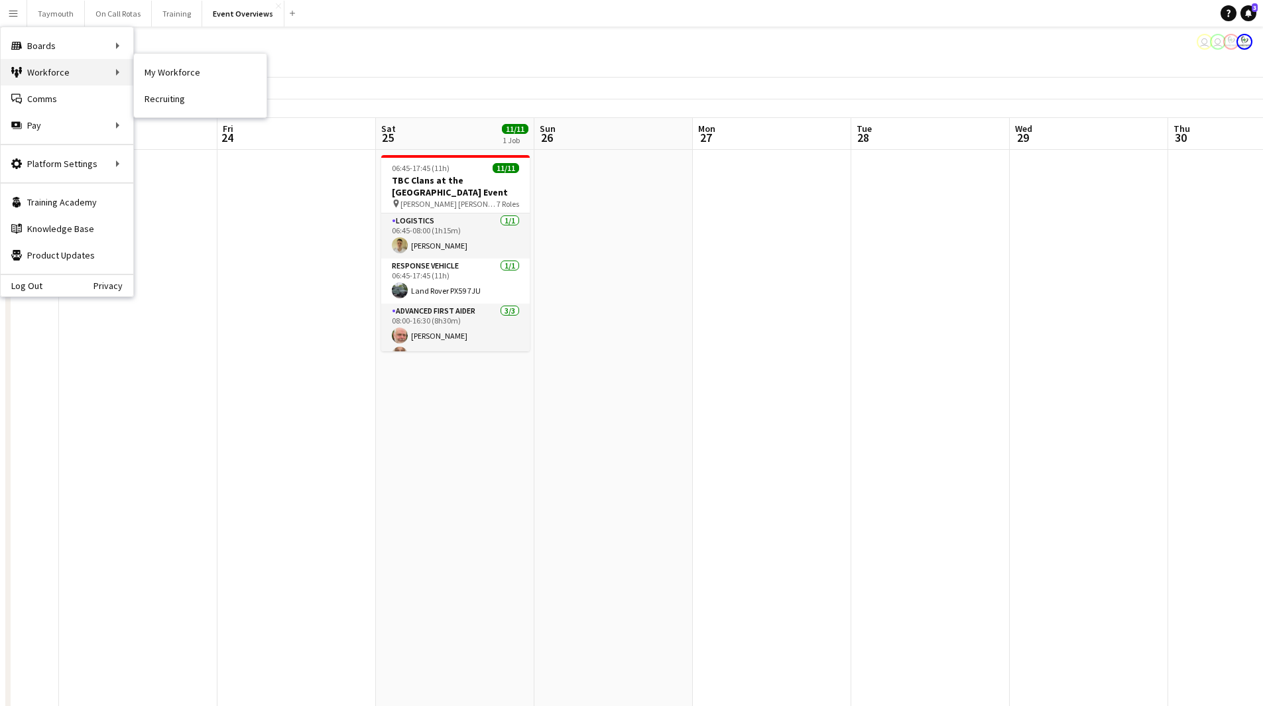
click at [99, 73] on div "Workforce Workforce" at bounding box center [67, 72] width 133 height 27
click at [177, 74] on link "My Workforce" at bounding box center [200, 72] width 133 height 27
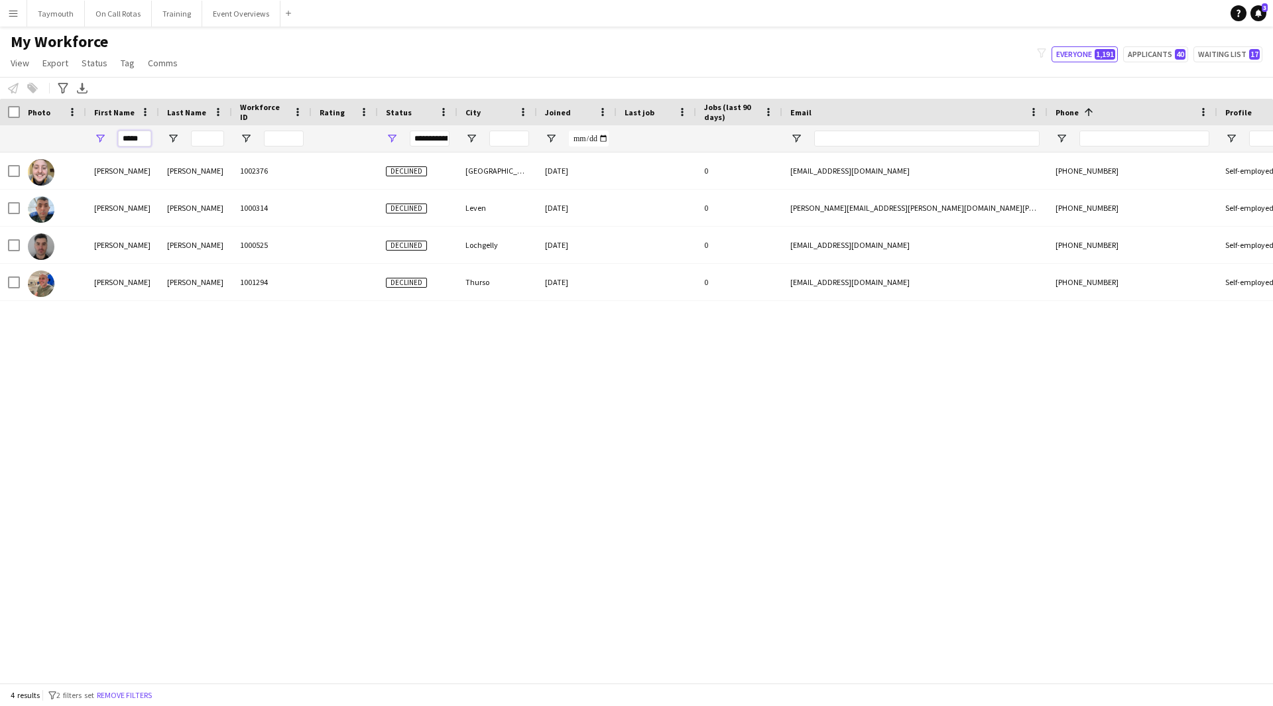
drag, startPoint x: 145, startPoint y: 139, endPoint x: -329, endPoint y: 25, distance: 487.7
click at [0, 25] on html "Menu Boards Boards Boards All jobs Status Workforce Workforce My Workforce Recr…" at bounding box center [636, 353] width 1273 height 706
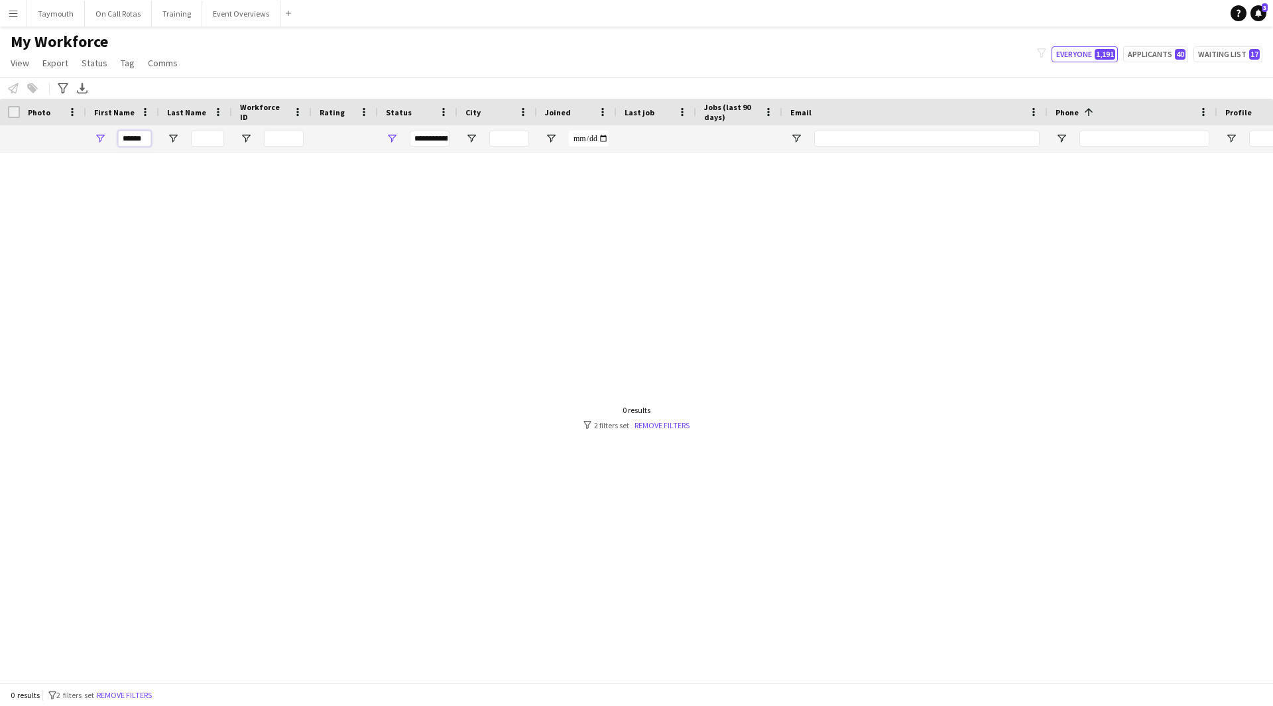
type input "******"
click at [393, 137] on span "Open Filter Menu" at bounding box center [392, 139] width 12 height 12
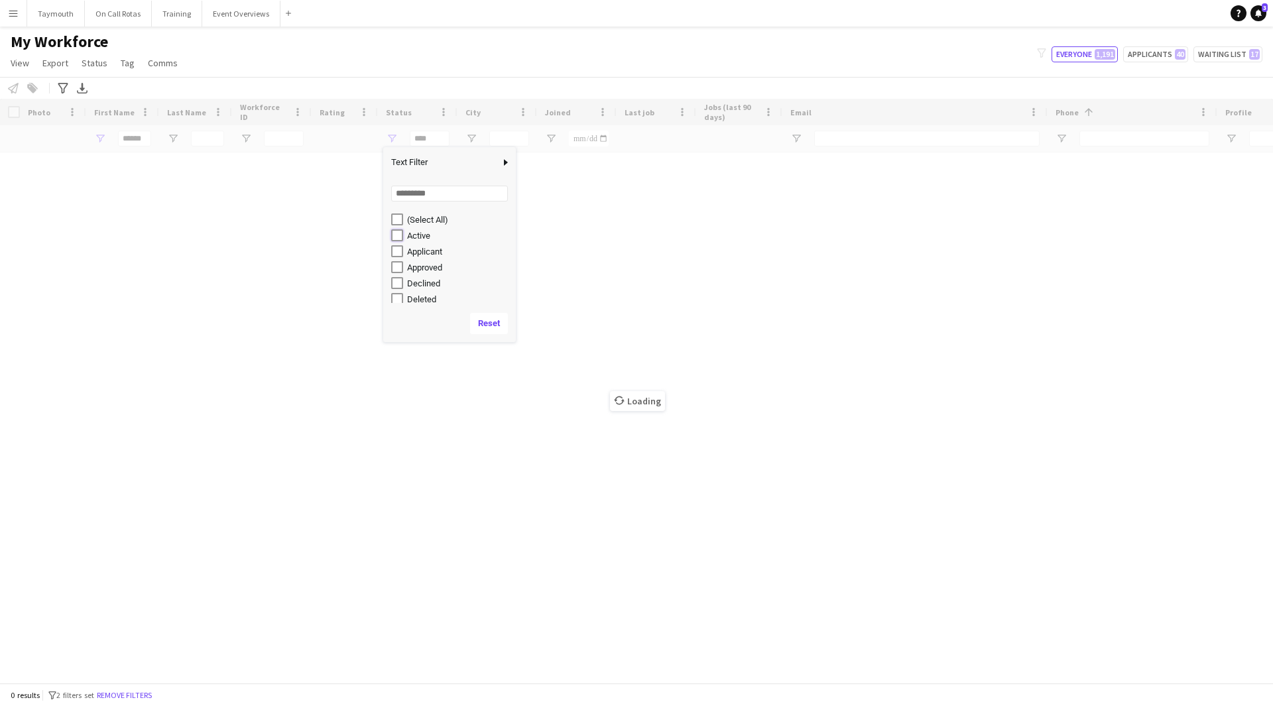
type input "**********"
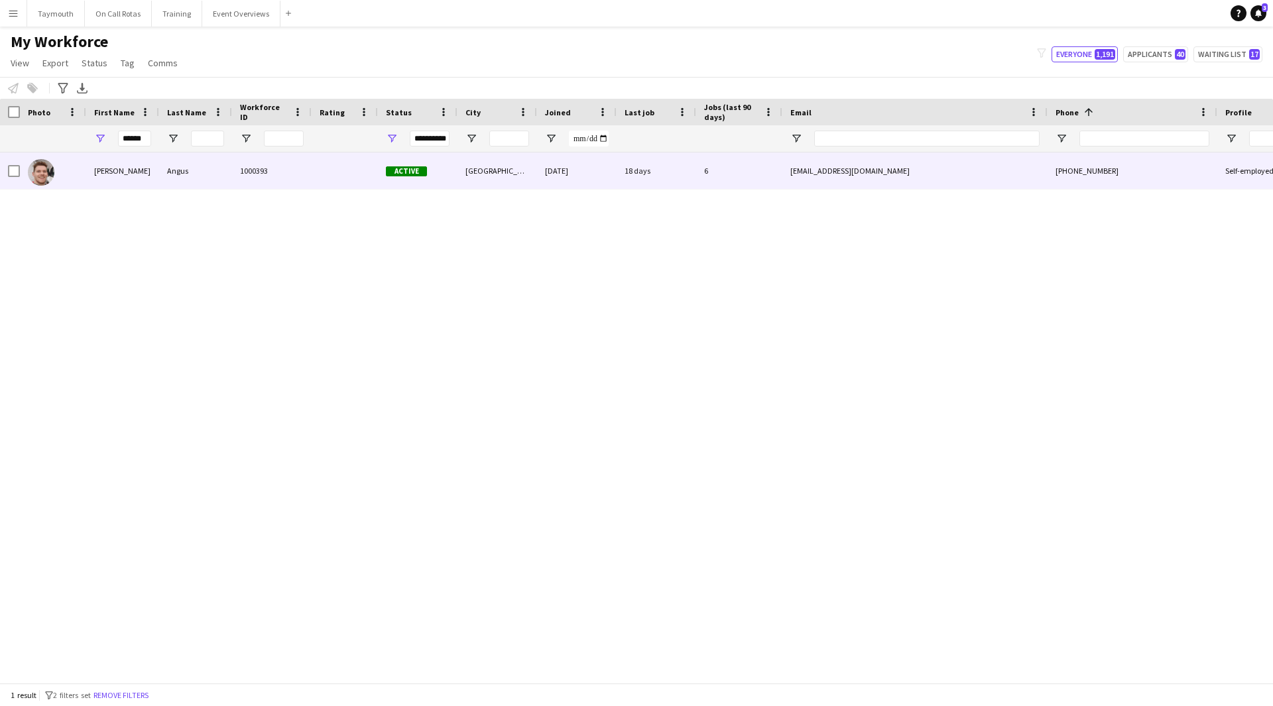
click at [166, 170] on div "Angus" at bounding box center [195, 171] width 73 height 36
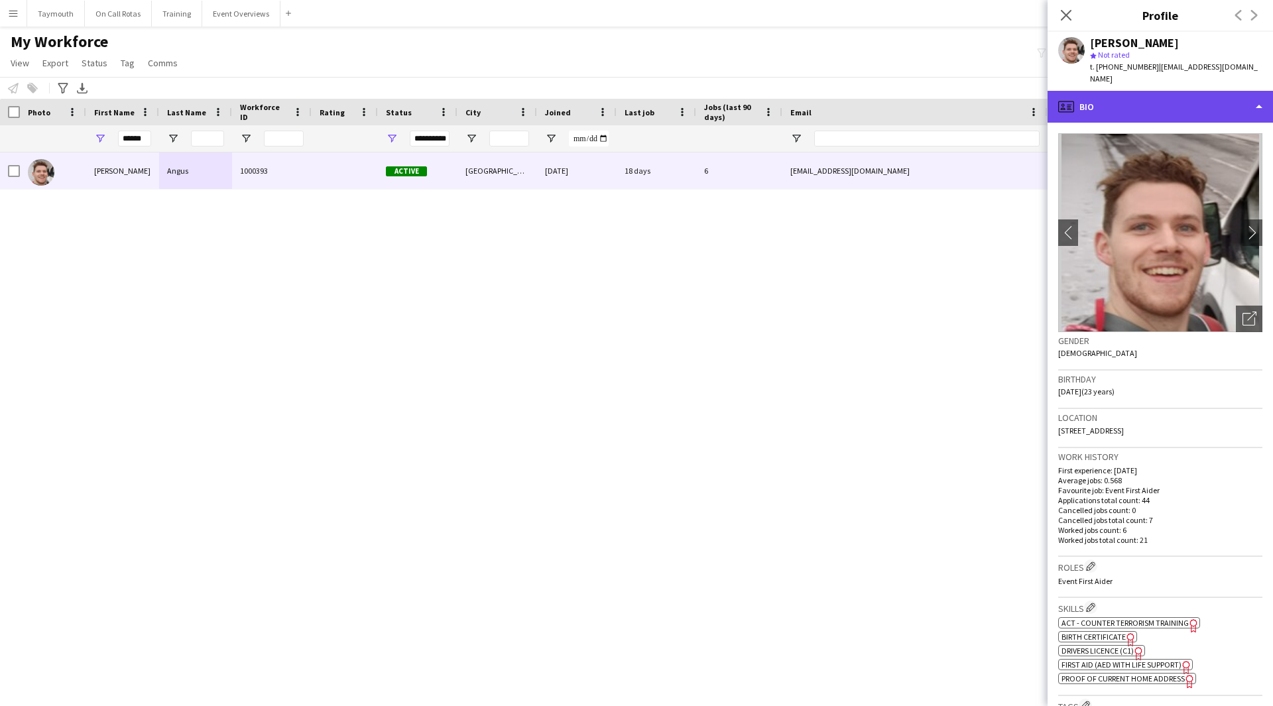
click at [1229, 97] on div "profile Bio" at bounding box center [1160, 107] width 225 height 32
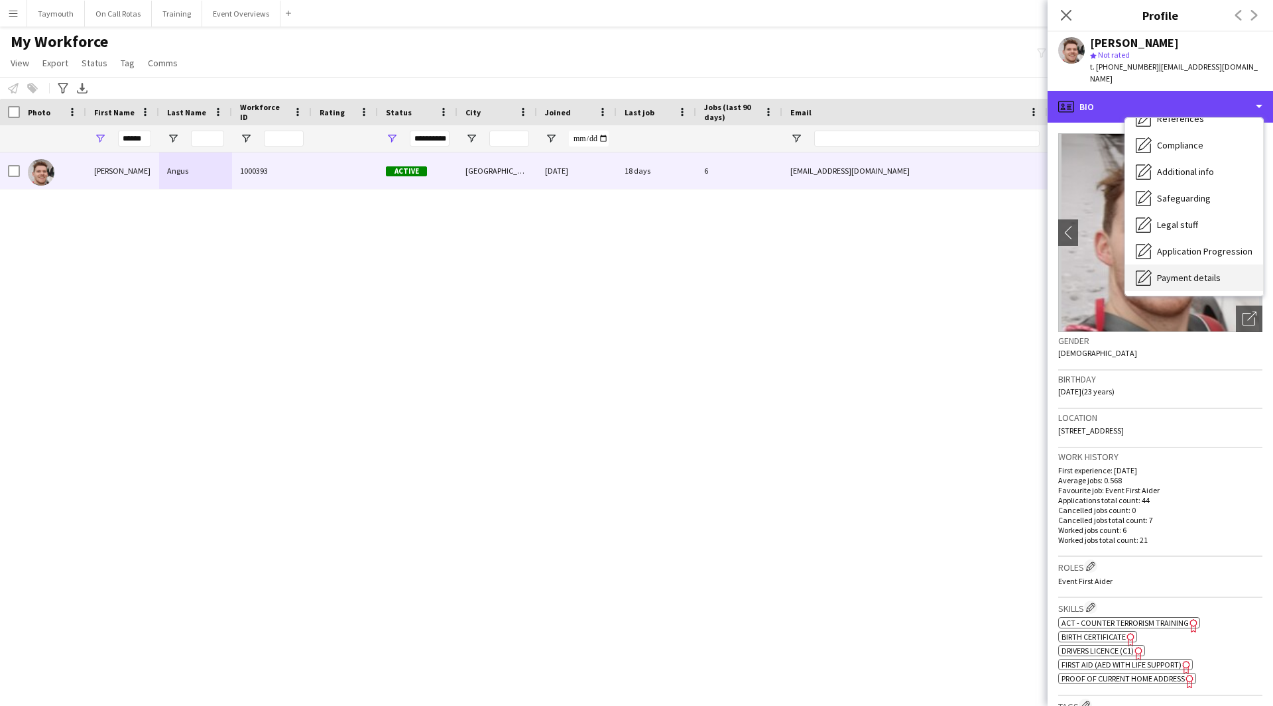
scroll to position [231, 0]
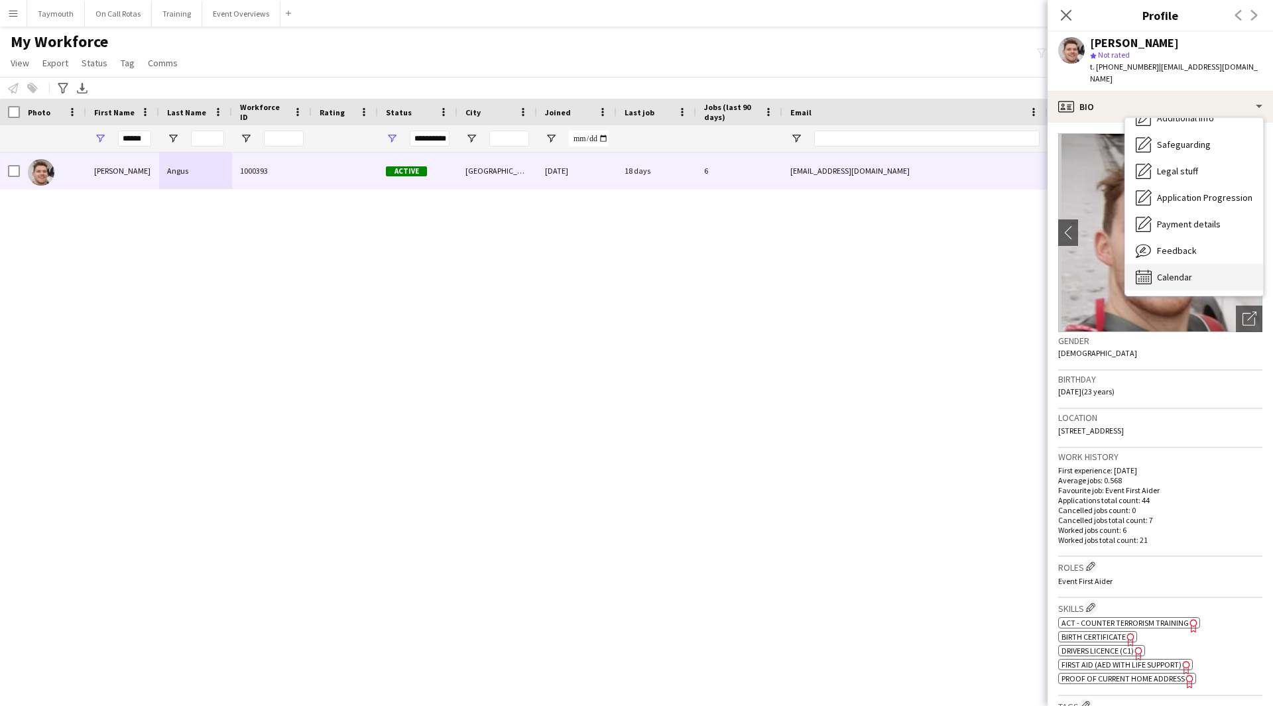
click at [1218, 277] on div "Calendar Calendar" at bounding box center [1194, 277] width 138 height 27
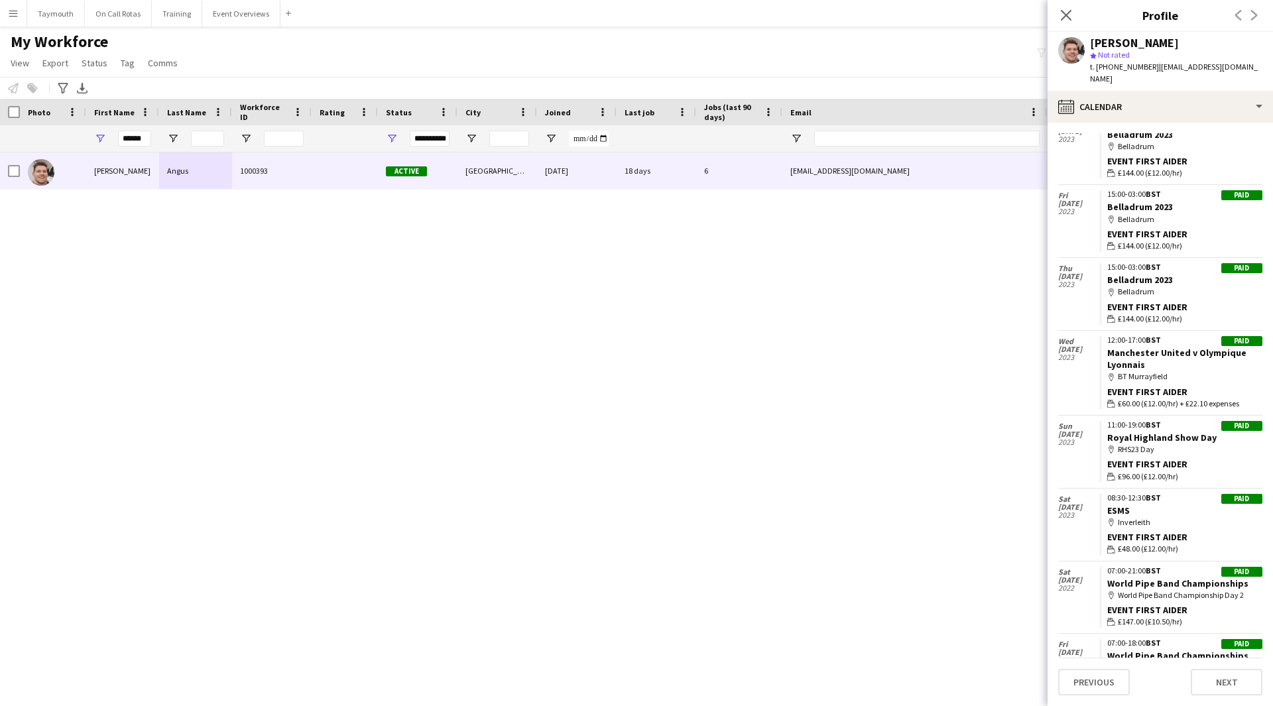
scroll to position [759, 0]
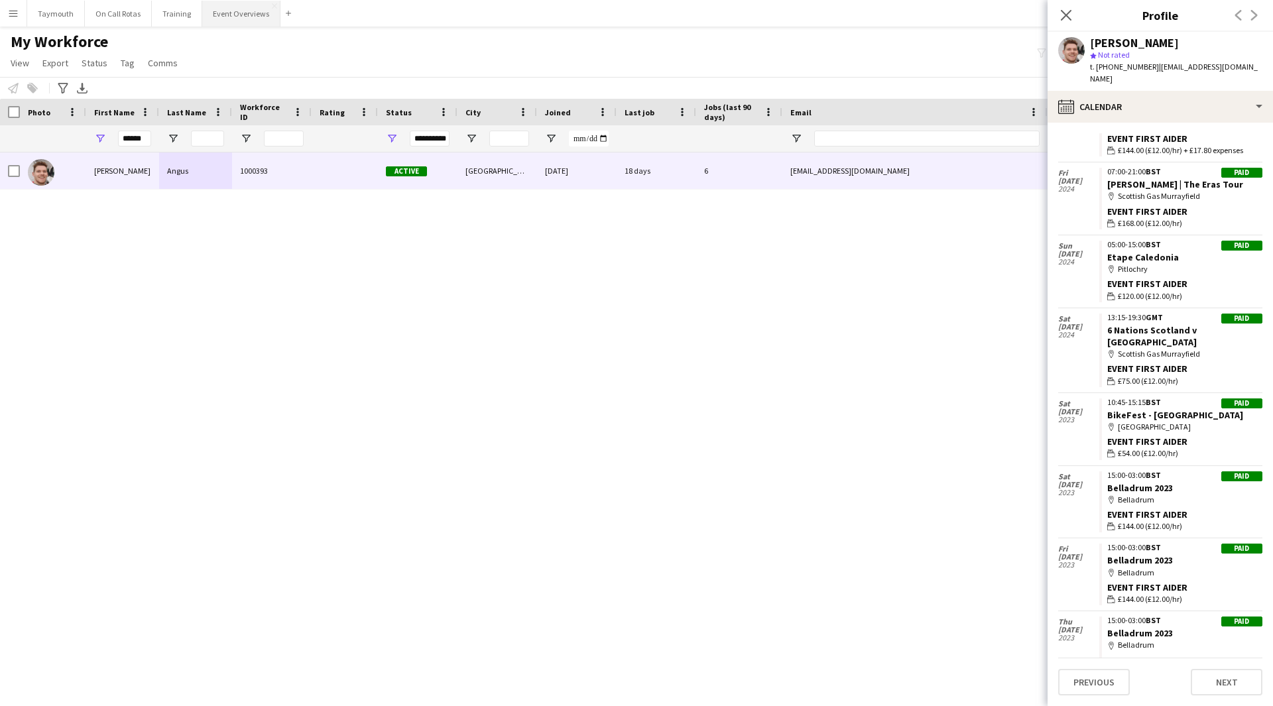
click at [230, 20] on button "Event Overviews Close" at bounding box center [241, 14] width 78 height 26
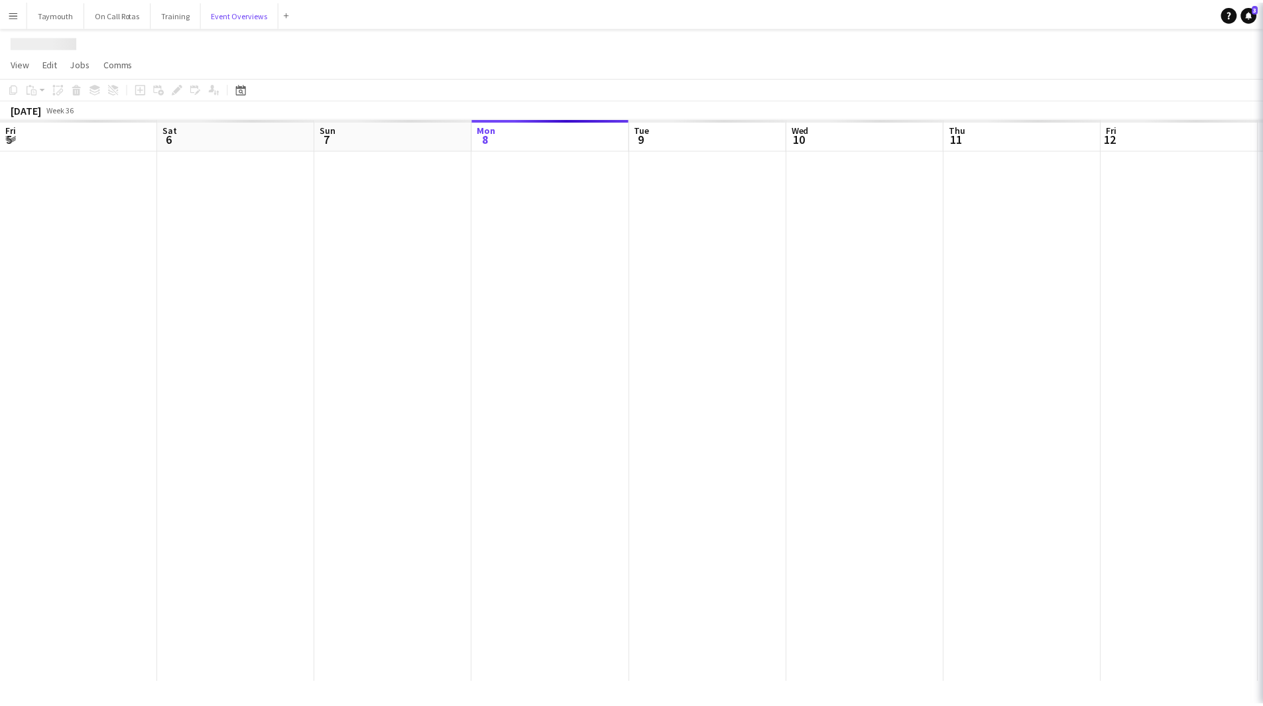
scroll to position [0, 317]
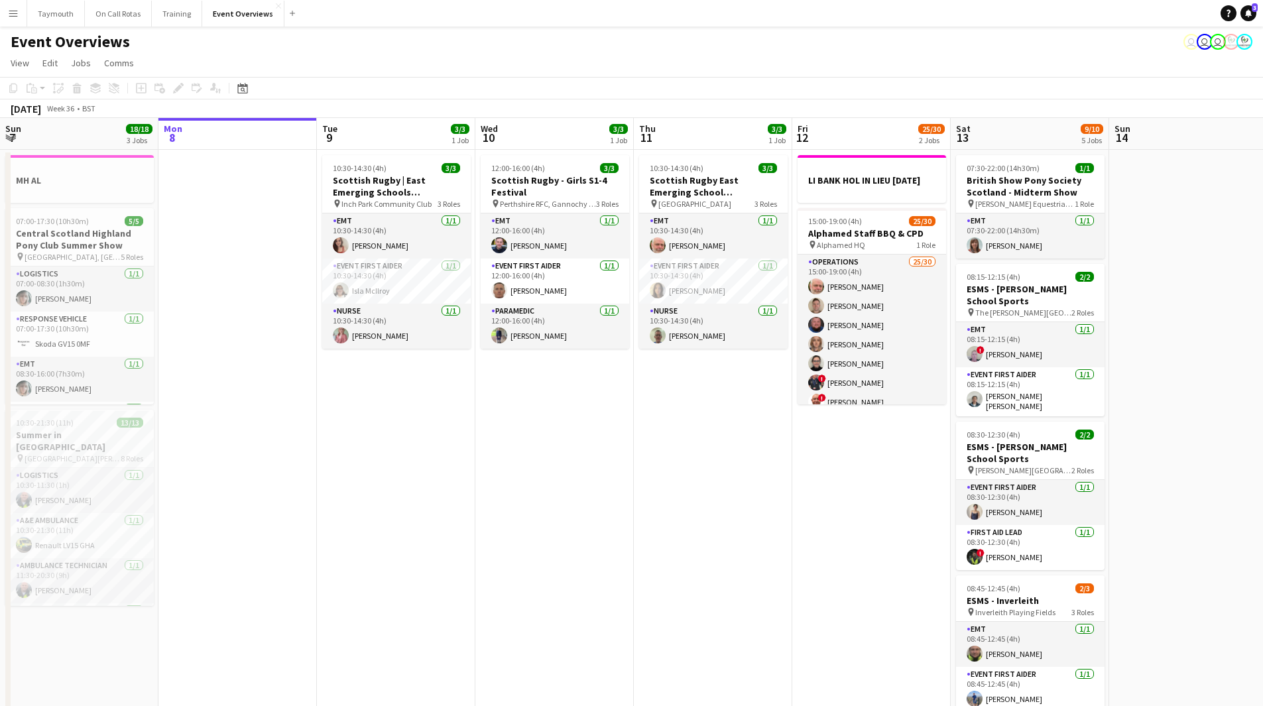
click at [877, 239] on h3 "Alphamed Staff BBQ & CPD" at bounding box center [872, 233] width 149 height 12
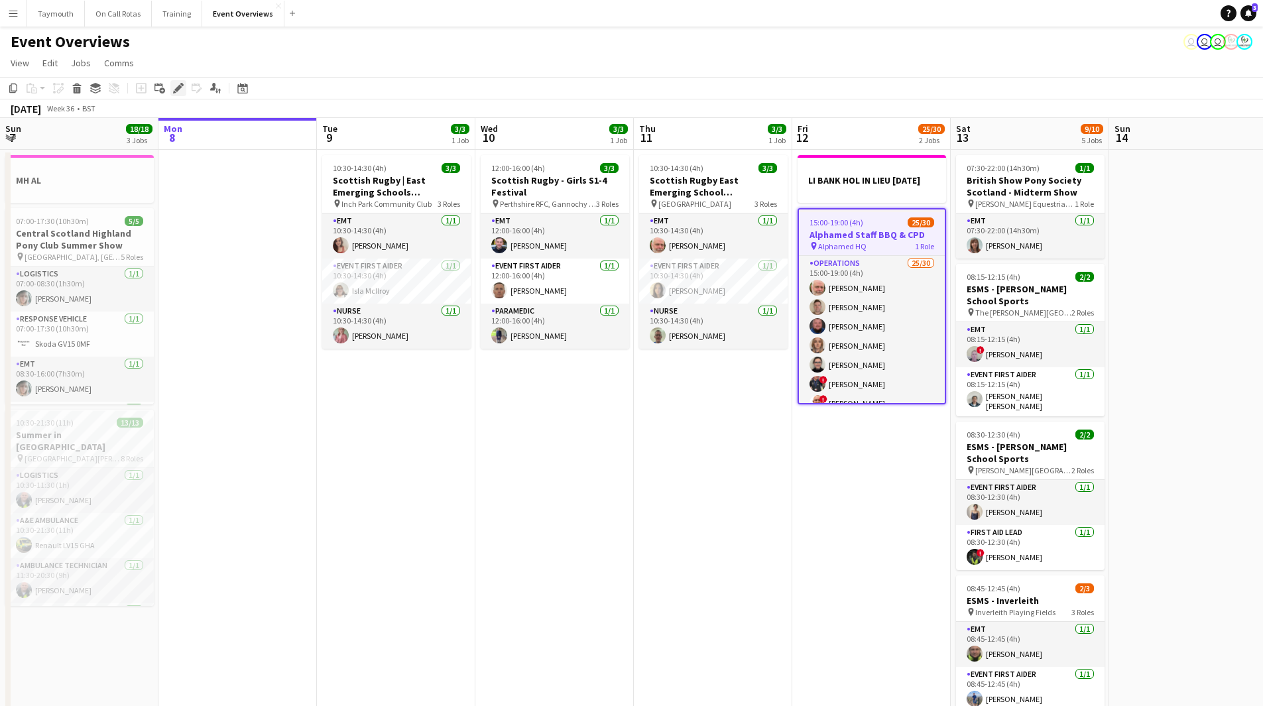
click at [183, 90] on icon "Edit" at bounding box center [178, 88] width 11 height 11
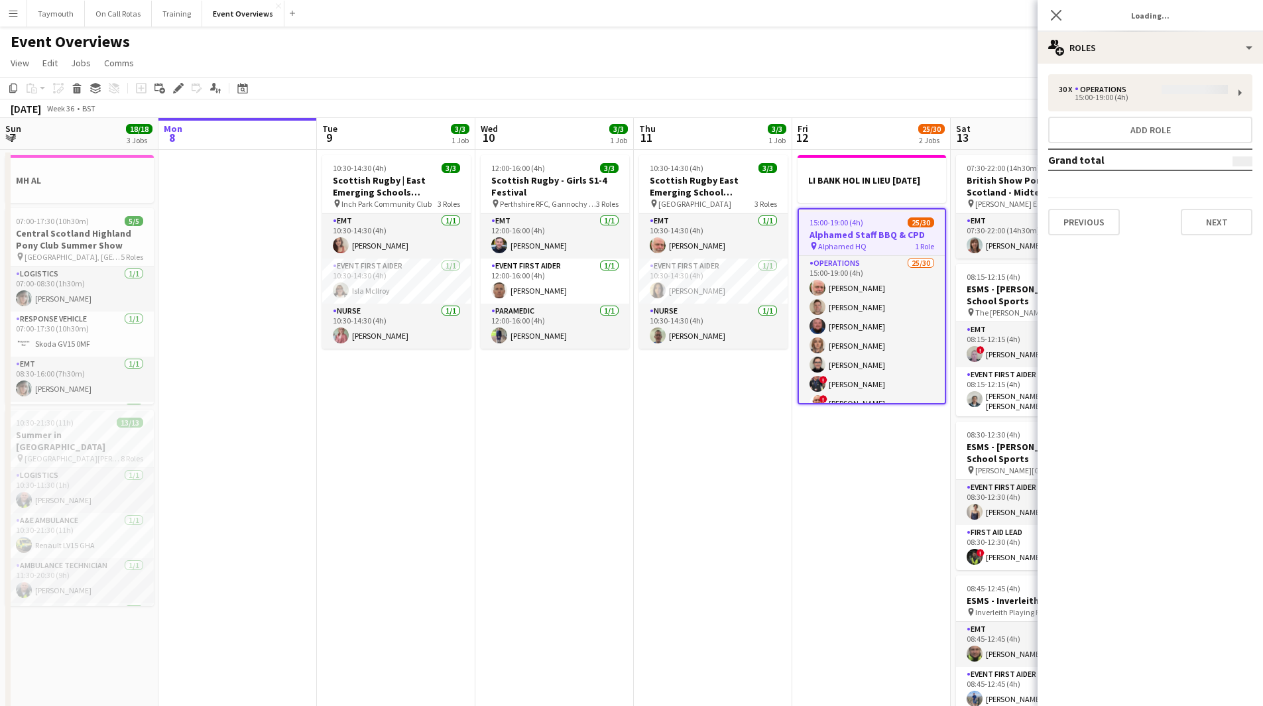
type input "**********"
click at [1227, 229] on button "Next" at bounding box center [1217, 222] width 72 height 27
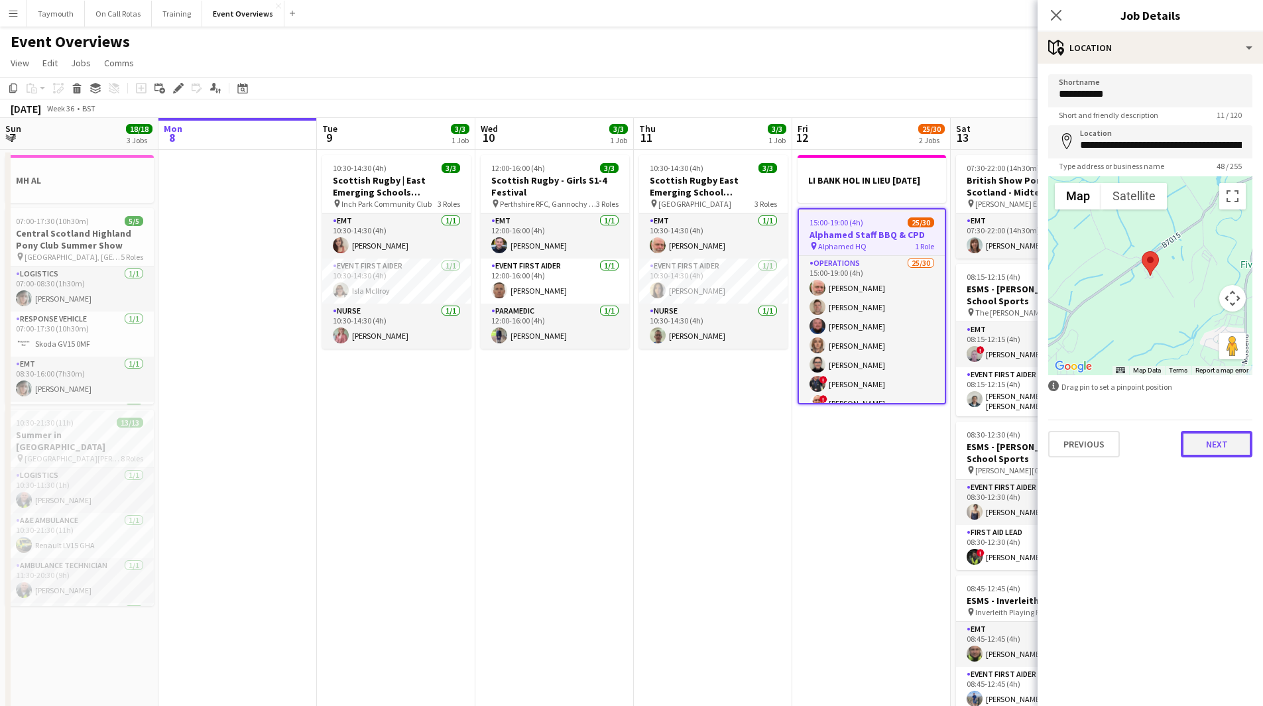
click at [1201, 446] on button "Next" at bounding box center [1217, 444] width 72 height 27
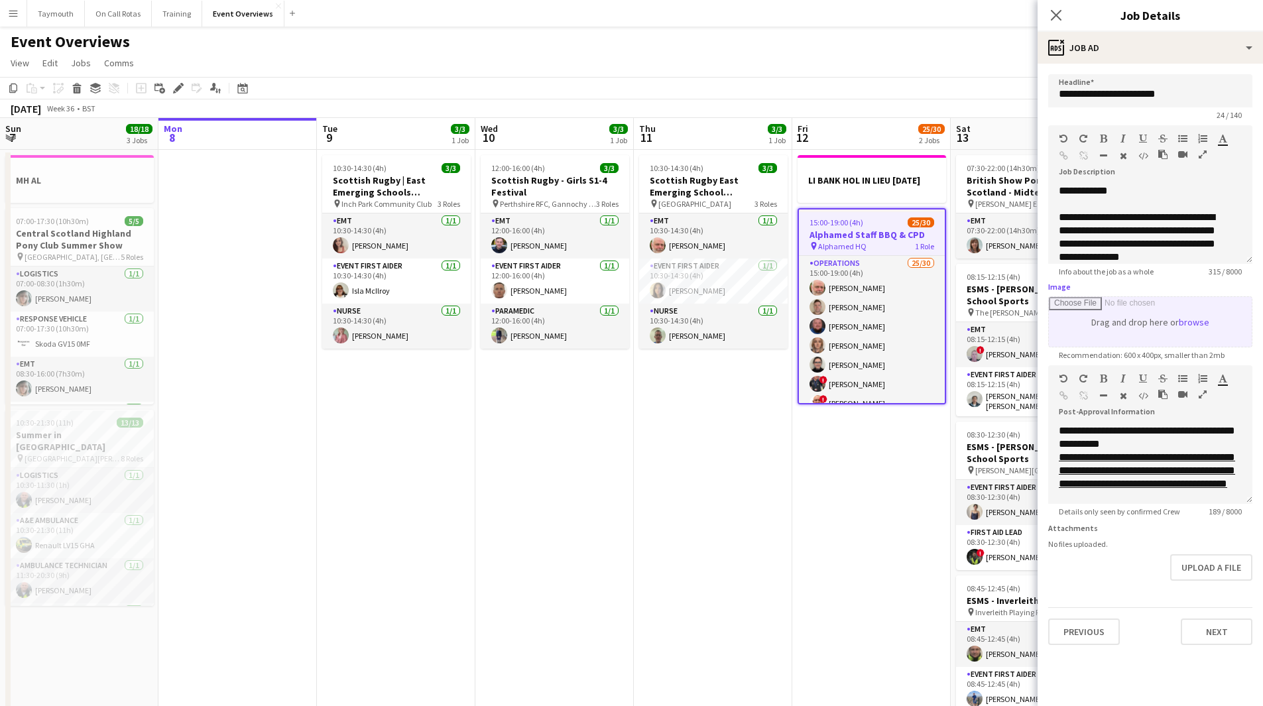
click at [1169, 310] on input "Image" at bounding box center [1150, 322] width 203 height 50
type input "**********"
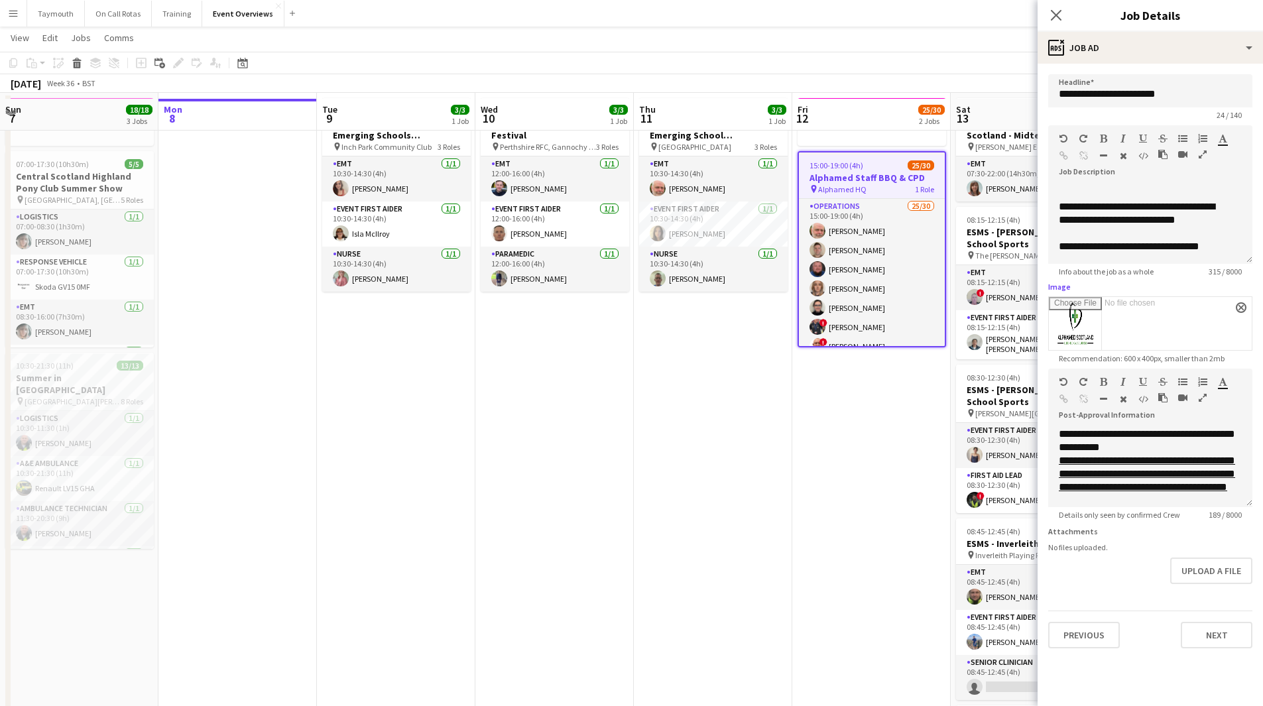
scroll to position [66, 0]
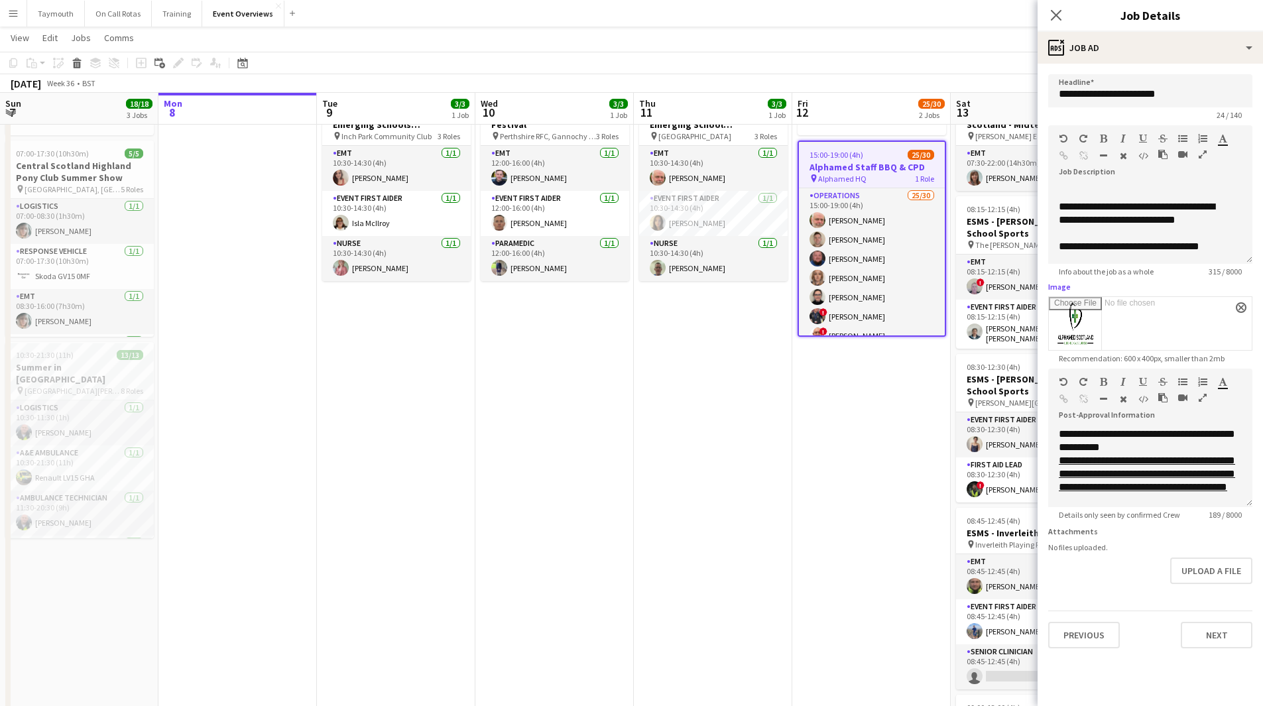
click at [849, 426] on app-date-cell "LI BANK HOL IN LIEU [DATE] 15:00-19:00 (4h) 25/30 Alphamed Staff BBQ & CPD pin …" at bounding box center [871, 649] width 158 height 1135
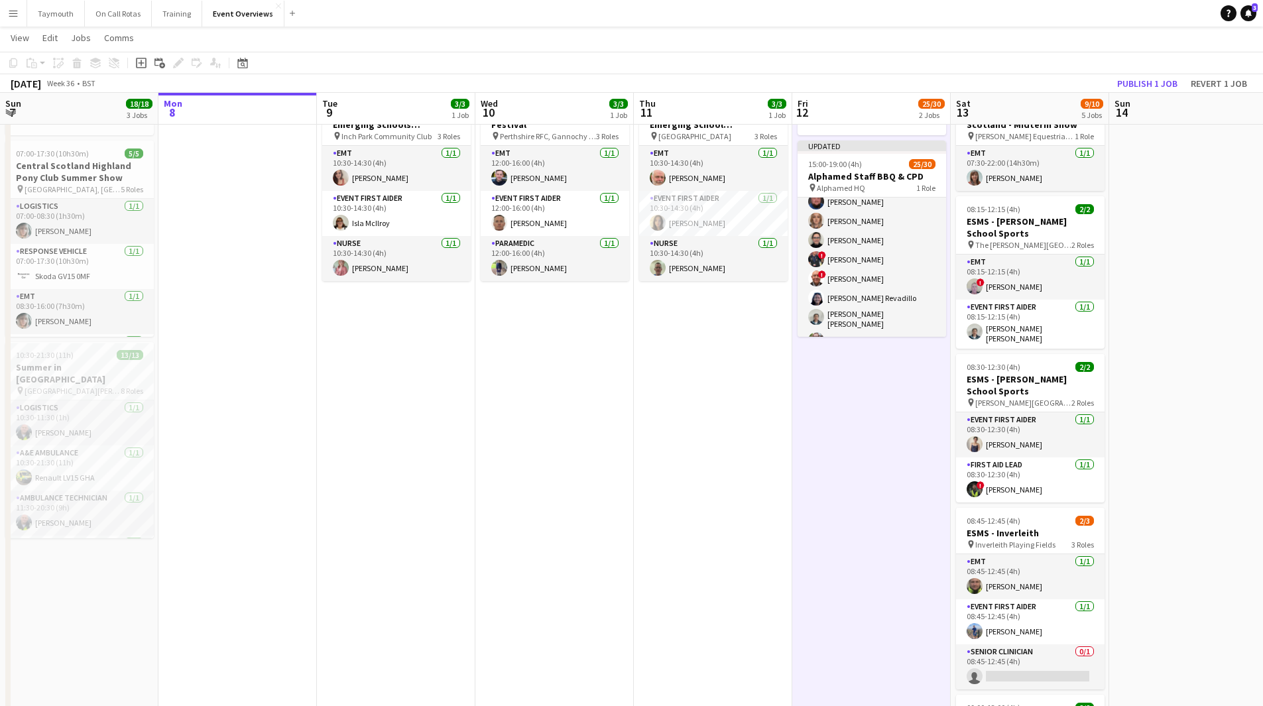
click at [1162, 67] on app-toolbar "Copy Paste Paste Ctrl+V Paste with crew Ctrl+Shift+V Paste linked Job [GEOGRAPH…" at bounding box center [631, 63] width 1263 height 23
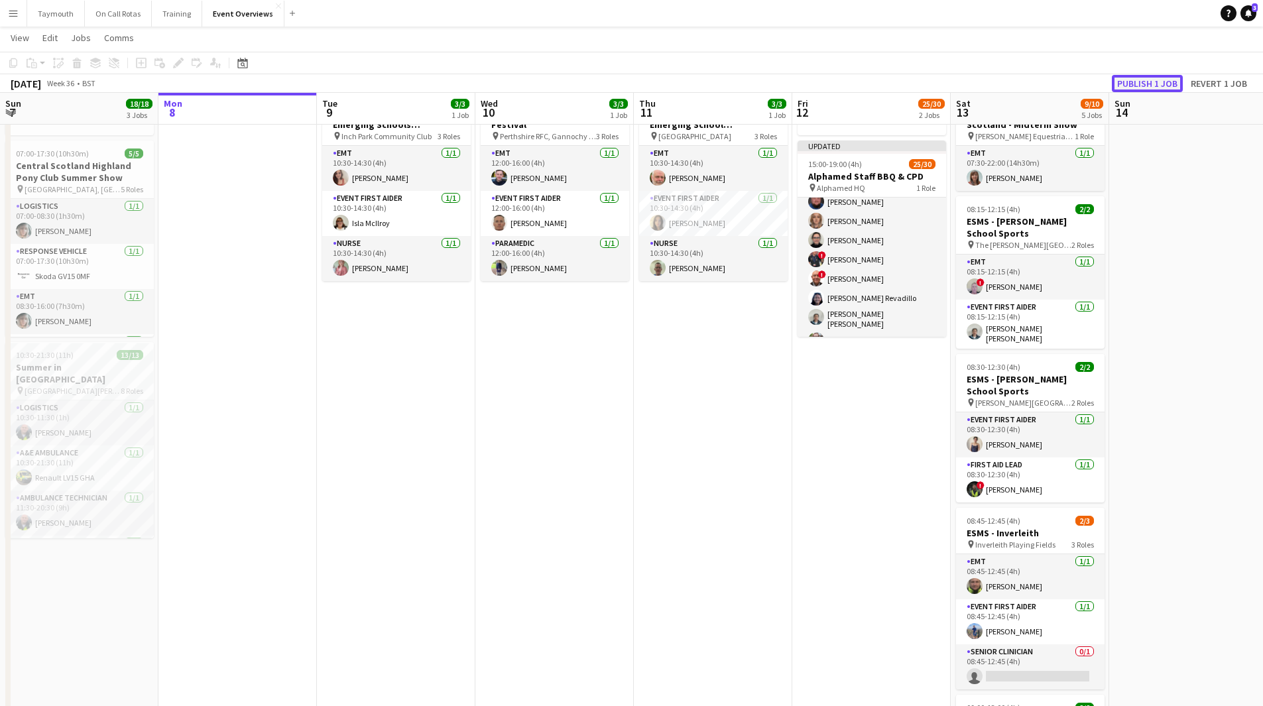
click at [1159, 77] on button "Publish 1 job" at bounding box center [1147, 83] width 71 height 17
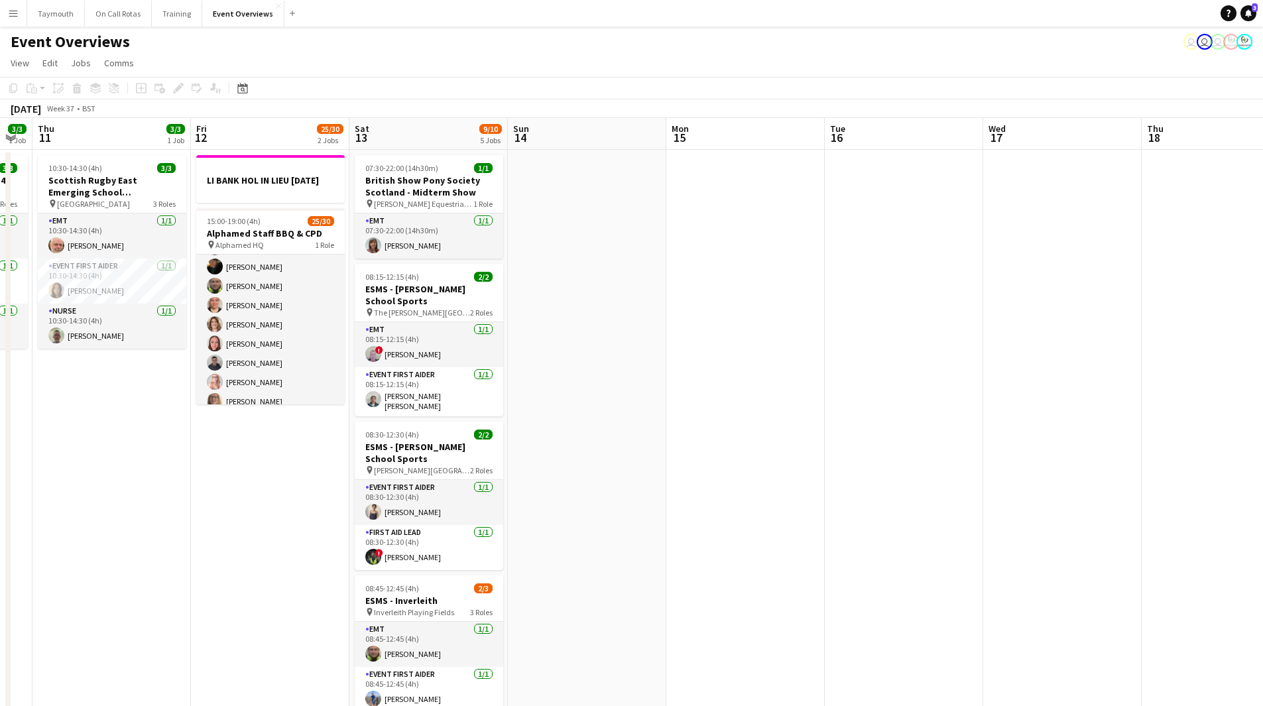
scroll to position [0, 507]
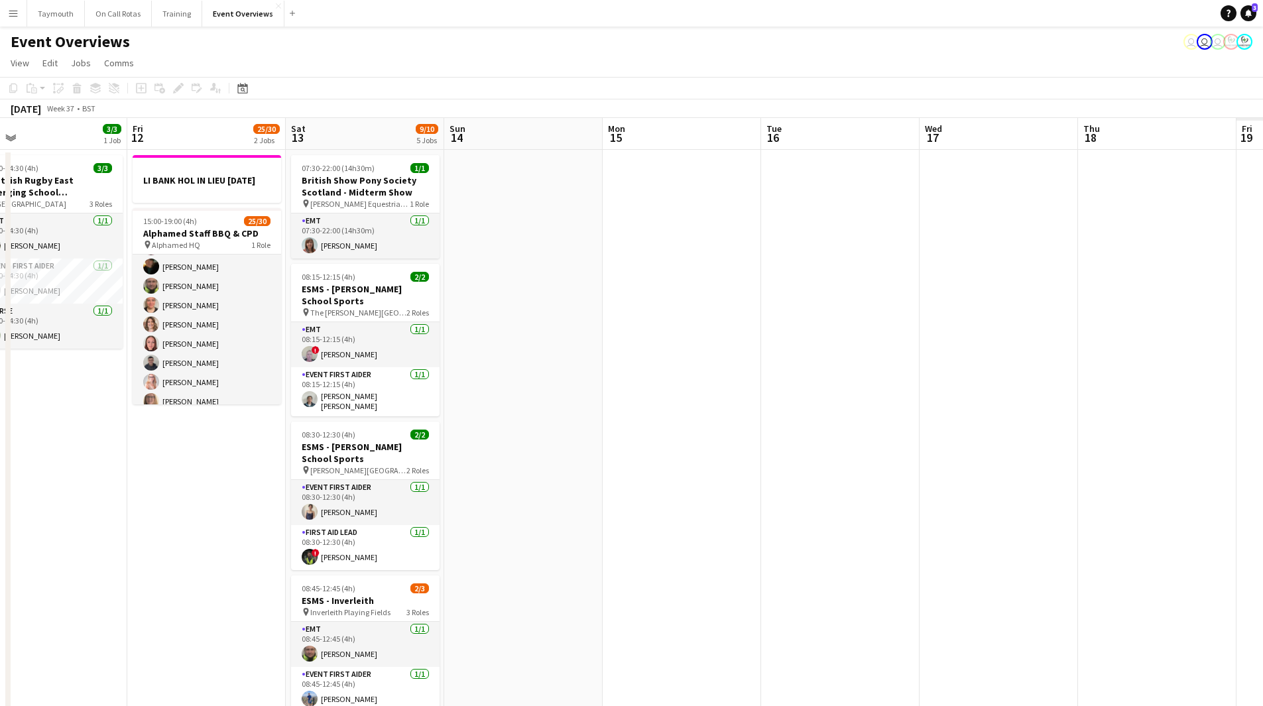
drag, startPoint x: 1154, startPoint y: 449, endPoint x: 489, endPoint y: 521, distance: 669.0
click at [489, 521] on app-calendar-viewport "Mon 8 Tue 9 3/3 1 Job Wed 10 3/3 1 Job Thu 11 3/3 1 Job Fri 12 25/30 2 Jobs Sat…" at bounding box center [631, 701] width 1263 height 1167
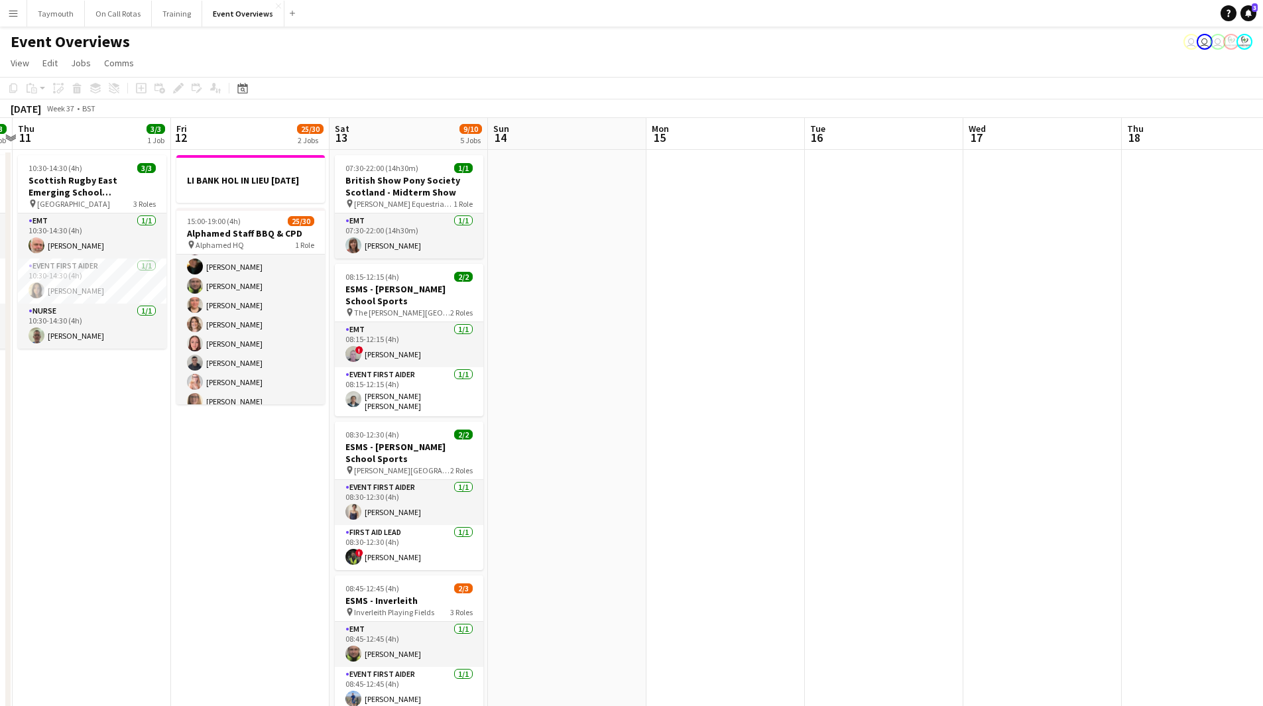
drag, startPoint x: 531, startPoint y: 471, endPoint x: 552, endPoint y: 467, distance: 22.2
click at [552, 467] on app-calendar-viewport "Mon 8 Tue 9 3/3 1 Job Wed 10 3/3 1 Job Thu 11 3/3 1 Job Fri 12 25/30 2 Jobs Sat…" at bounding box center [631, 701] width 1263 height 1167
click at [399, 245] on app-card-role "EMT [DATE] 07:30-22:00 (14h30m) [PERSON_NAME]" at bounding box center [409, 236] width 149 height 45
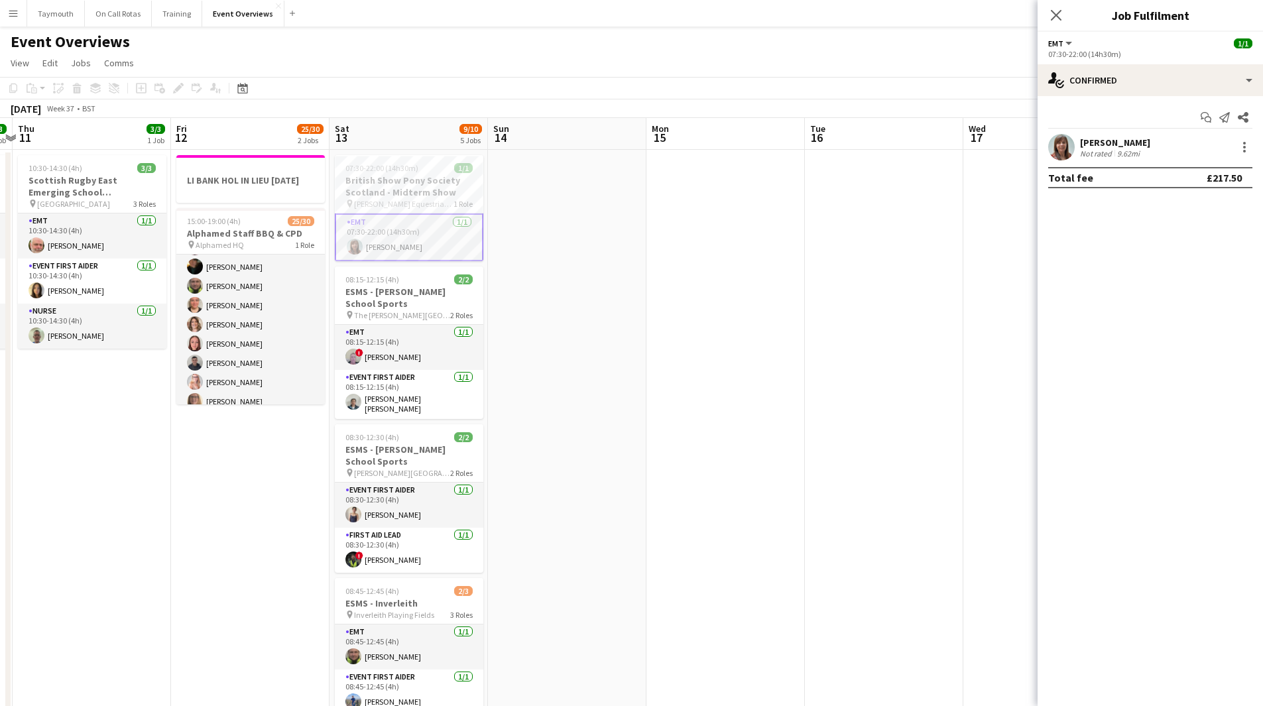
click at [1124, 155] on div "9.62mi" at bounding box center [1129, 154] width 28 height 10
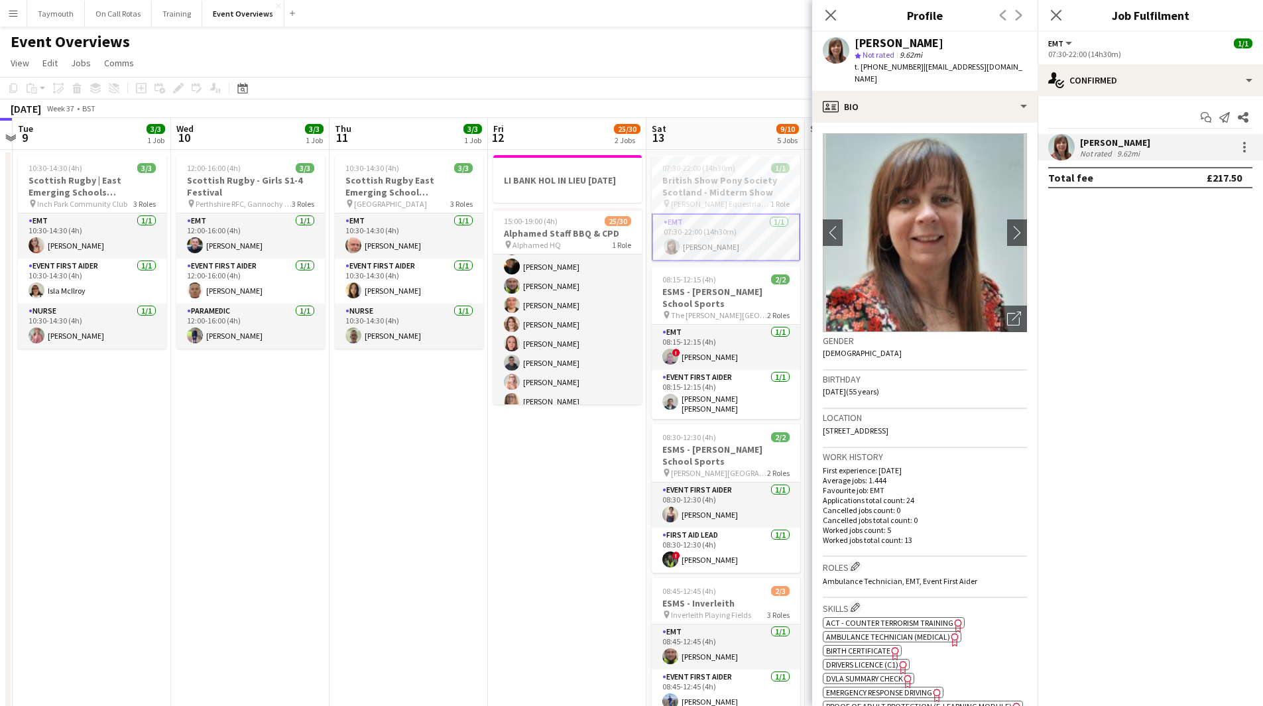
scroll to position [0, 471]
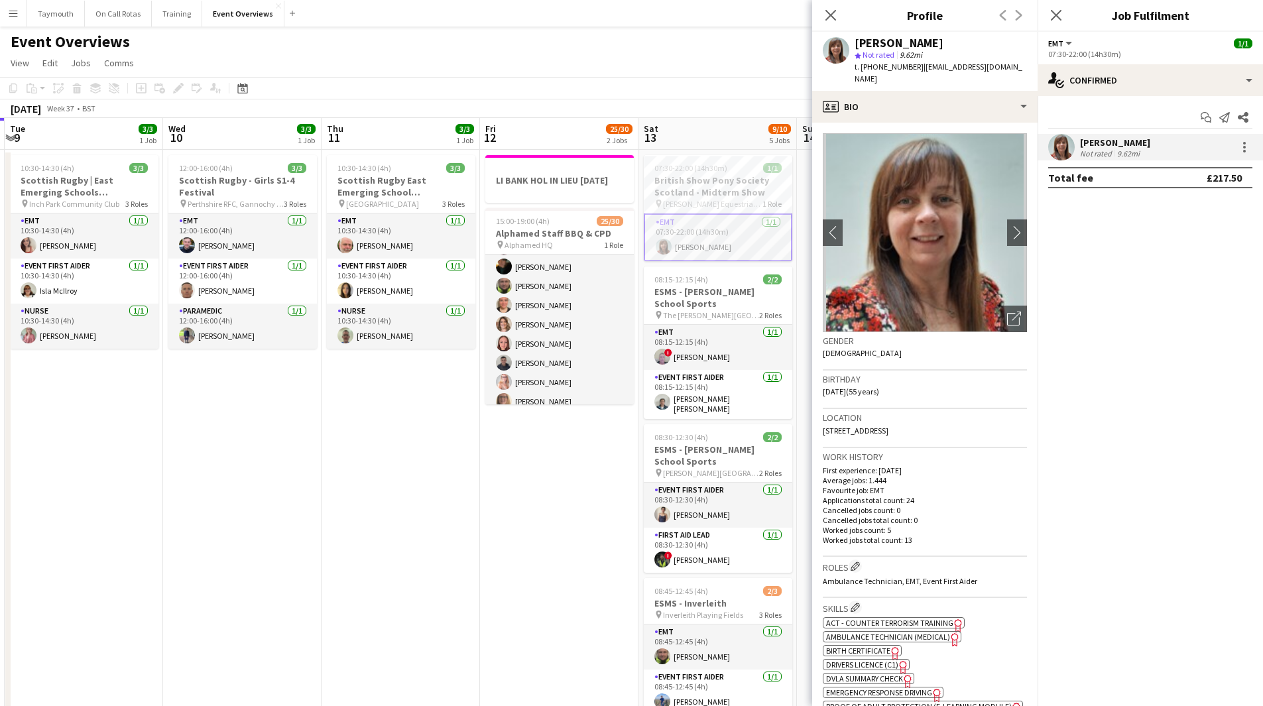
drag, startPoint x: 263, startPoint y: 591, endPoint x: 863, endPoint y: 586, distance: 600.8
click at [881, 590] on body "Menu Boards Boards Boards All jobs Status Workforce Workforce My Workforce Recr…" at bounding box center [631, 642] width 1263 height 1285
click at [241, 239] on app-card-role "EMT [DATE] 12:00-16:00 (4h) [PERSON_NAME]" at bounding box center [242, 236] width 149 height 45
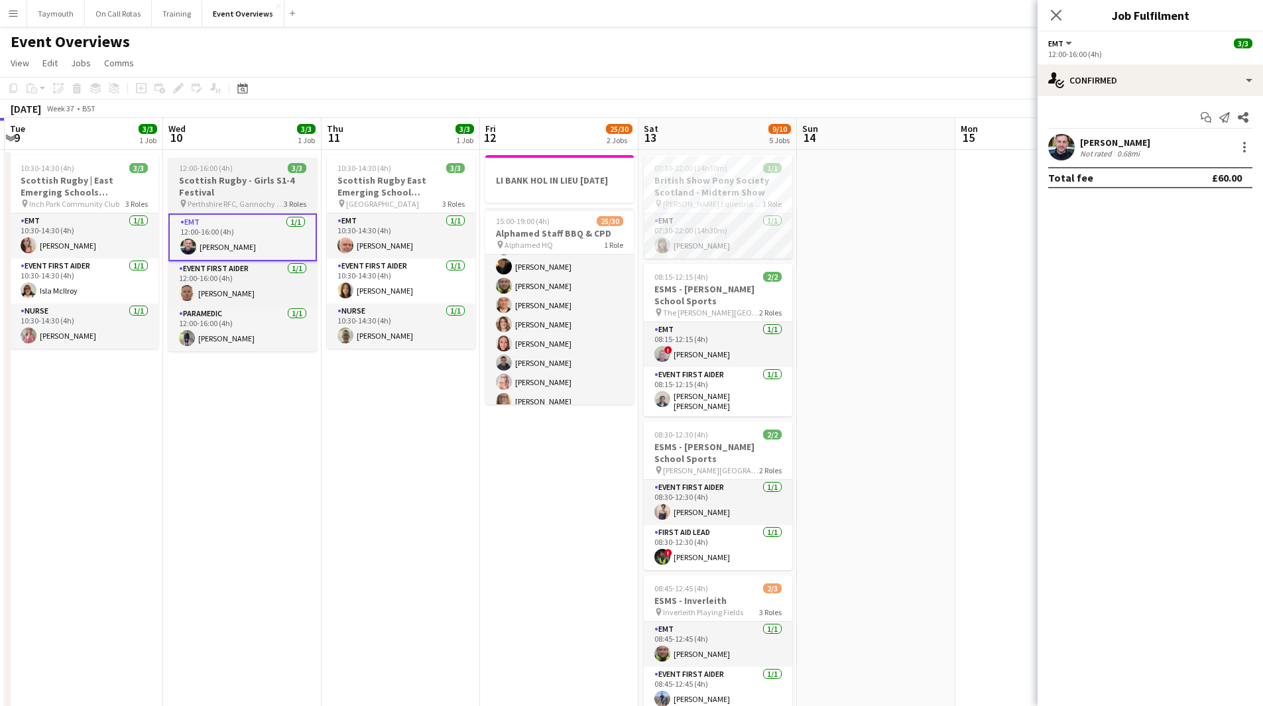
click at [271, 174] on app-job-card "12:00-16:00 (4h) 3/3 [DEMOGRAPHIC_DATA] Rugby - Girls S1-4 Festival pin Perthsh…" at bounding box center [242, 253] width 149 height 196
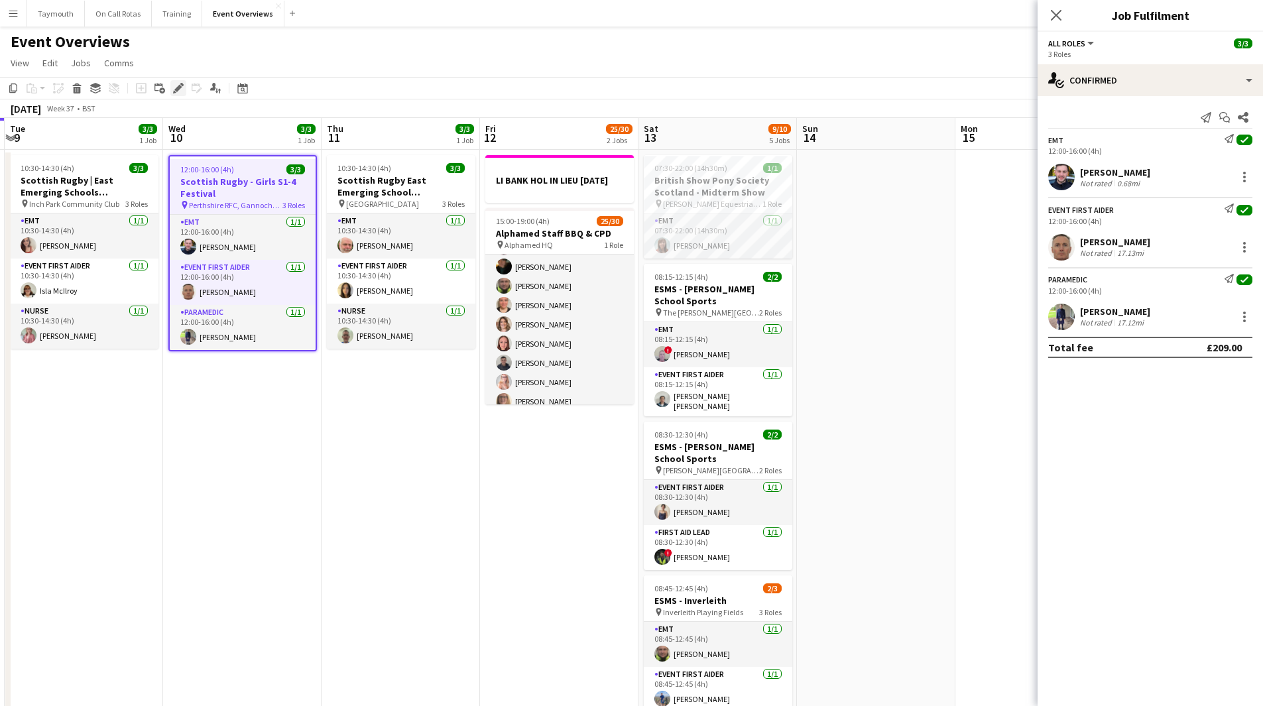
click at [173, 86] on icon "Edit" at bounding box center [178, 88] width 11 height 11
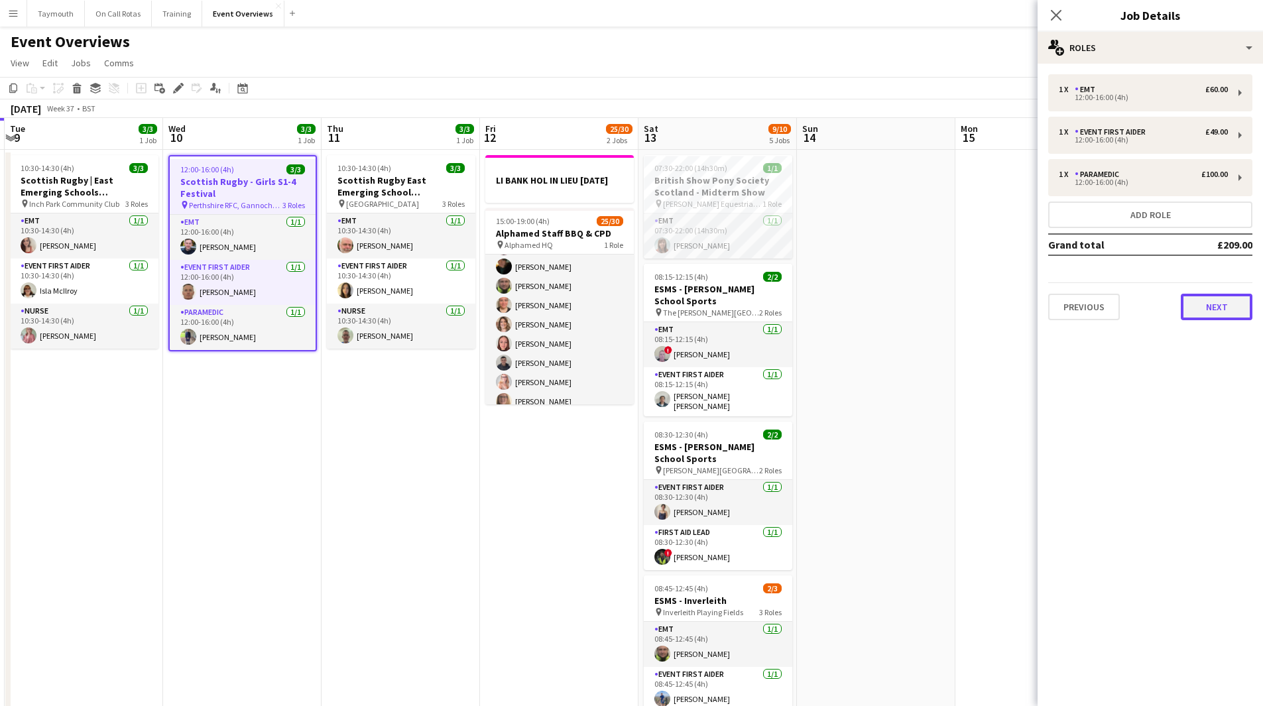
click at [1225, 302] on button "Next" at bounding box center [1217, 307] width 72 height 27
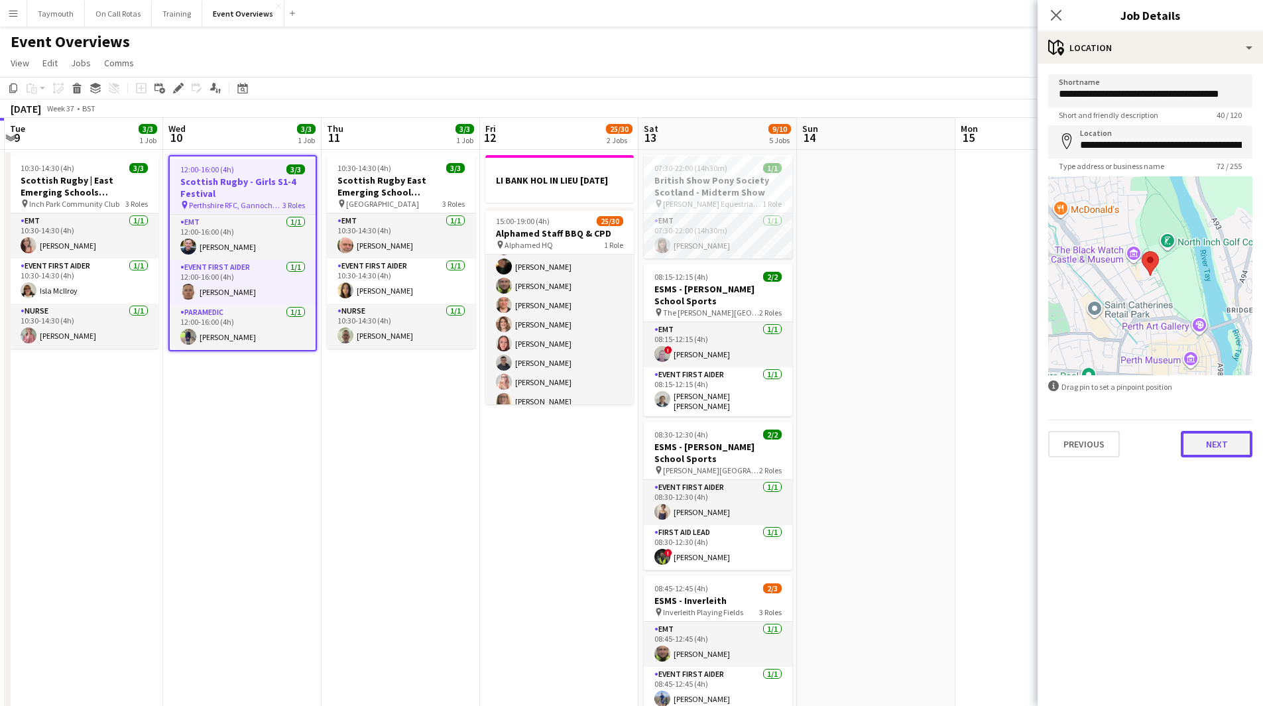
click at [1229, 453] on button "Next" at bounding box center [1217, 444] width 72 height 27
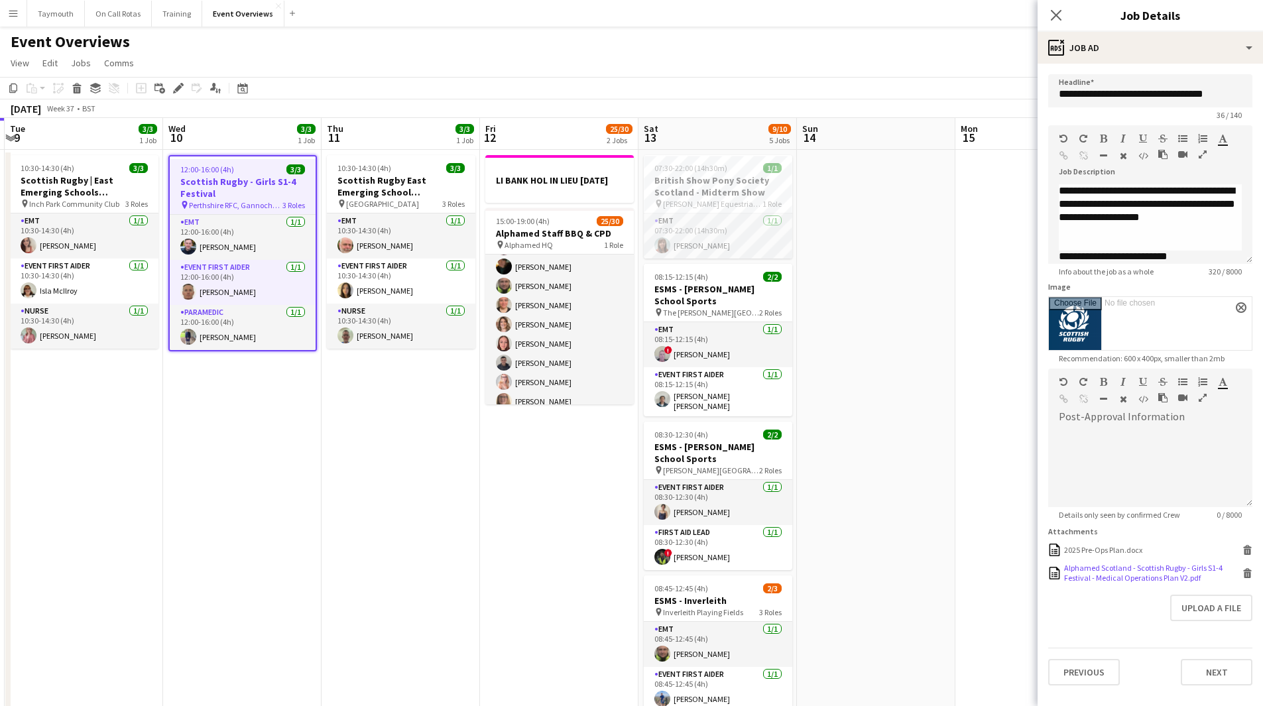
click at [1192, 574] on div "Alphamed Scotland - Scottish Rugby - Girls S1-4 Festival - Medical Operations P…" at bounding box center [1151, 573] width 175 height 20
click at [962, 385] on app-date-cell at bounding box center [1035, 717] width 158 height 1135
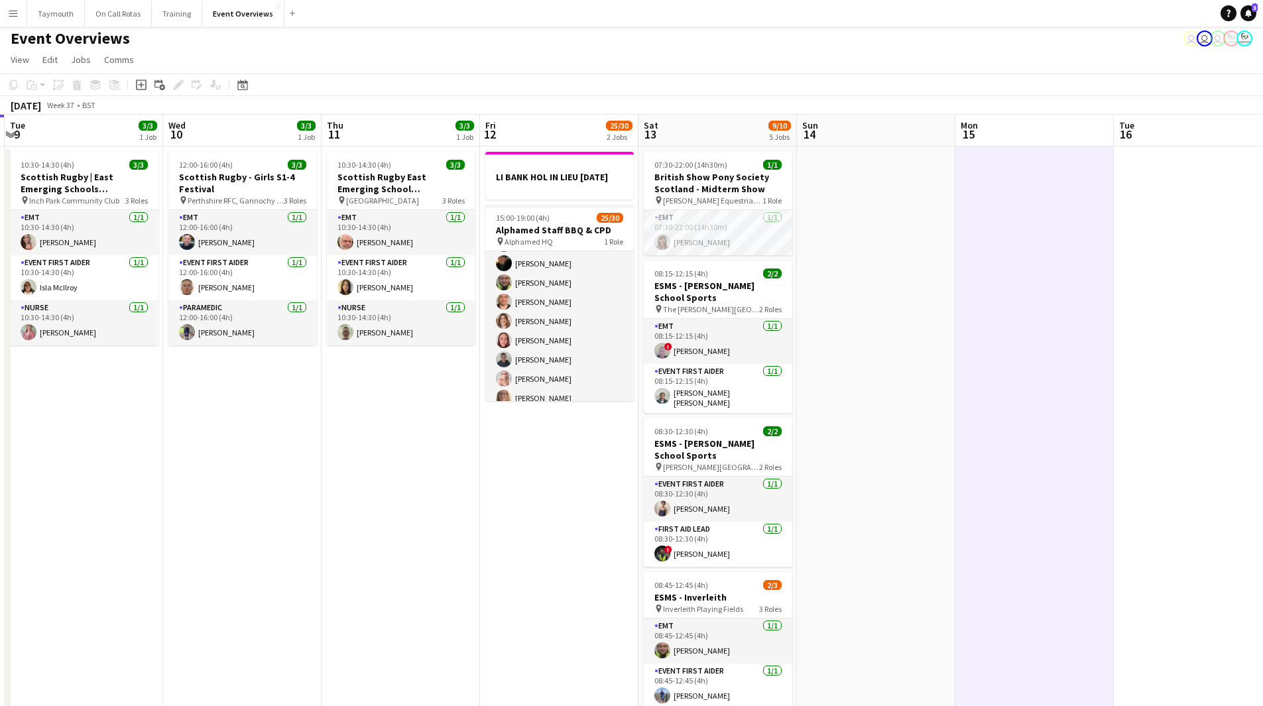
scroll to position [0, 0]
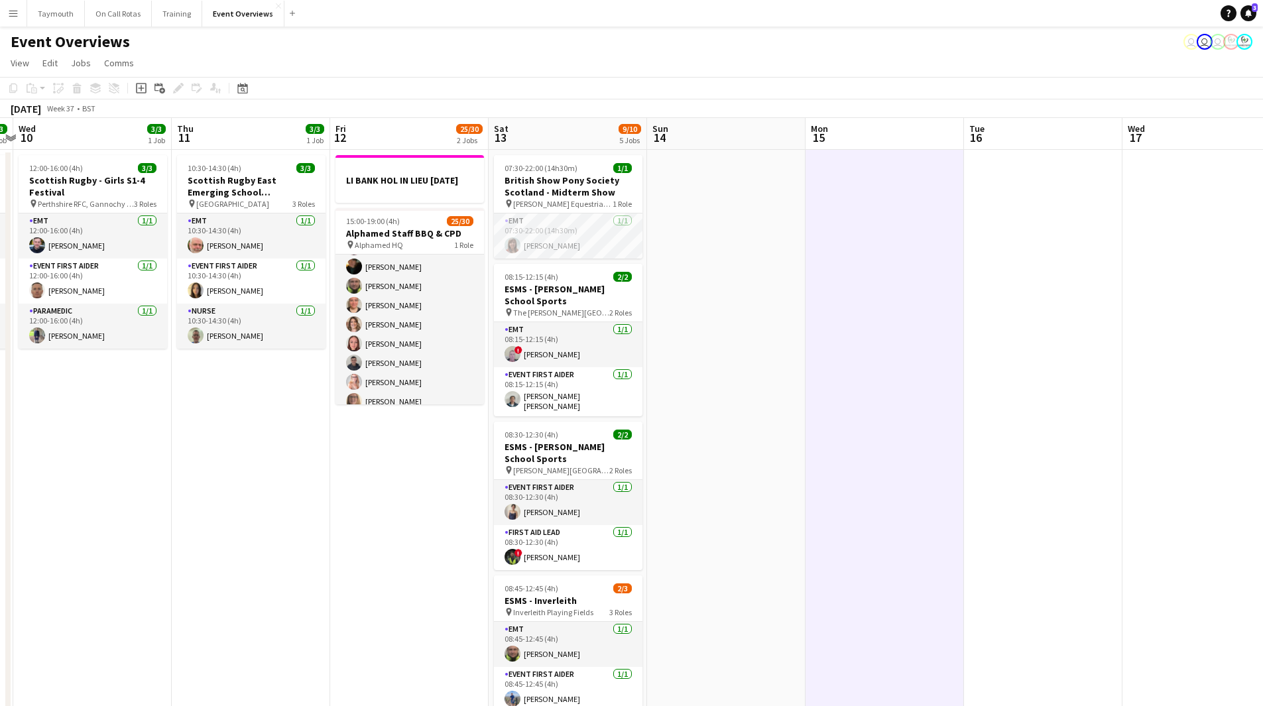
drag, startPoint x: 698, startPoint y: 452, endPoint x: 300, endPoint y: 465, distance: 398.1
click at [302, 465] on app-calendar-viewport "Sun 7 18/18 3 Jobs Mon 8 Tue 9 3/3 1 Job Wed 10 3/3 1 Job Thu 11 3/3 1 Job Fri …" at bounding box center [631, 701] width 1263 height 1167
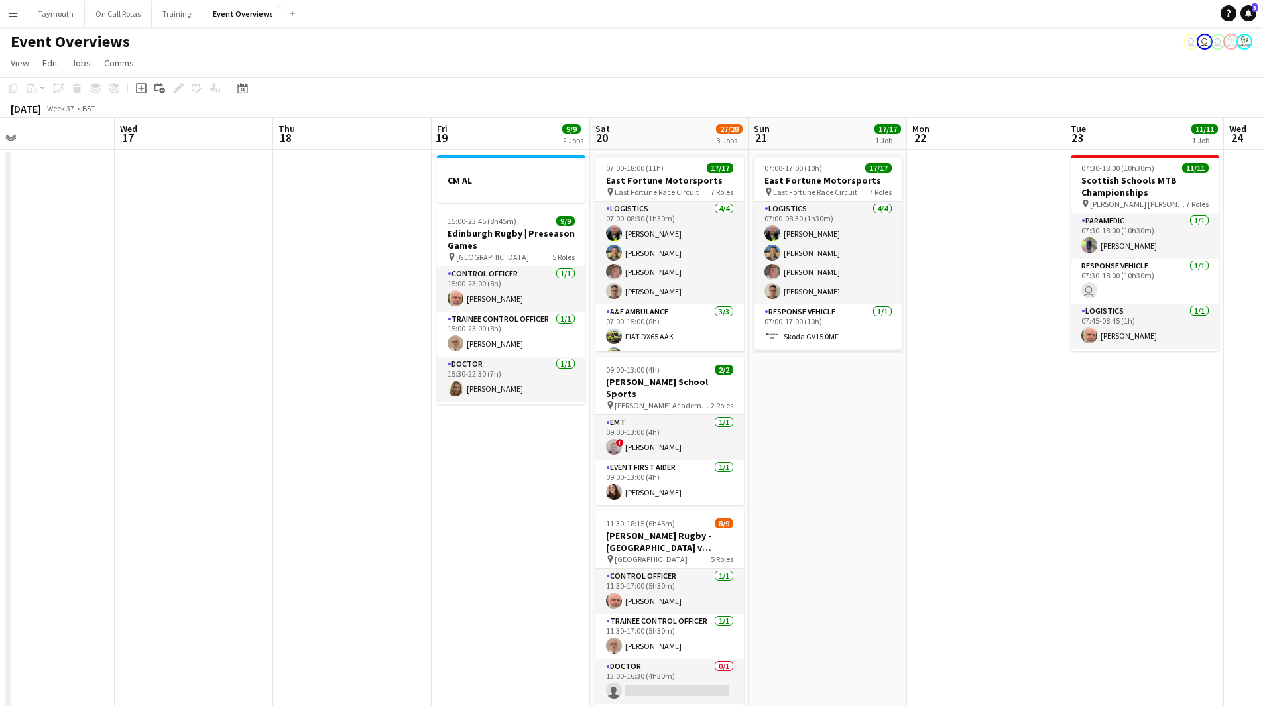
drag, startPoint x: 809, startPoint y: 466, endPoint x: 458, endPoint y: 481, distance: 351.2
click at [458, 481] on app-calendar-viewport "Sat 13 9/10 5 Jobs Sun 14 Mon 15 Tue 16 Wed 17 Thu 18 Fri 19 9/9 2 Jobs Sat 20 …" at bounding box center [631, 701] width 1263 height 1167
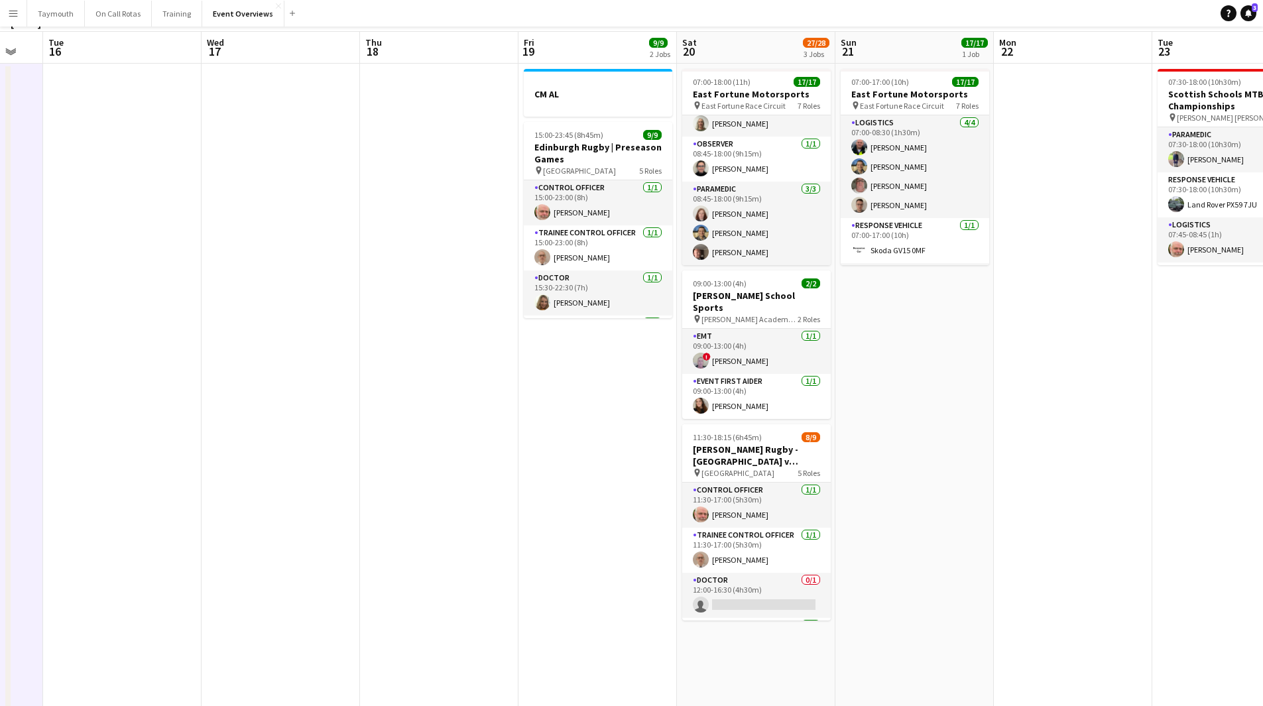
scroll to position [199, 0]
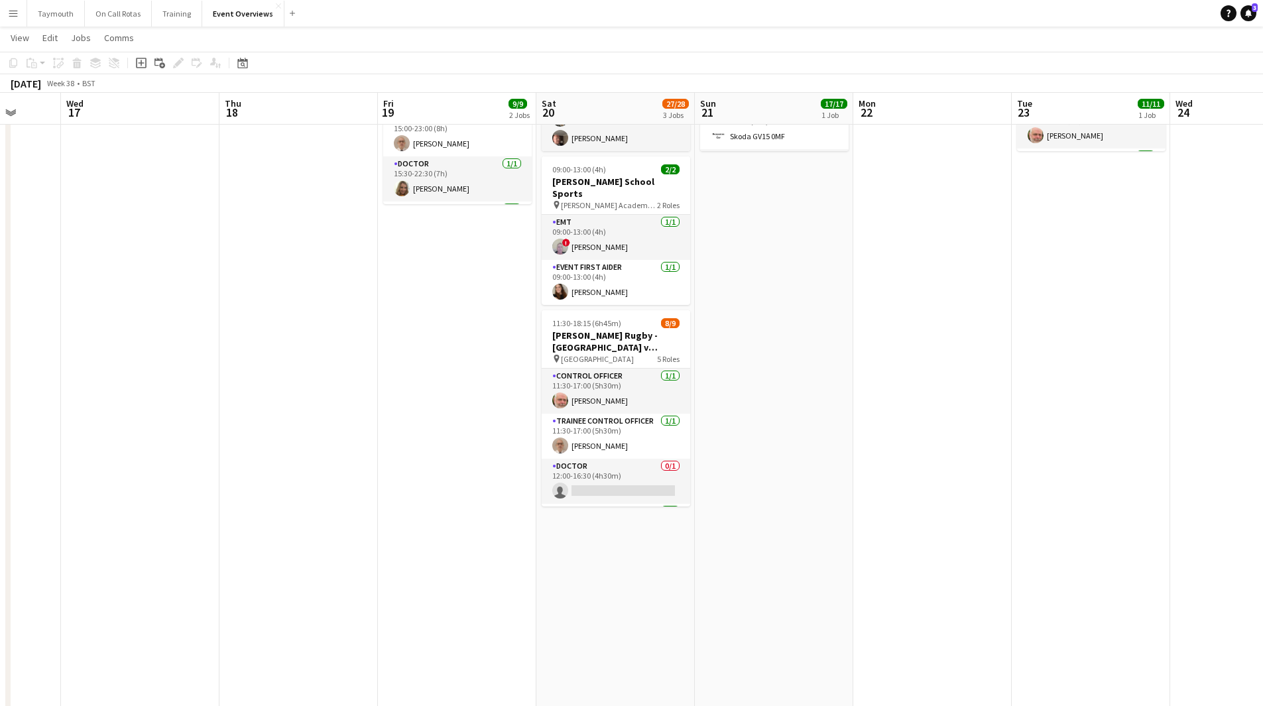
drag, startPoint x: 913, startPoint y: 459, endPoint x: 579, endPoint y: 464, distance: 334.3
click at [590, 466] on app-calendar-viewport "Sat 13 9/10 5 Jobs Sun 14 Mon 15 Tue 16 Wed 17 Thu 18 Fri 19 9/9 2 Jobs Sat 20 …" at bounding box center [631, 469] width 1263 height 1232
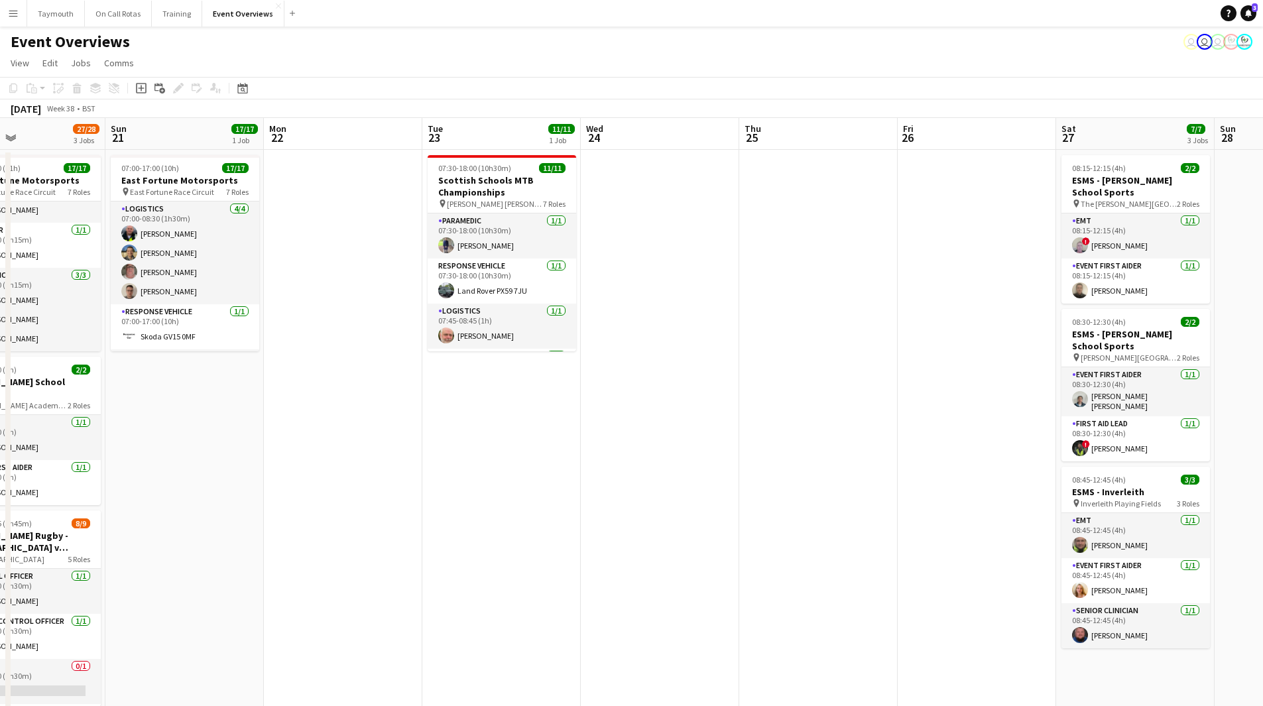
scroll to position [0, 312]
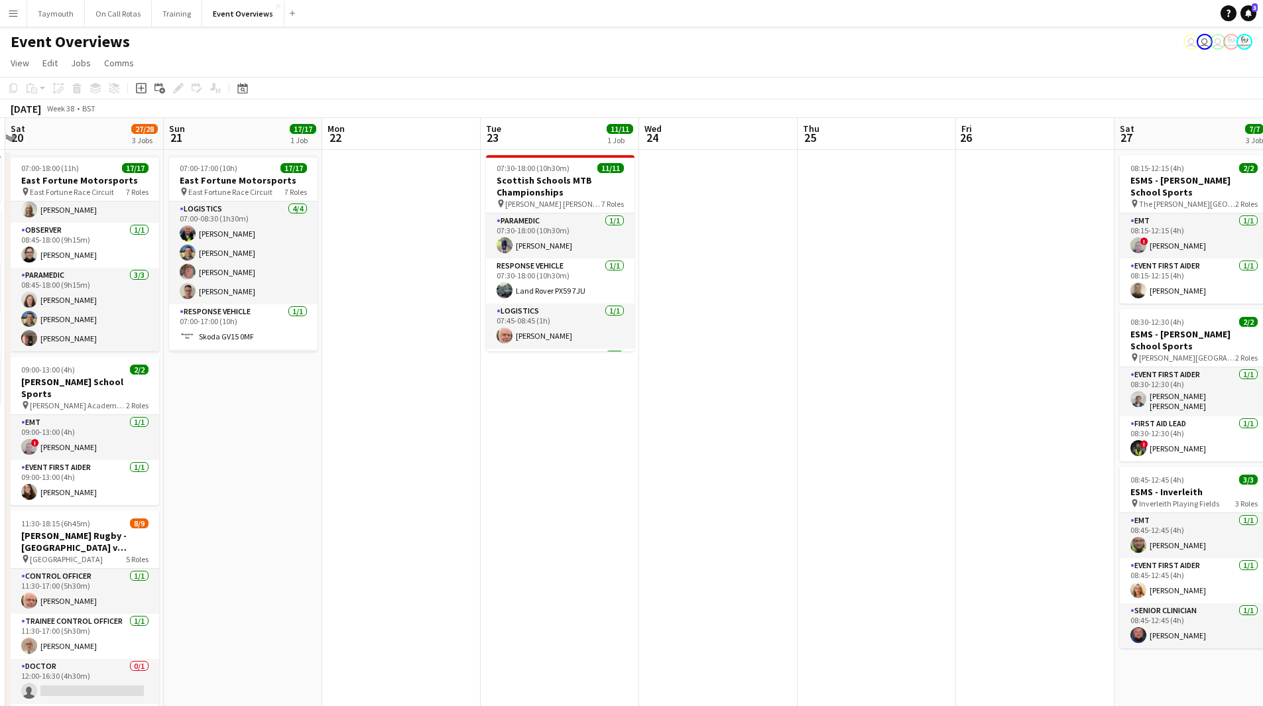
drag, startPoint x: 958, startPoint y: 473, endPoint x: 773, endPoint y: 495, distance: 186.4
click at [773, 495] on app-calendar-viewport "Thu 18 Fri 19 9/9 2 Jobs Sat 20 27/28 3 Jobs Sun 21 17/17 1 Job Mon 22 Tue 23 1…" at bounding box center [631, 701] width 1263 height 1167
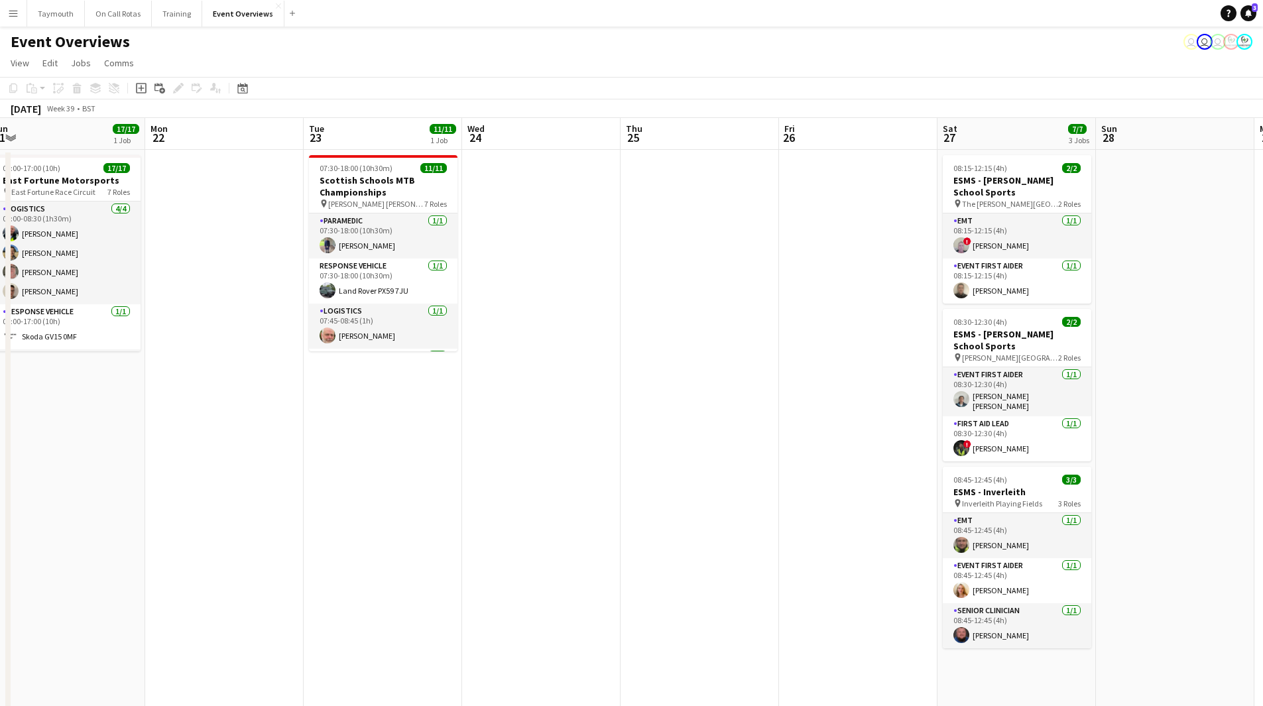
drag, startPoint x: 771, startPoint y: 438, endPoint x: 790, endPoint y: 446, distance: 21.4
click at [790, 446] on app-calendar-viewport "Fri 19 9/9 2 Jobs Sat 20 27/28 3 Jobs Sun 21 17/17 1 Job Mon 22 Tue 23 11/11 1 …" at bounding box center [631, 701] width 1263 height 1167
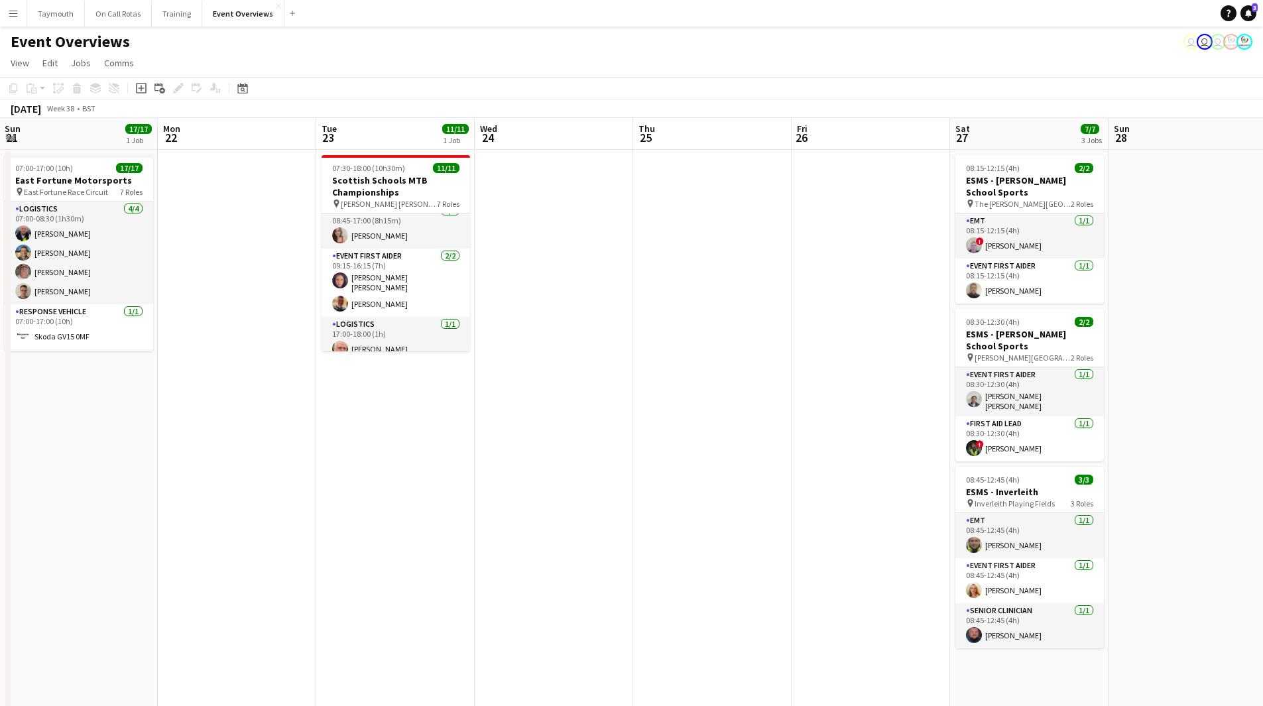
scroll to position [255, 0]
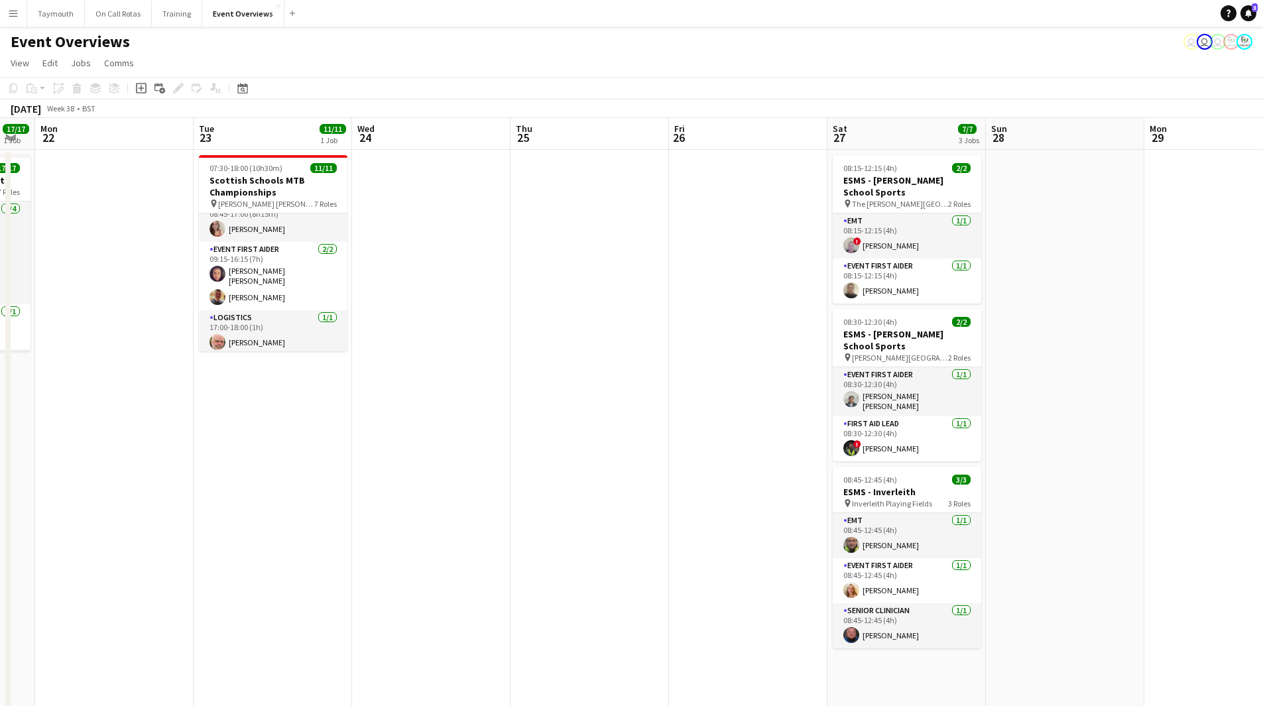
drag, startPoint x: 212, startPoint y: 424, endPoint x: 179, endPoint y: 419, distance: 32.8
click at [184, 420] on app-calendar-viewport "Fri 19 9/9 2 Jobs Sat 20 27/28 3 Jobs Sun 21 17/17 1 Job Mon 22 Tue 23 11/11 1 …" at bounding box center [631, 701] width 1263 height 1167
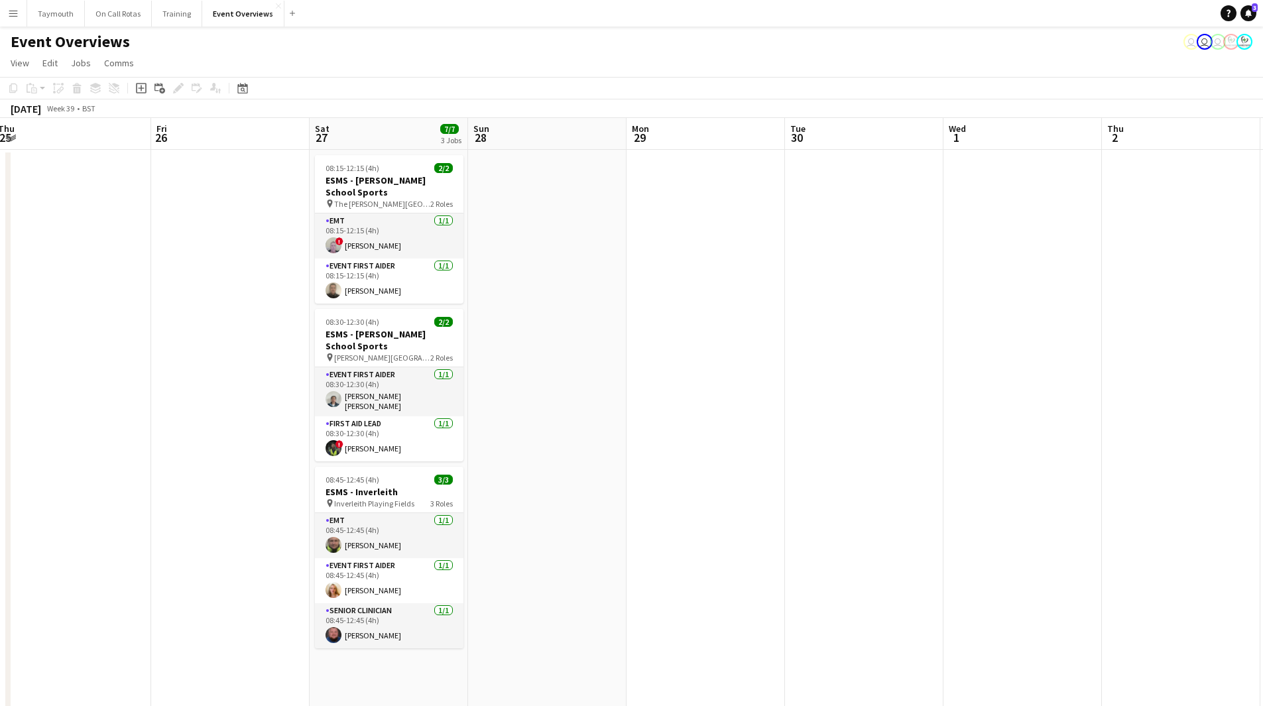
drag, startPoint x: 867, startPoint y: 432, endPoint x: 276, endPoint y: 440, distance: 591.6
click at [276, 440] on app-calendar-viewport "Mon 22 Tue 23 11/11 1 Job Wed 24 Thu 25 Fri 26 Sat 27 7/7 3 Jobs Sun 28 Mon 29 …" at bounding box center [631, 701] width 1263 height 1167
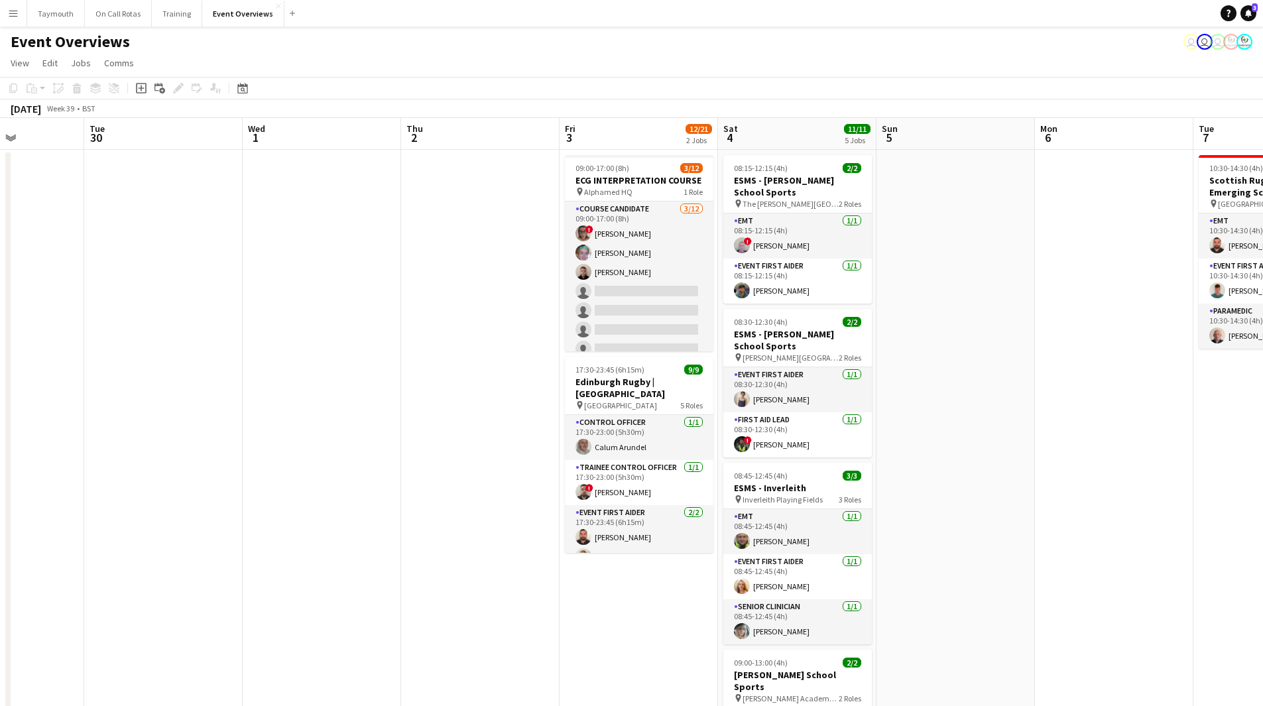
click at [411, 447] on app-calendar-viewport "Sat 27 7/7 3 Jobs Sun 28 Mon 29 Tue 30 Wed 1 Thu 2 Fri 3 12/21 2 Jobs Sat 4 11/…" at bounding box center [631, 701] width 1263 height 1167
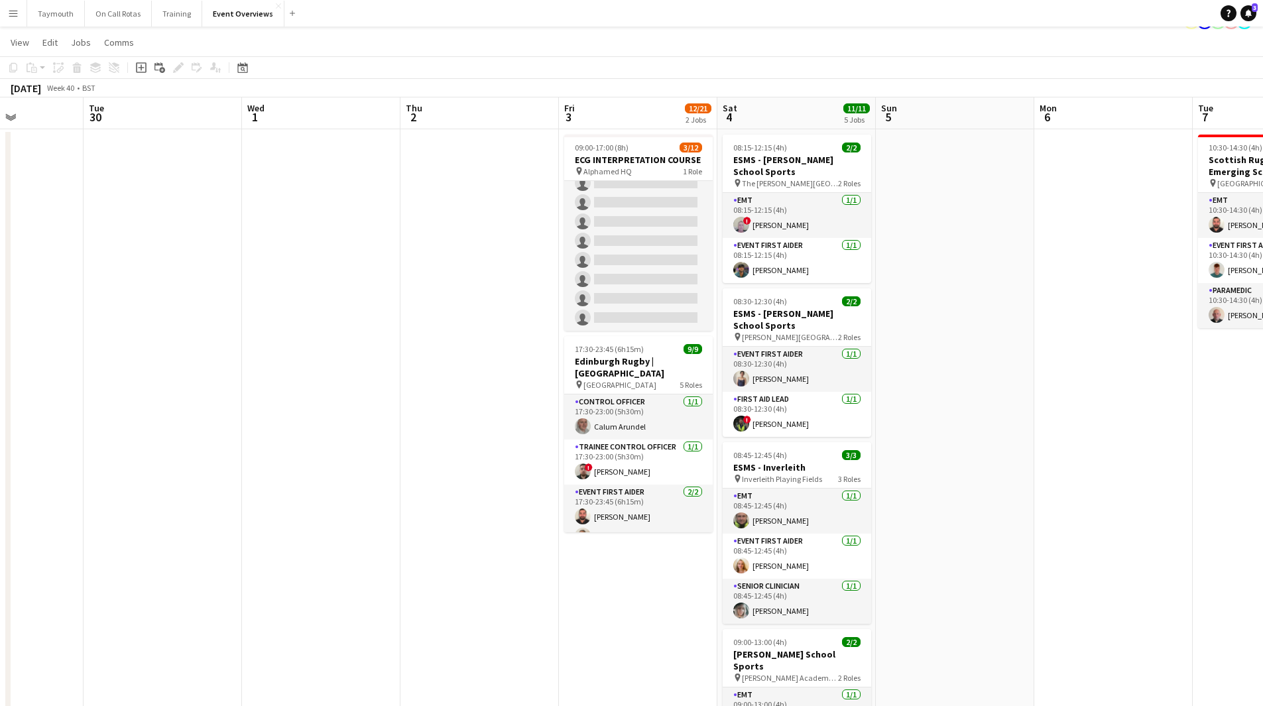
scroll to position [0, 0]
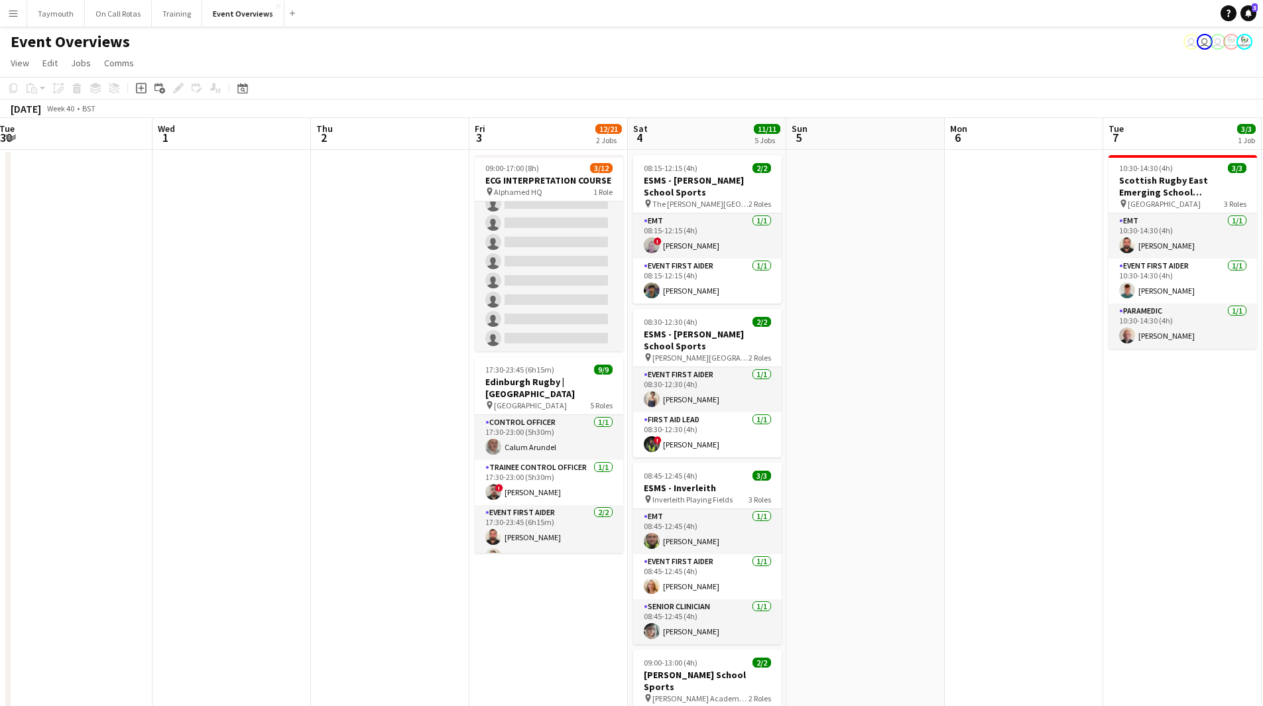
drag, startPoint x: 834, startPoint y: 497, endPoint x: 192, endPoint y: 526, distance: 642.6
click at [198, 526] on app-calendar-viewport "Sat 27 7/7 3 Jobs Sun 28 Mon 29 Tue 30 Wed 1 Thu 2 Fri 3 12/21 2 Jobs Sat 4 11/…" at bounding box center [631, 701] width 1263 height 1167
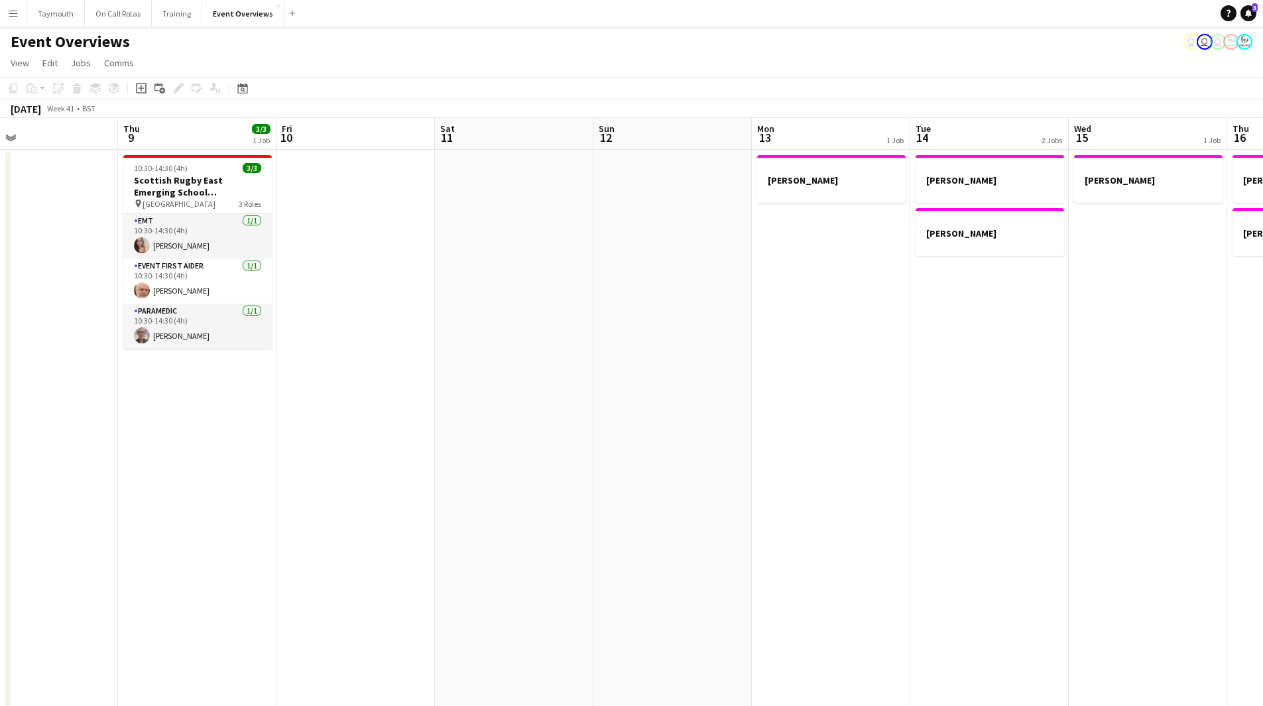
drag, startPoint x: 963, startPoint y: 469, endPoint x: 950, endPoint y: 421, distance: 50.0
click at [383, 475] on app-calendar-viewport "Sun 5 Mon 6 Tue 7 3/3 1 Job Wed 8 Thu 9 3/3 1 Job Fri 10 Sat 11 Sun 12 Mon 13 1…" at bounding box center [631, 701] width 1263 height 1167
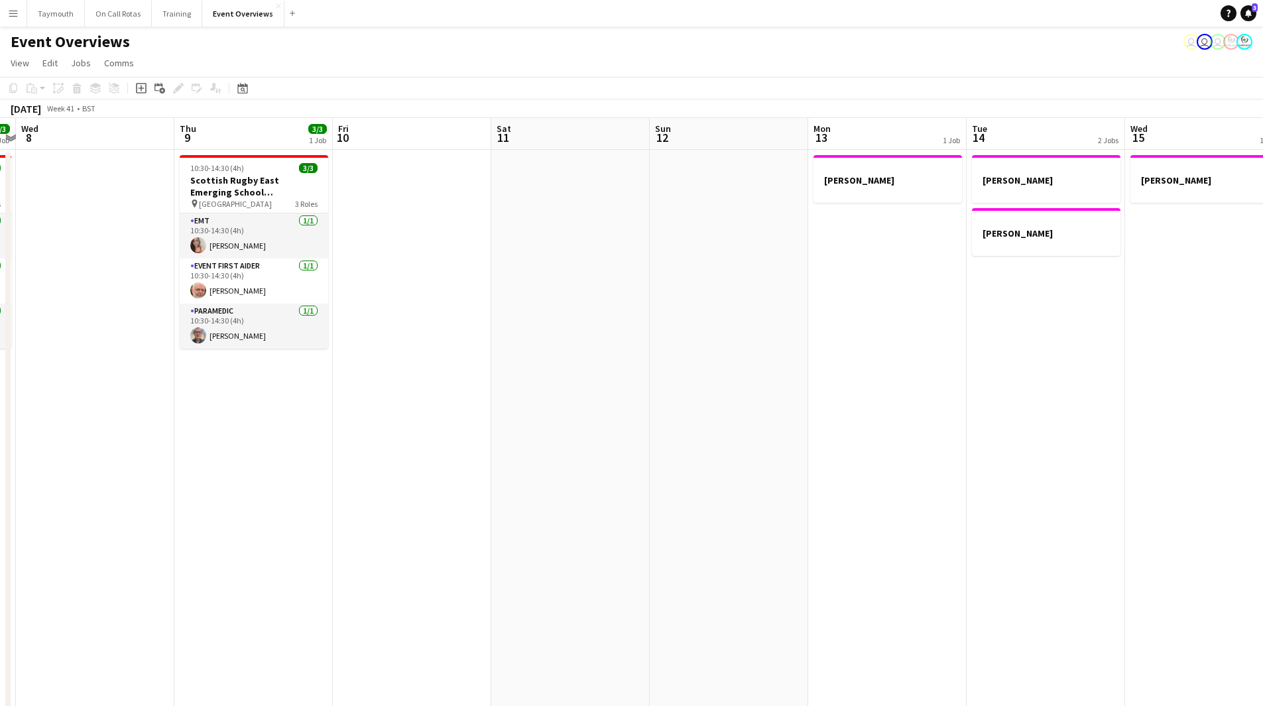
drag, startPoint x: 628, startPoint y: 462, endPoint x: 234, endPoint y: 461, distance: 393.9
click at [235, 462] on app-calendar-viewport "Sun 5 Mon 6 Tue 7 3/3 1 Job Wed 8 Thu 9 3/3 1 Job Fri 10 Sat 11 Sun 12 Mon 13 1…" at bounding box center [631, 701] width 1263 height 1167
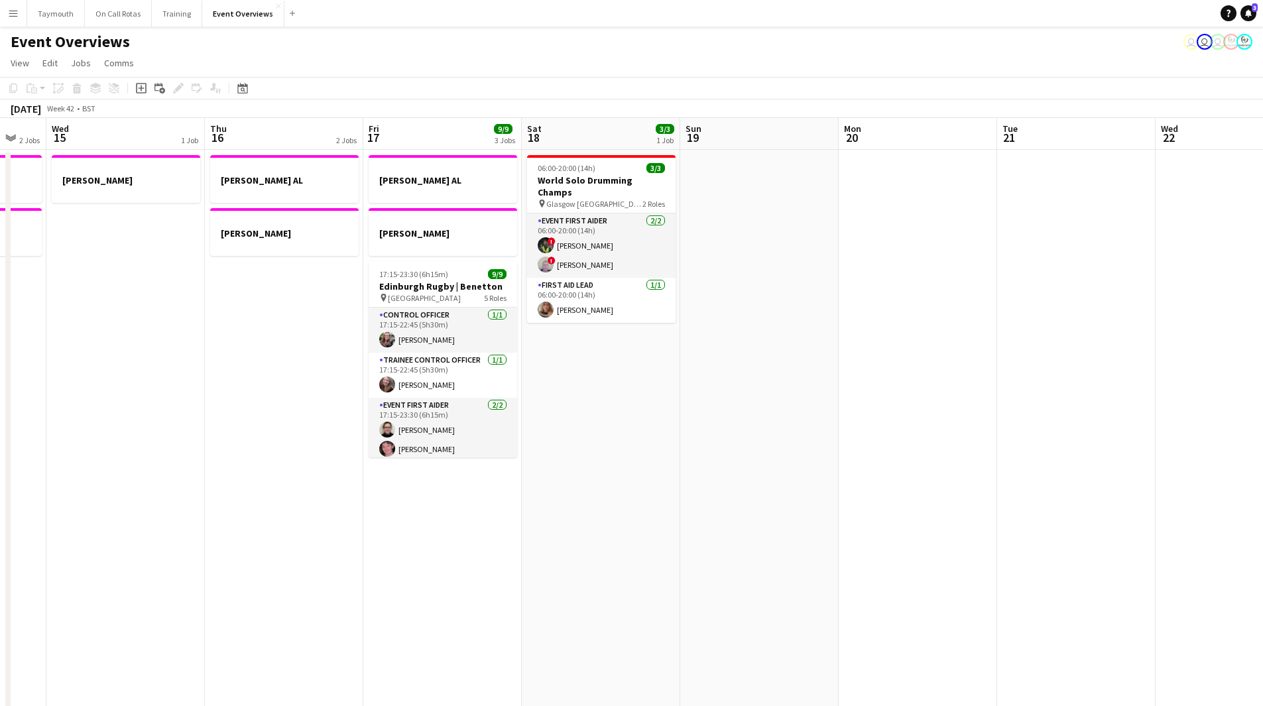
drag, startPoint x: 507, startPoint y: 455, endPoint x: 176, endPoint y: 461, distance: 331.6
click at [176, 461] on app-calendar-viewport "Sun 12 Mon 13 1 Job Tue 14 2 Jobs Wed 15 1 Job Thu 16 2 Jobs Fri 17 9/9 3 Jobs …" at bounding box center [631, 701] width 1263 height 1167
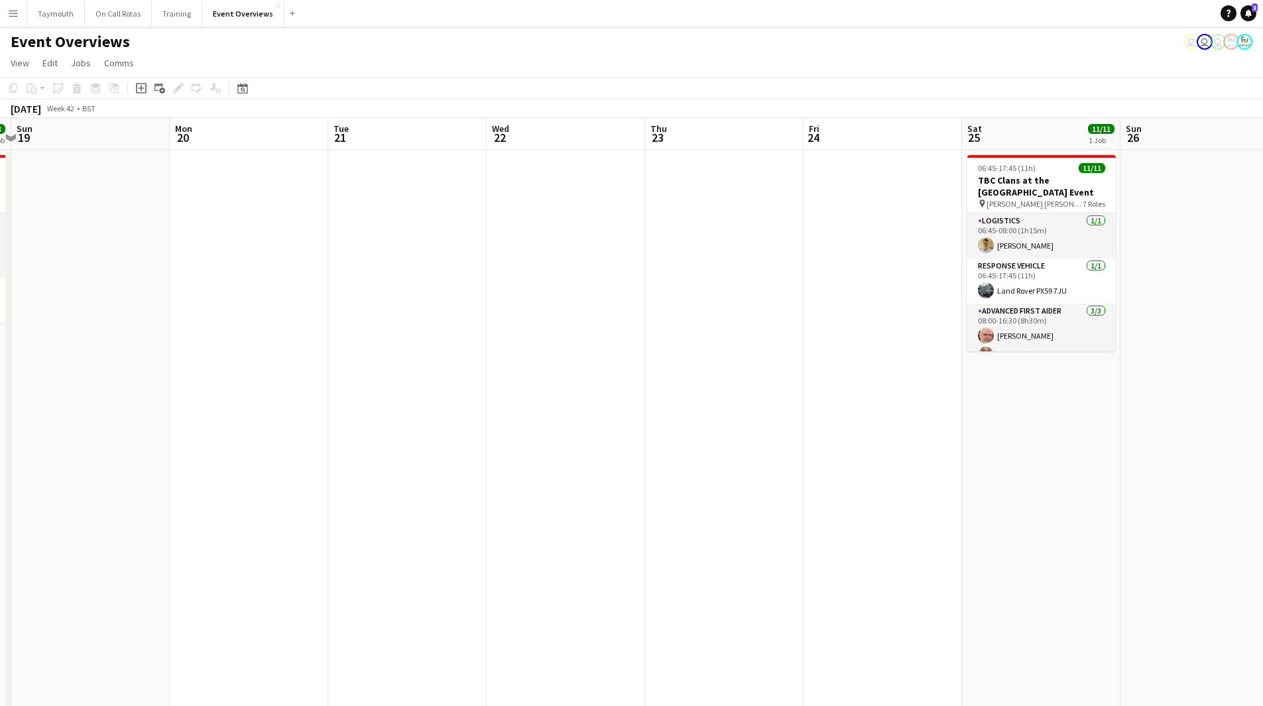
drag, startPoint x: 598, startPoint y: 456, endPoint x: 304, endPoint y: 463, distance: 293.9
click at [304, 463] on app-calendar-viewport "Thu 16 2 Jobs Fri 17 9/9 3 Jobs Sat 18 3/3 1 Job Sun 19 Mon 20 Tue 21 Wed 22 Th…" at bounding box center [631, 701] width 1263 height 1167
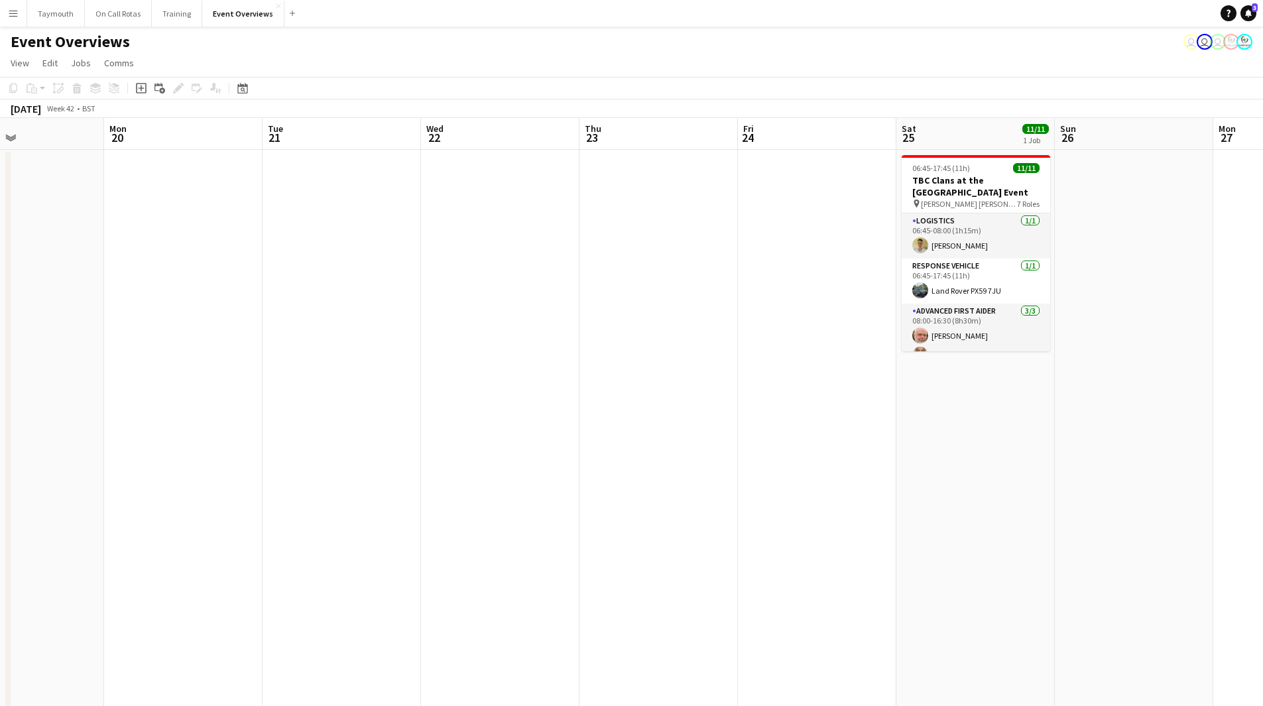
drag, startPoint x: 809, startPoint y: 450, endPoint x: 557, endPoint y: 475, distance: 253.2
click at [564, 476] on app-calendar-viewport "Thu 16 2 Jobs Fri 17 9/9 3 Jobs Sat 18 3/3 1 Job Sun 19 Mon 20 Tue 21 Wed 22 Th…" at bounding box center [631, 701] width 1263 height 1167
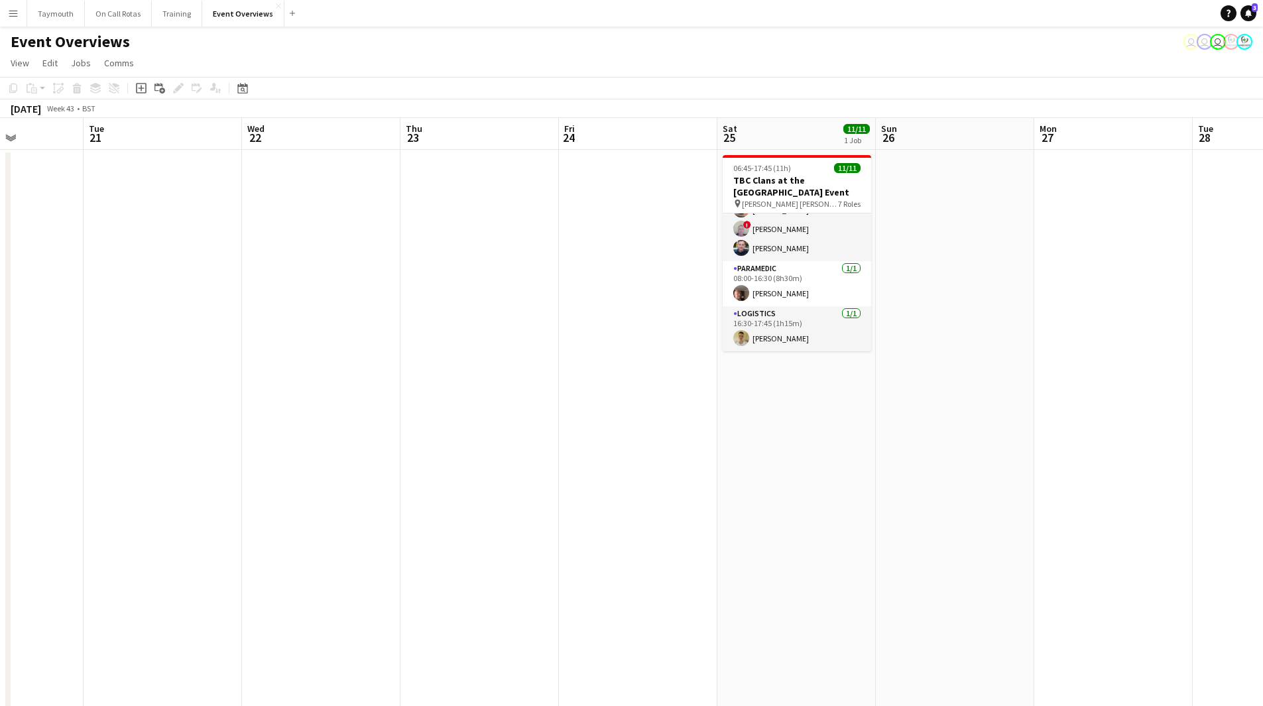
scroll to position [122, 0]
